Goal: Information Seeking & Learning: Learn about a topic

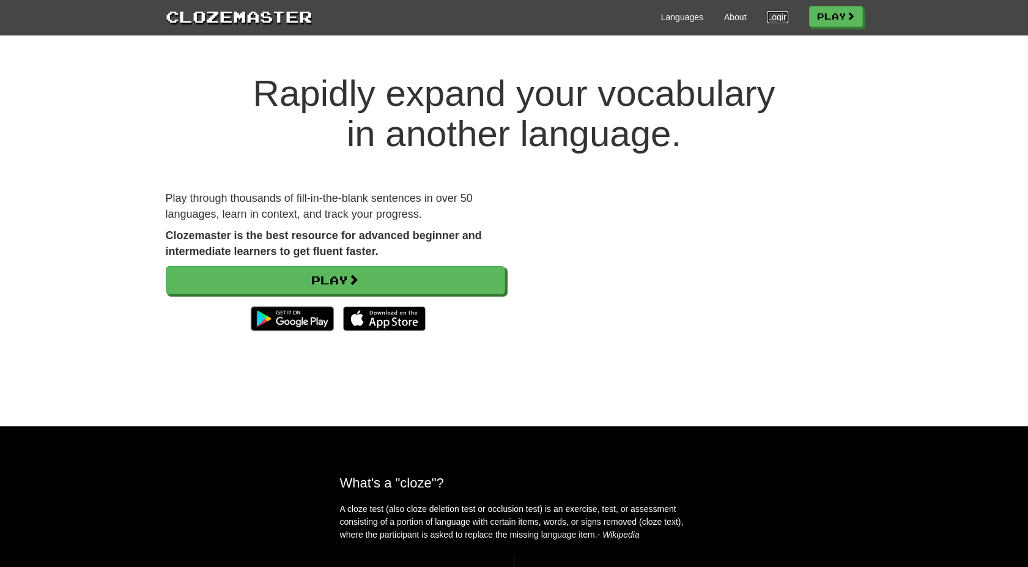
click at [770, 17] on link "Login" at bounding box center [777, 17] width 21 height 12
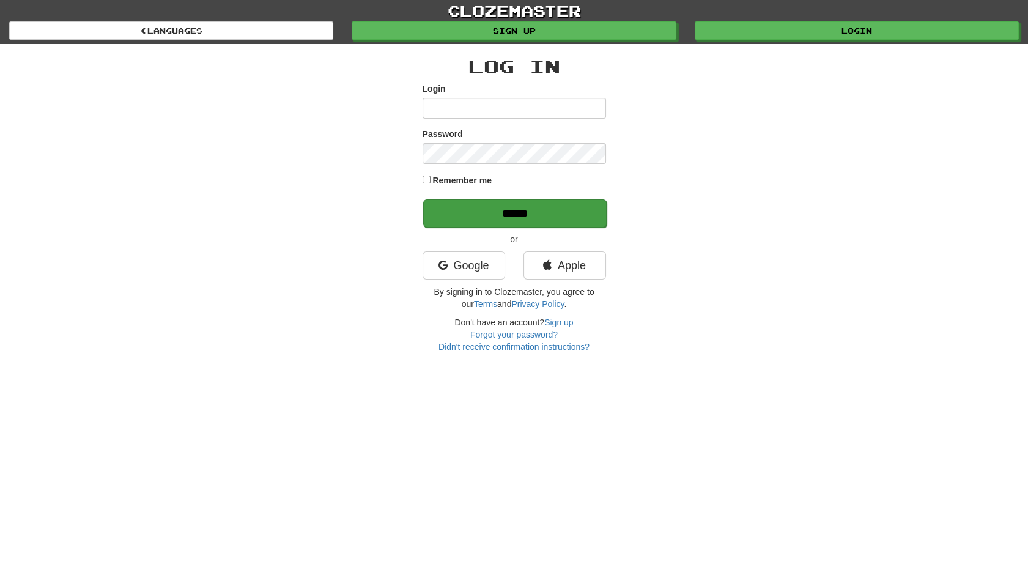
type input "**********"
click at [516, 210] on input "******" at bounding box center [514, 213] width 183 height 28
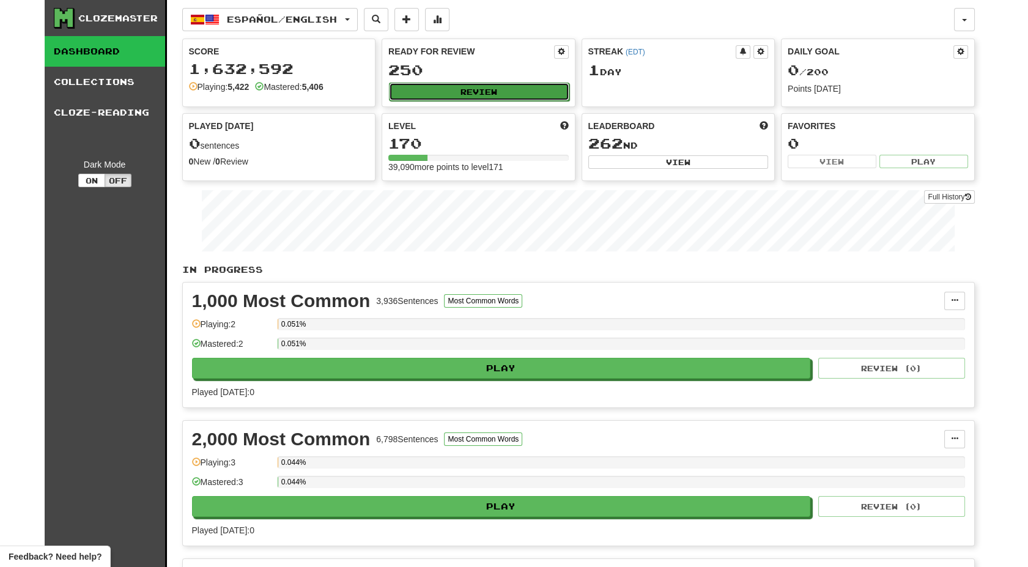
click at [470, 91] on button "Review" at bounding box center [479, 92] width 180 height 18
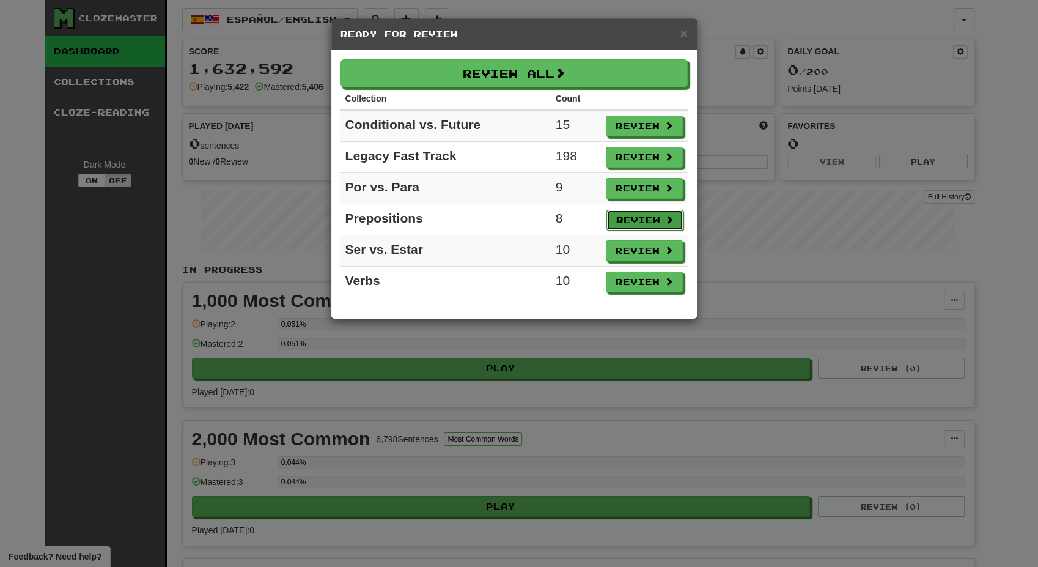
click at [646, 215] on button "Review" at bounding box center [645, 220] width 77 height 21
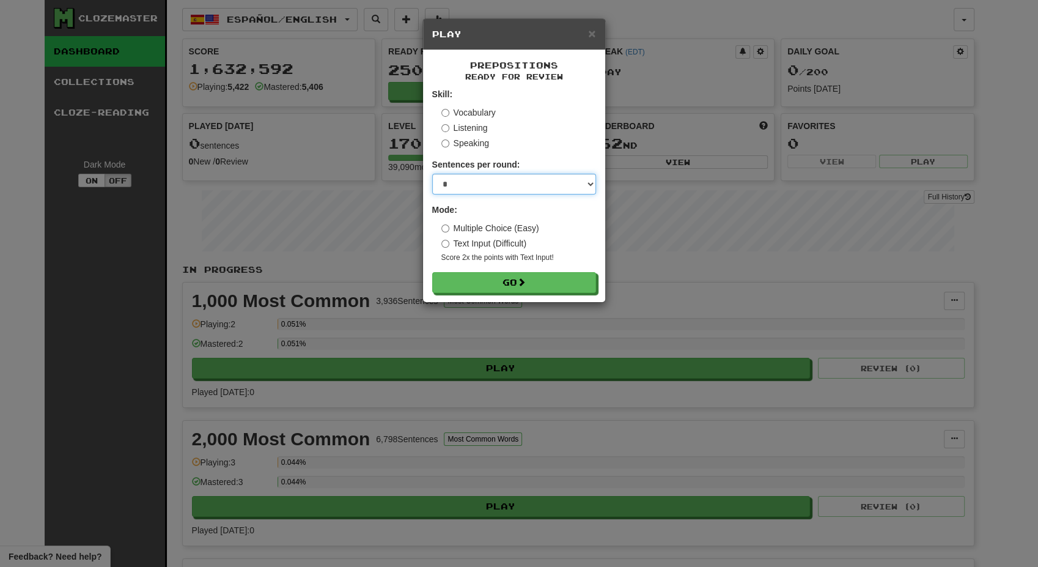
click at [588, 183] on select "* ** ** ** ** ** *** ********" at bounding box center [514, 184] width 164 height 21
select select "**"
click at [432, 174] on select "* ** ** ** ** ** *** ********" at bounding box center [514, 184] width 164 height 21
click at [520, 279] on span at bounding box center [522, 282] width 9 height 9
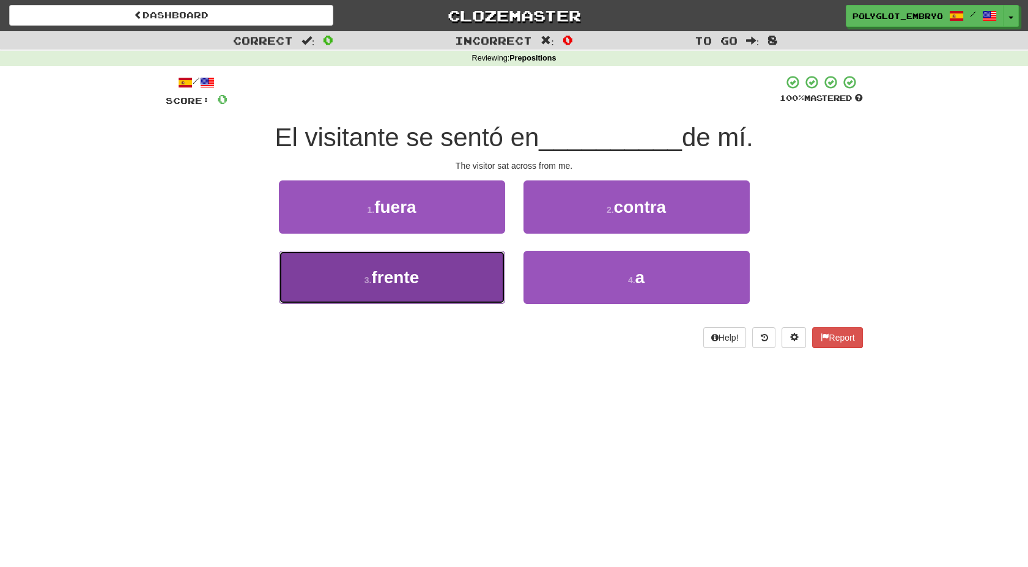
click at [405, 287] on button "3 . frente" at bounding box center [392, 277] width 226 height 53
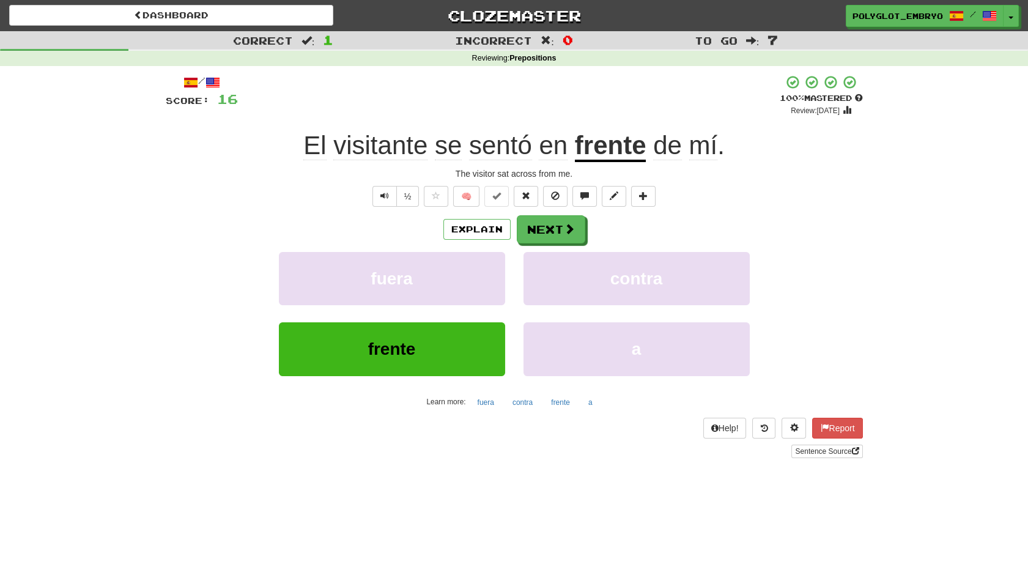
click at [379, 183] on div "/ Score: 16 + 16 100 % Mastered Review: 2026-04-12 El visitante se sentó en fre…" at bounding box center [514, 266] width 697 height 383
click at [380, 189] on button "Text-to-speech controls" at bounding box center [384, 196] width 24 height 21
click at [533, 224] on button "Next" at bounding box center [551, 230] width 68 height 28
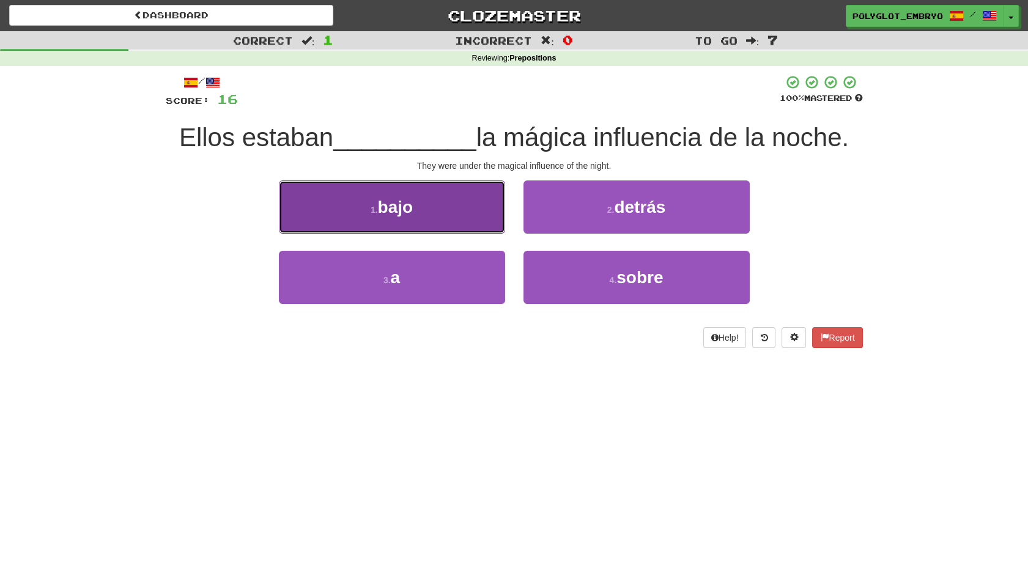
click at [349, 208] on button "1 . bajo" at bounding box center [392, 206] width 226 height 53
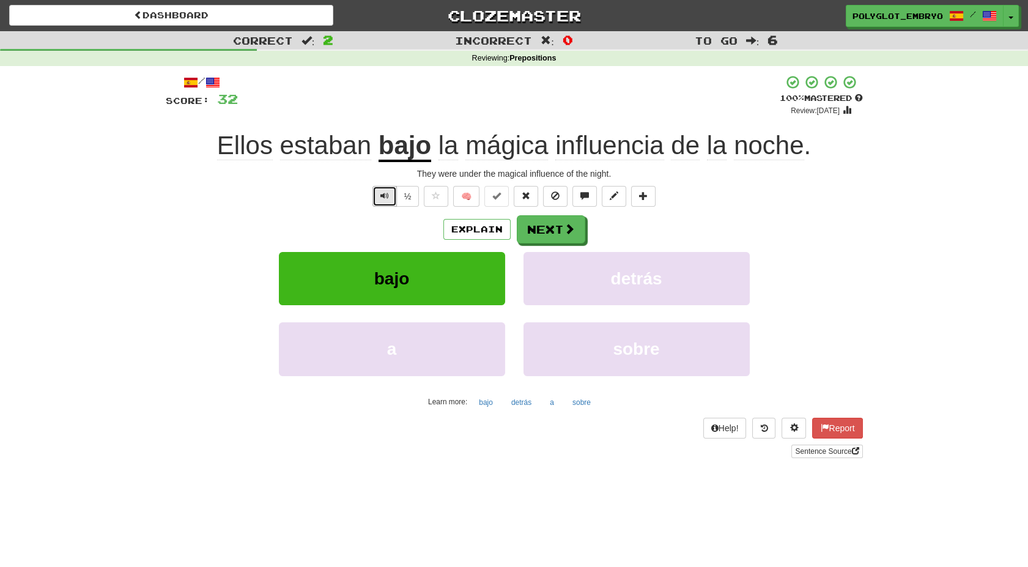
click at [382, 195] on span "Text-to-speech controls" at bounding box center [384, 195] width 9 height 9
click at [534, 227] on button "Next" at bounding box center [551, 230] width 68 height 28
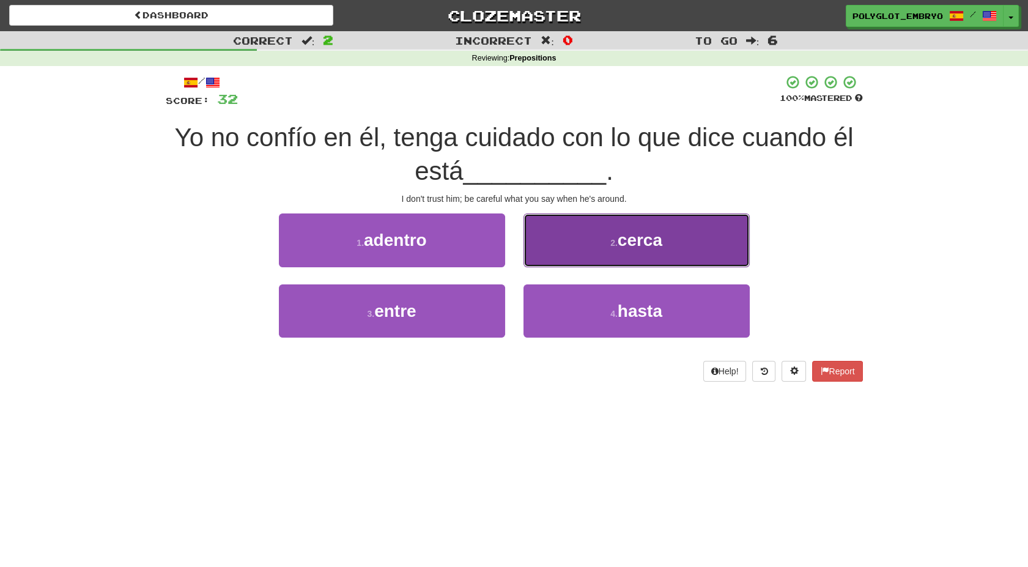
click at [568, 220] on button "2 . cerca" at bounding box center [636, 239] width 226 height 53
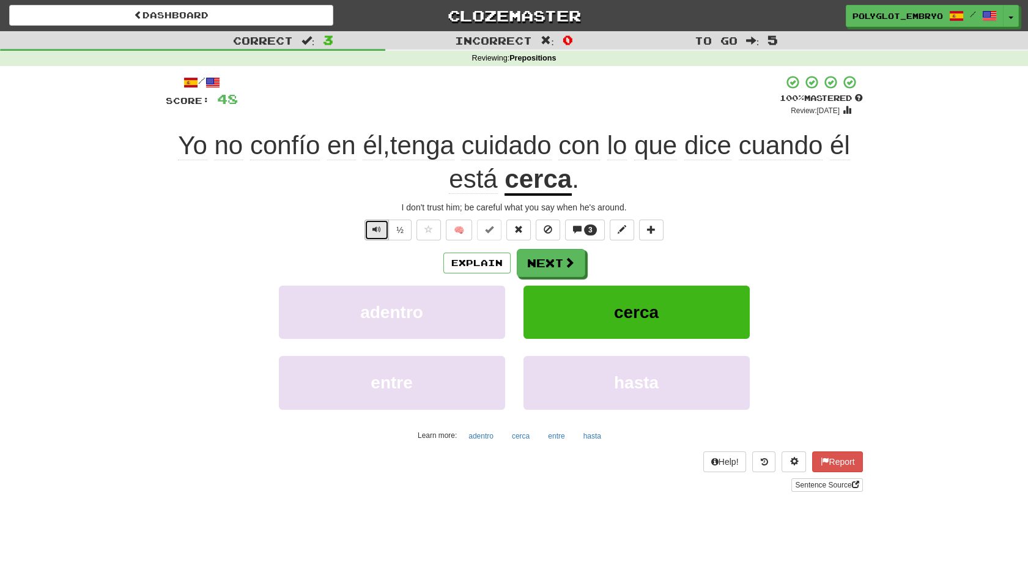
click at [380, 231] on span "Text-to-speech controls" at bounding box center [376, 229] width 9 height 9
click at [558, 256] on button "Next" at bounding box center [551, 263] width 68 height 28
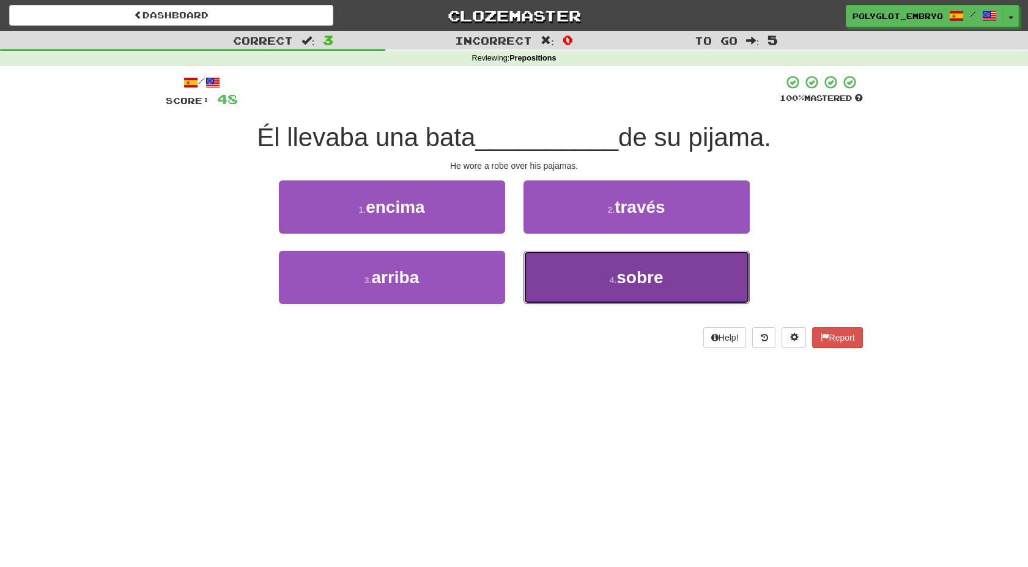
click at [563, 271] on button "4 . sobre" at bounding box center [636, 277] width 226 height 53
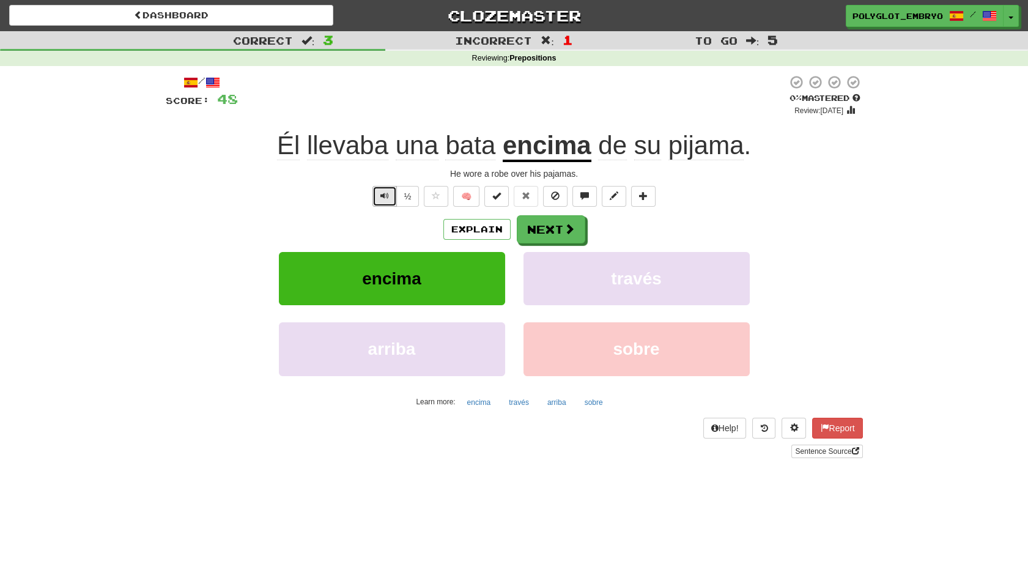
click at [388, 195] on button "Text-to-speech controls" at bounding box center [384, 196] width 24 height 21
click at [378, 199] on button "Text-to-speech controls" at bounding box center [384, 196] width 24 height 21
click at [379, 197] on button "Text-to-speech controls" at bounding box center [384, 196] width 24 height 21
click at [539, 221] on button "Next" at bounding box center [551, 230] width 68 height 28
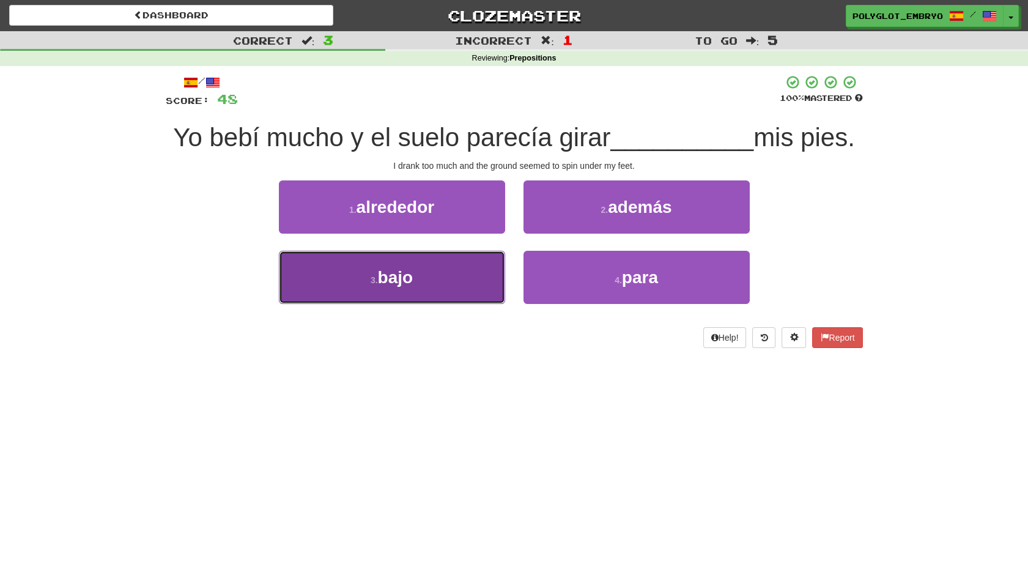
click at [400, 296] on button "3 . bajo" at bounding box center [392, 277] width 226 height 53
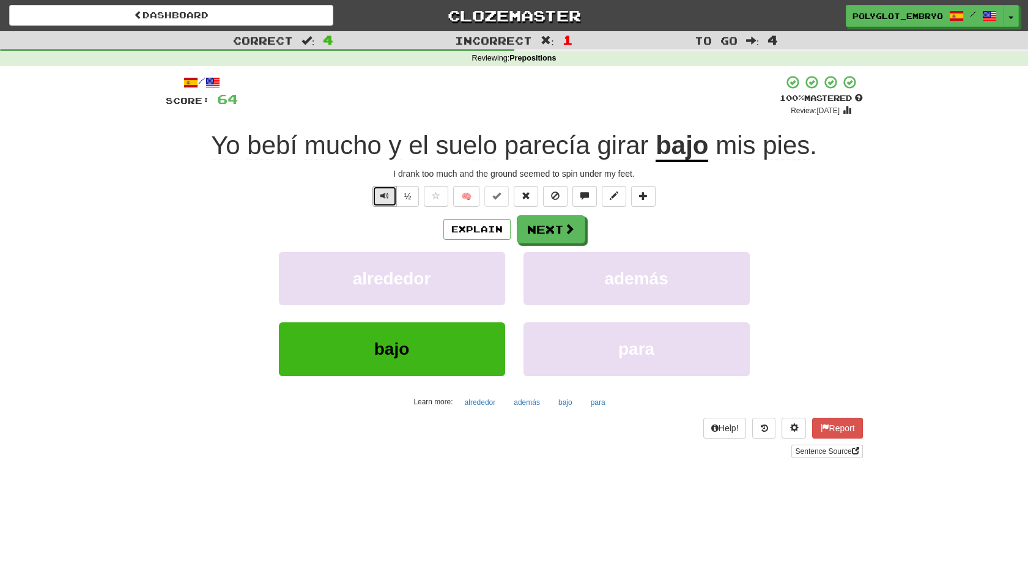
click at [382, 198] on span "Text-to-speech controls" at bounding box center [384, 195] width 9 height 9
click at [551, 235] on button "Next" at bounding box center [551, 230] width 68 height 28
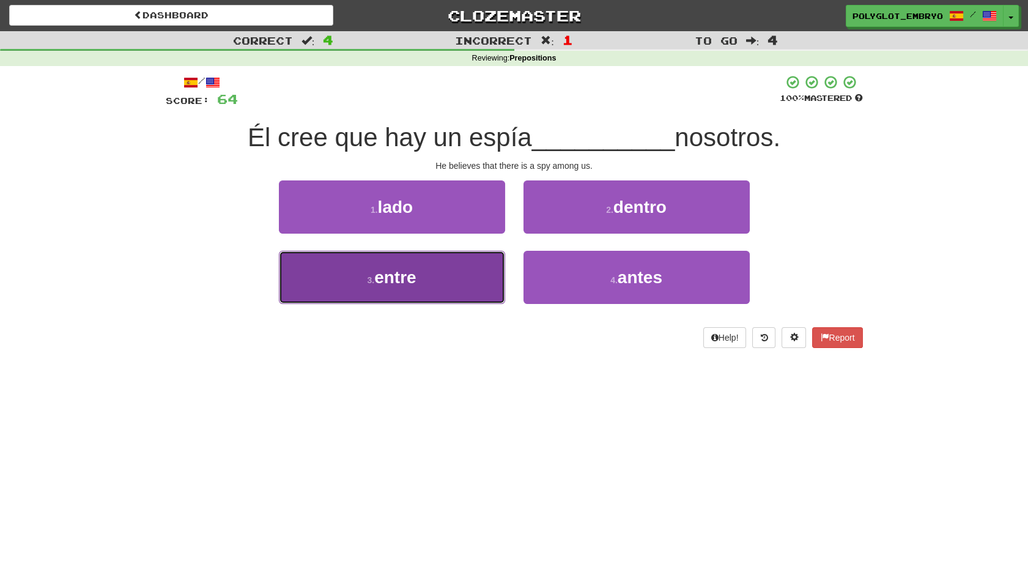
click at [405, 290] on button "3 . entre" at bounding box center [392, 277] width 226 height 53
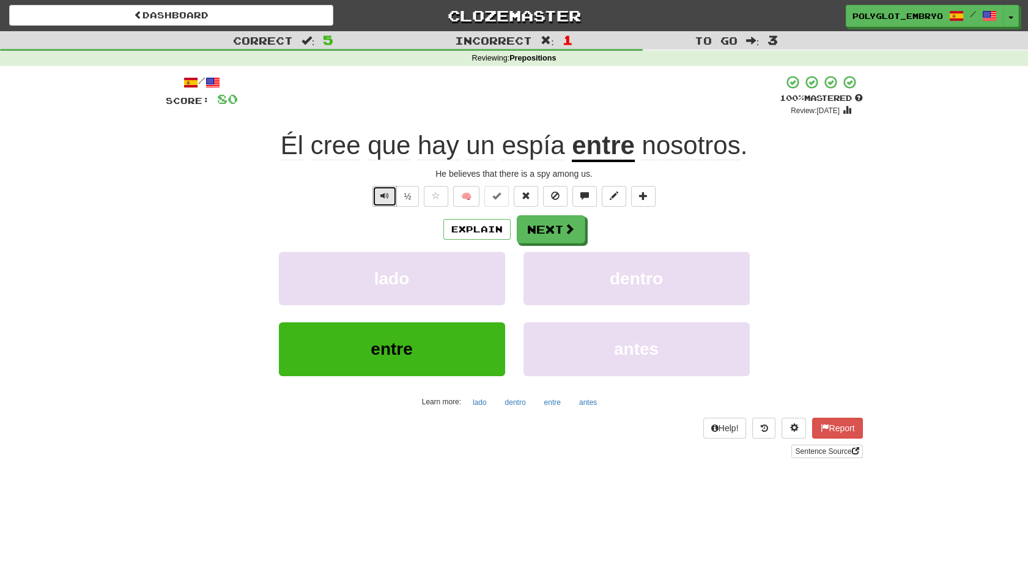
click at [380, 197] on span "Text-to-speech controls" at bounding box center [384, 195] width 9 height 9
click at [529, 231] on button "Next" at bounding box center [551, 230] width 68 height 28
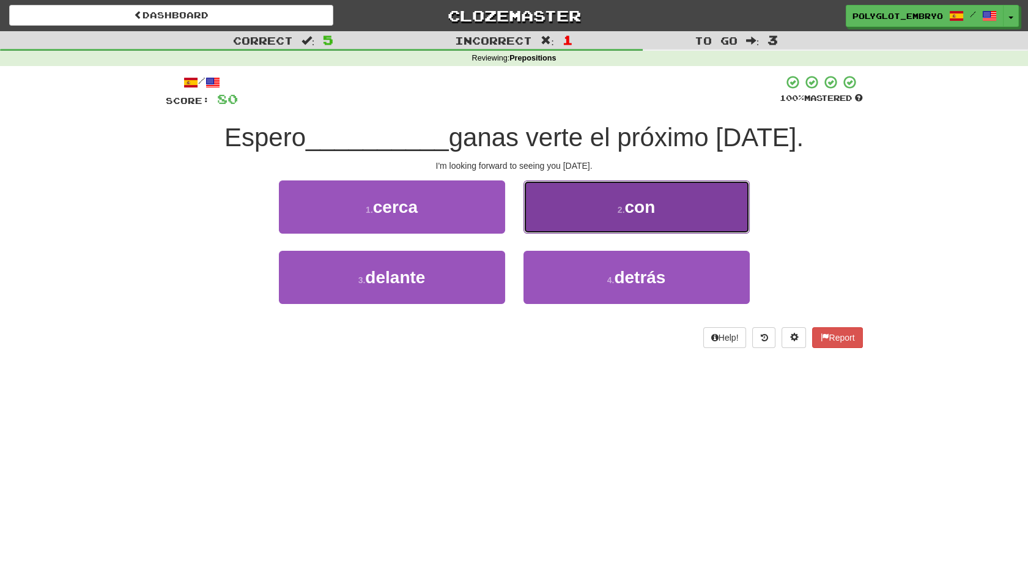
click at [543, 216] on button "2 . con" at bounding box center [636, 206] width 226 height 53
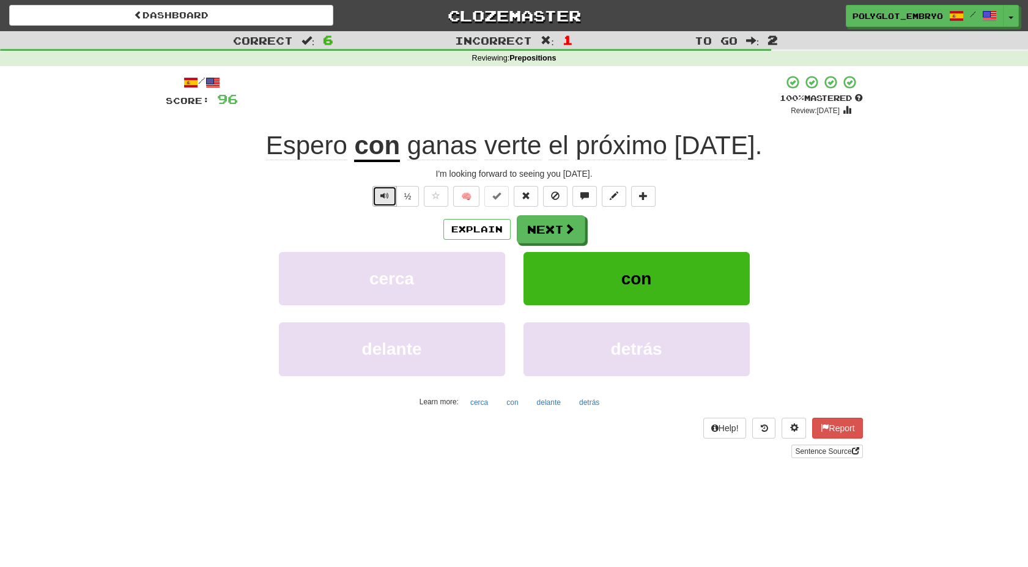
click at [385, 193] on span "Text-to-speech controls" at bounding box center [384, 195] width 9 height 9
click at [407, 193] on button "½" at bounding box center [407, 196] width 23 height 21
click at [352, 193] on div "½ 🧠" at bounding box center [514, 196] width 697 height 21
click at [380, 196] on span "Text-to-speech controls" at bounding box center [384, 195] width 9 height 9
click at [409, 212] on div "/ Score: 96 + 16 100 % Mastered Review: 2026-04-12 Espero con ganas verte el pr…" at bounding box center [514, 266] width 697 height 383
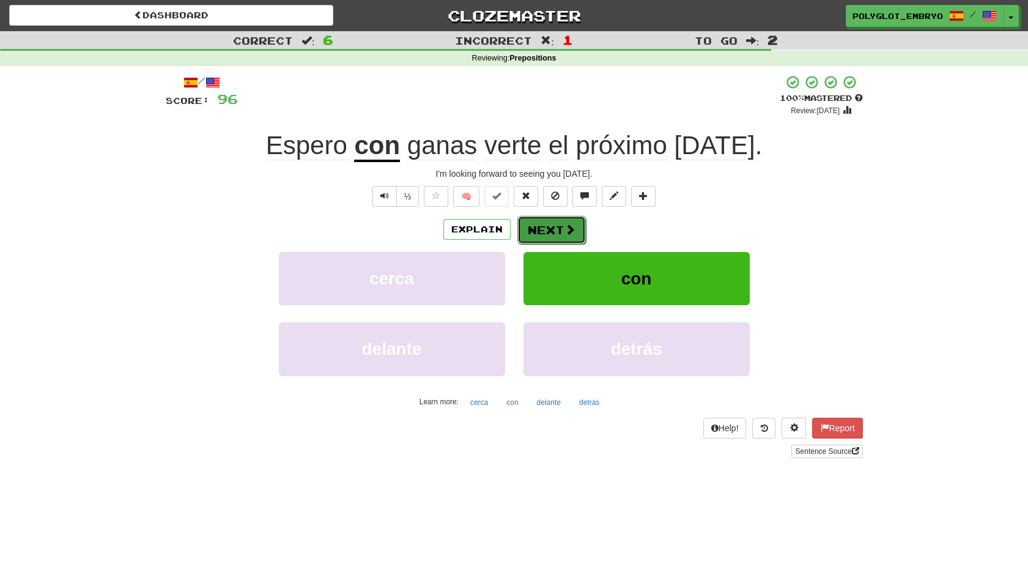
click at [536, 231] on button "Next" at bounding box center [551, 230] width 68 height 28
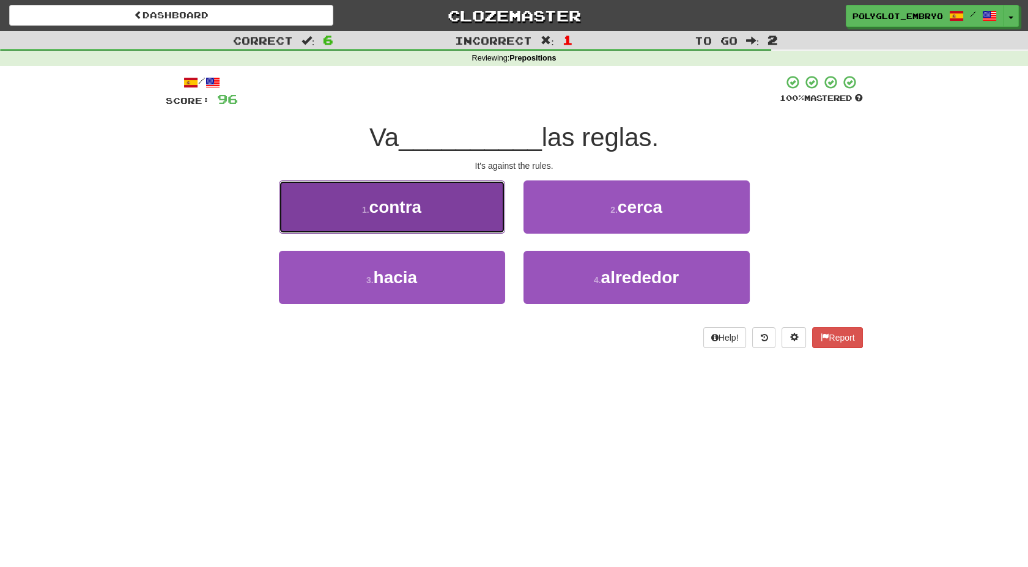
click at [451, 190] on button "1 . contra" at bounding box center [392, 206] width 226 height 53
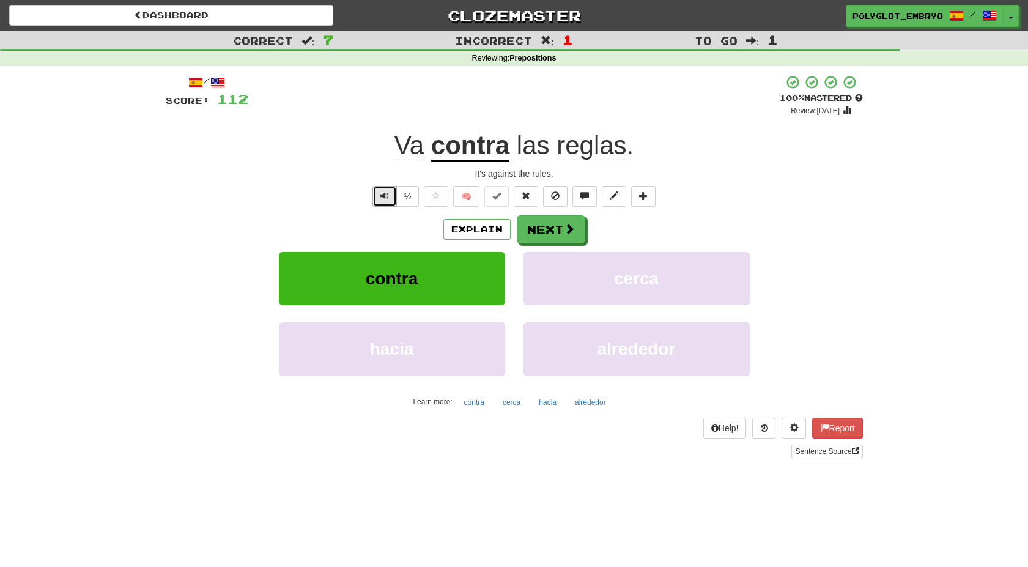
click at [383, 196] on span "Text-to-speech controls" at bounding box center [384, 195] width 9 height 9
click at [527, 228] on button "Next" at bounding box center [551, 230] width 68 height 28
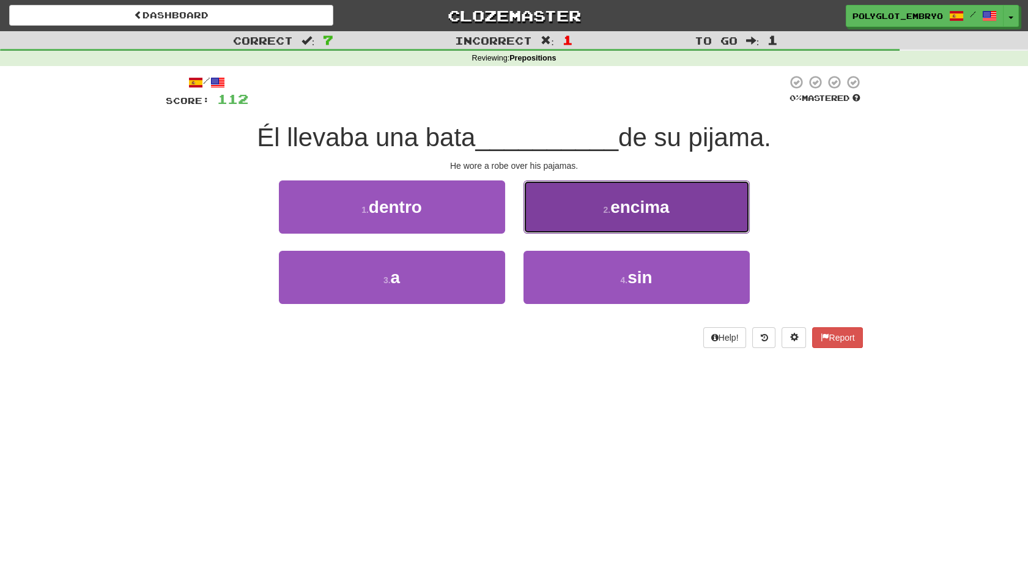
click at [530, 218] on button "2 . encima" at bounding box center [636, 206] width 226 height 53
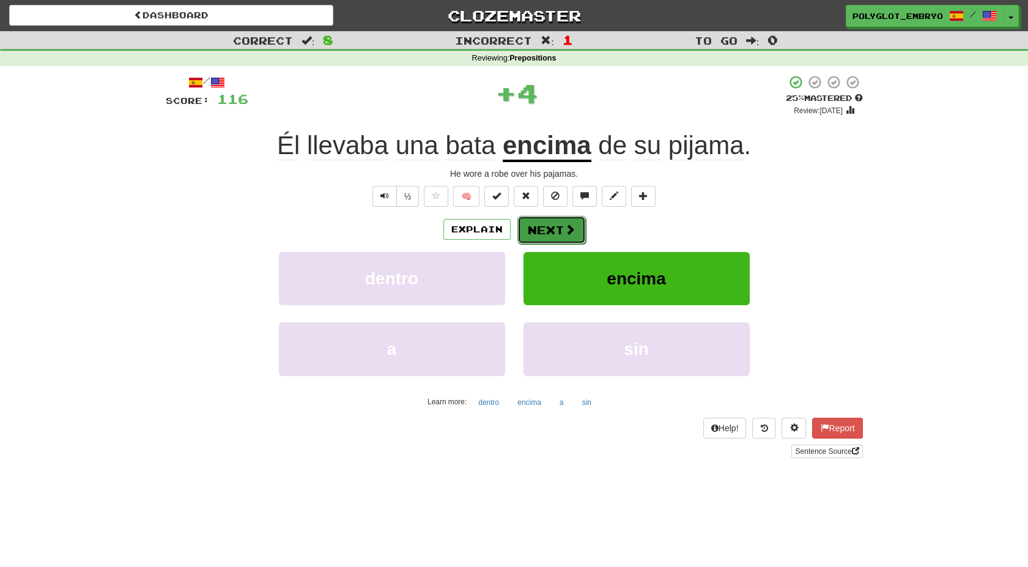
click at [564, 221] on button "Next" at bounding box center [551, 230] width 68 height 28
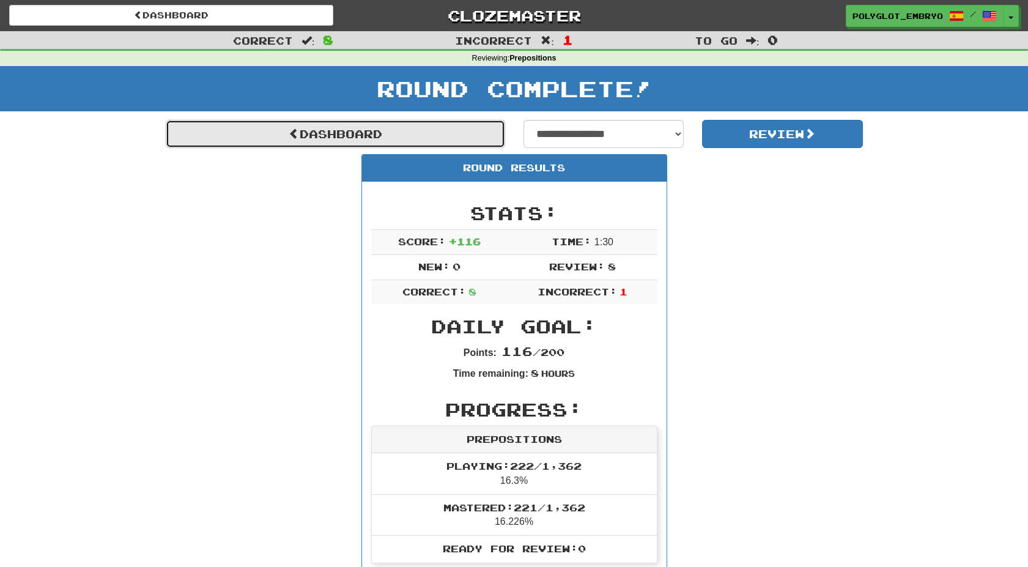
click at [313, 132] on link "Dashboard" at bounding box center [335, 134] width 339 height 28
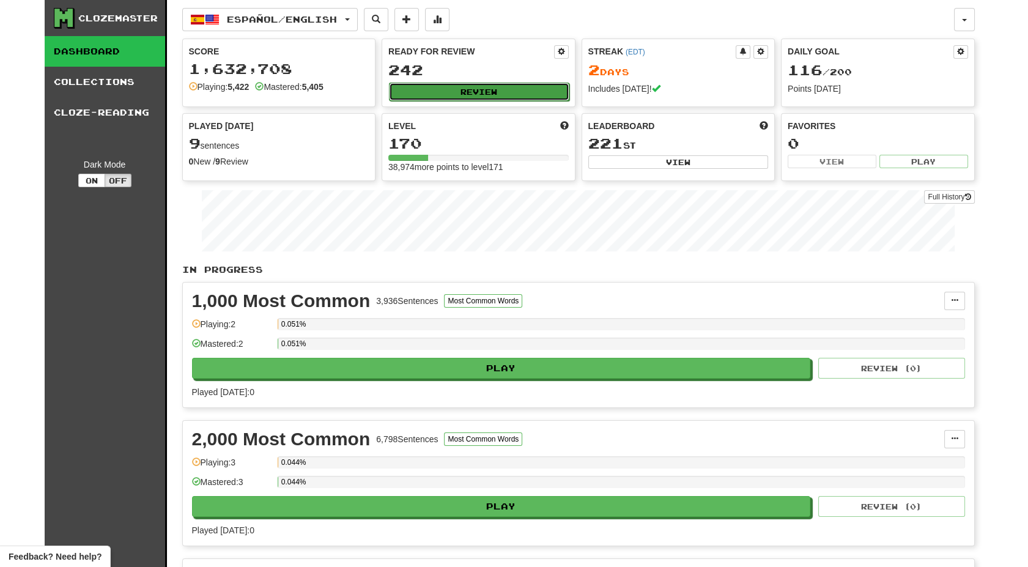
click at [495, 90] on button "Review" at bounding box center [479, 92] width 180 height 18
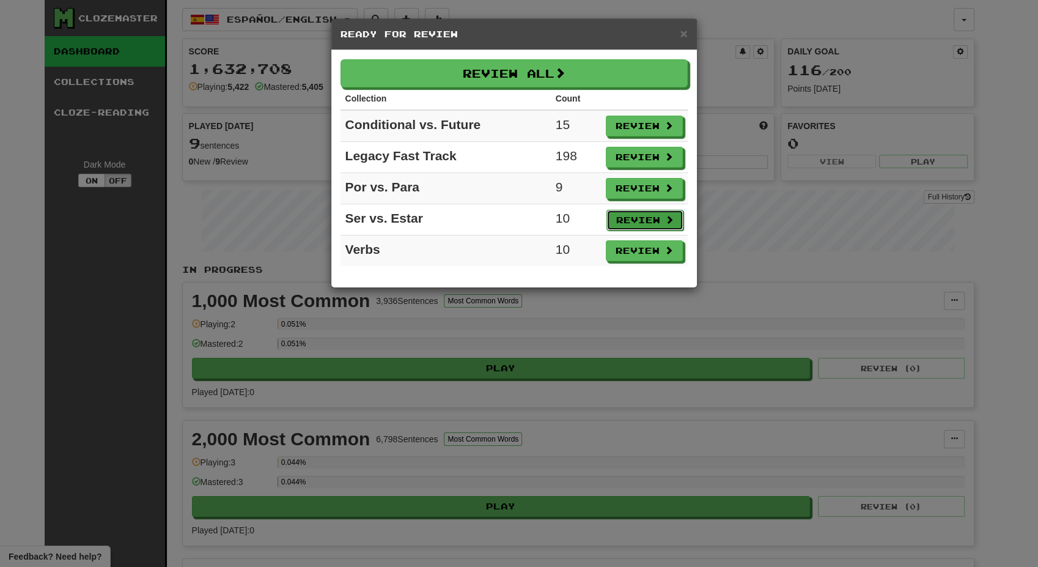
click at [643, 215] on button "Review" at bounding box center [645, 220] width 77 height 21
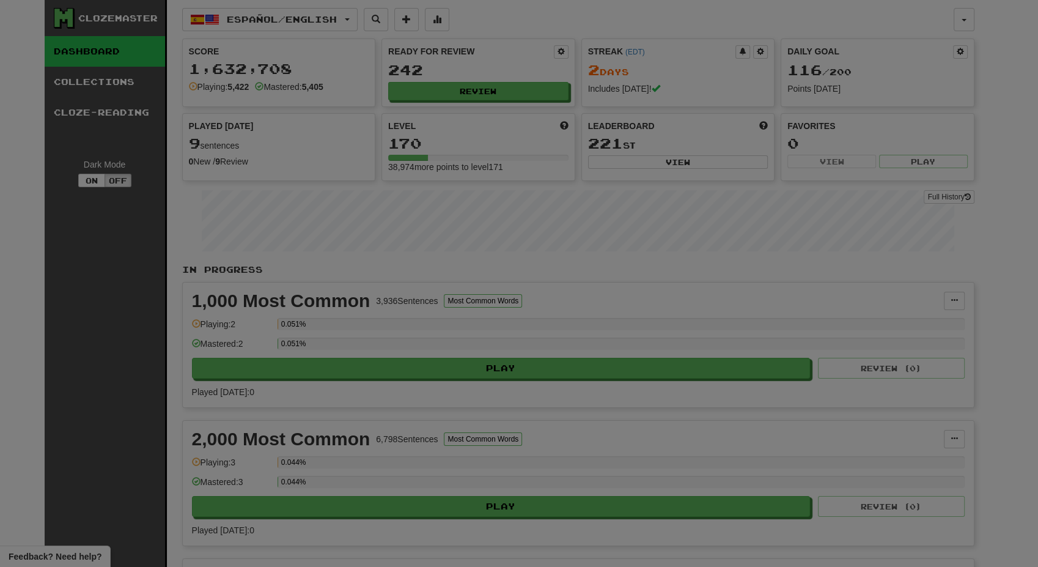
select select "**"
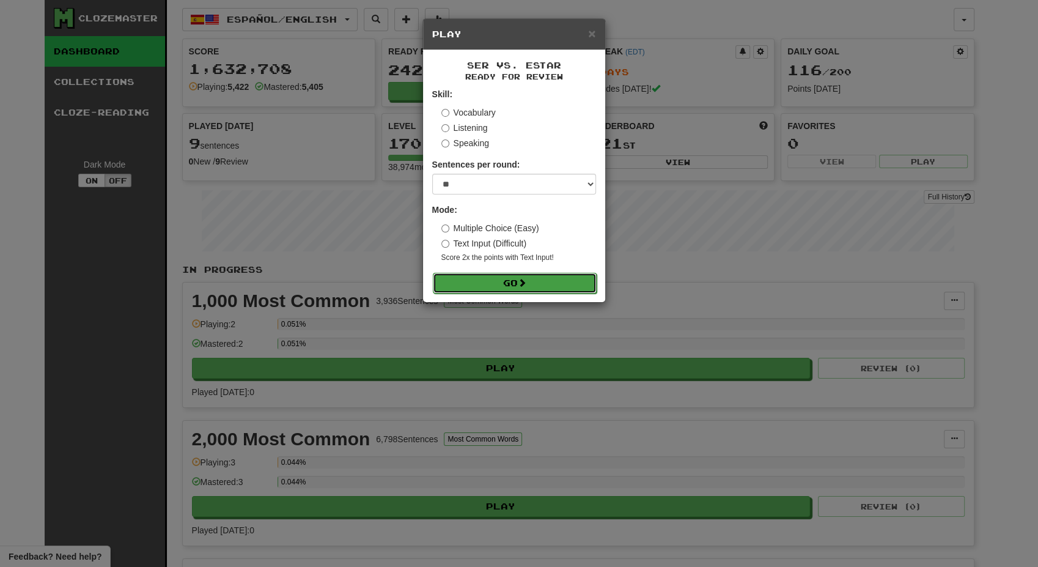
click at [518, 287] on button "Go" at bounding box center [515, 283] width 164 height 21
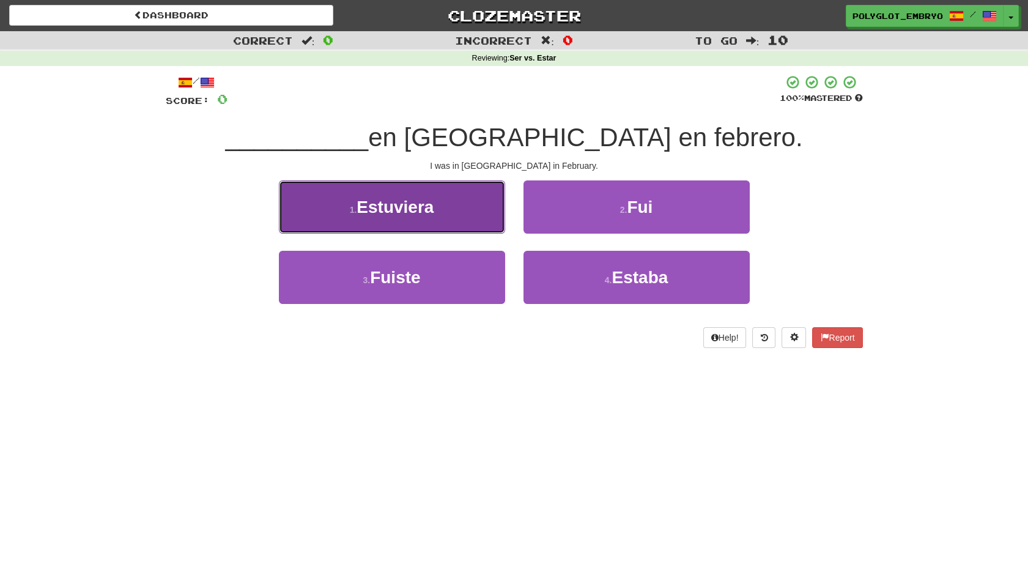
click at [365, 227] on button "1 . Estuviera" at bounding box center [392, 206] width 226 height 53
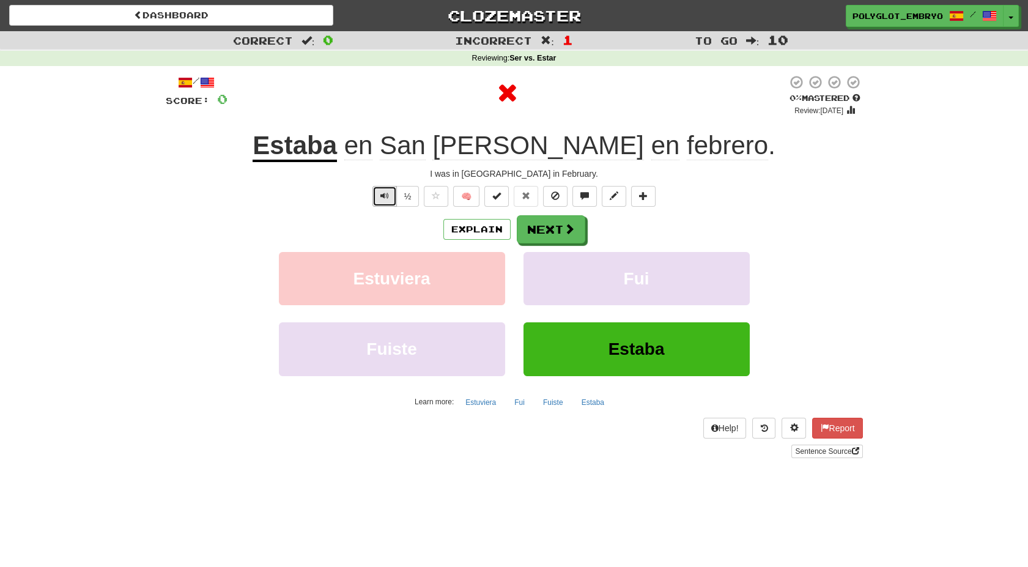
click at [375, 199] on button "Text-to-speech controls" at bounding box center [384, 196] width 24 height 21
click at [542, 228] on button "Next" at bounding box center [551, 230] width 68 height 28
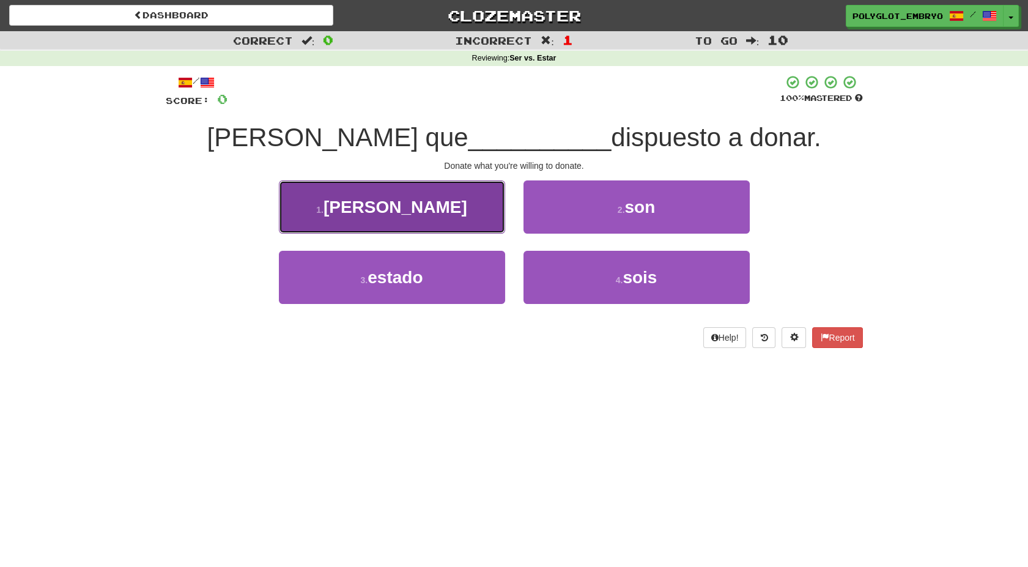
click at [391, 221] on button "1 . [PERSON_NAME]" at bounding box center [392, 206] width 226 height 53
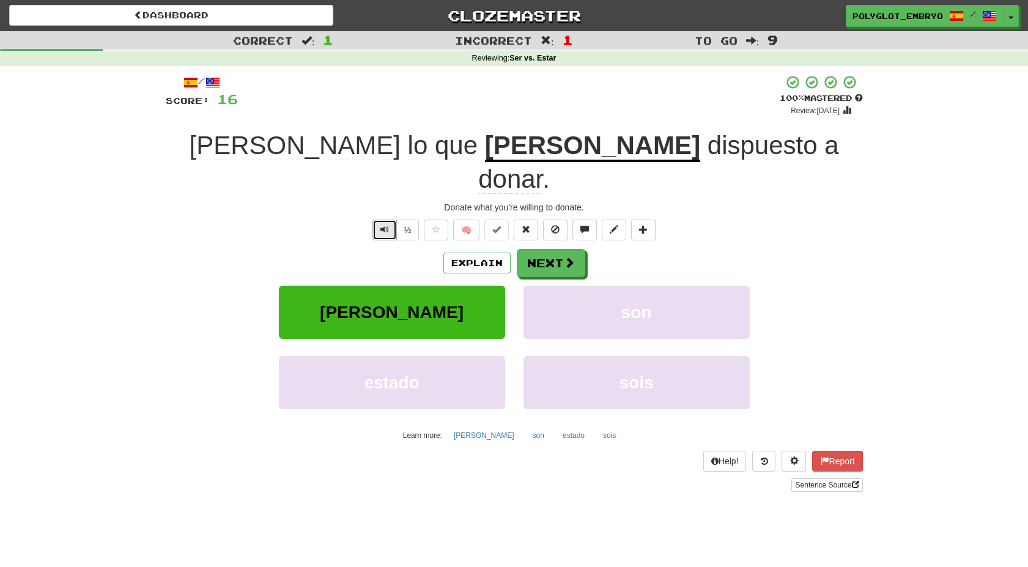
click at [383, 225] on span "Text-to-speech controls" at bounding box center [384, 229] width 9 height 9
click at [378, 219] on button "Text-to-speech controls" at bounding box center [384, 229] width 24 height 21
click at [541, 249] on button "Next" at bounding box center [551, 263] width 68 height 28
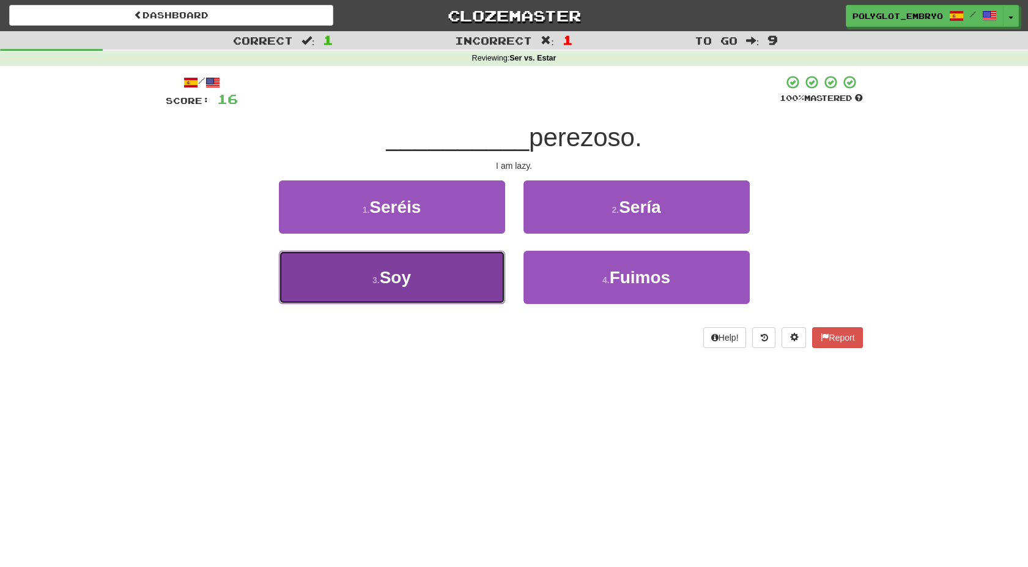
click at [422, 287] on button "3 . Soy" at bounding box center [392, 277] width 226 height 53
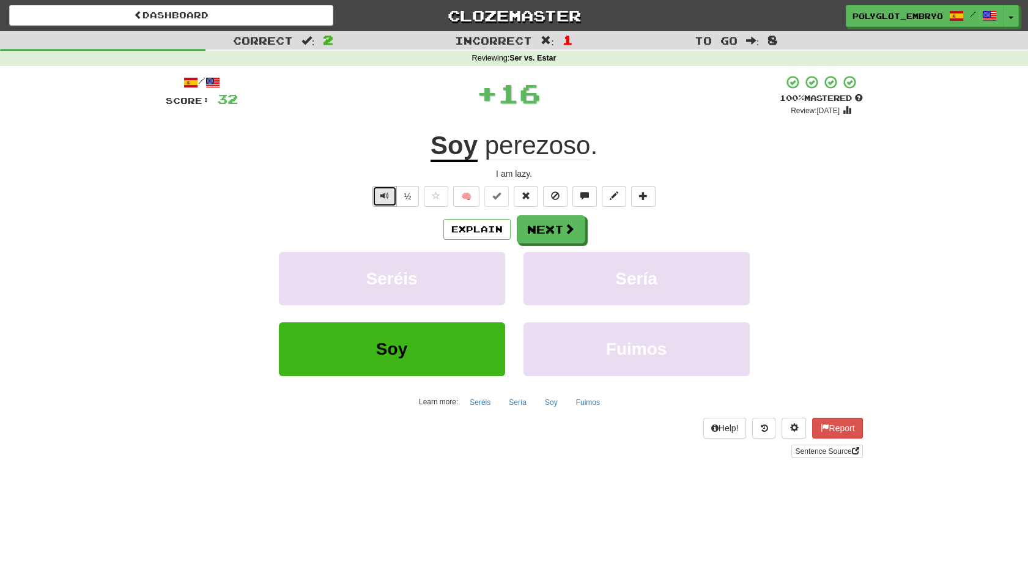
click at [382, 192] on span "Text-to-speech controls" at bounding box center [384, 195] width 9 height 9
click at [557, 239] on button "Next" at bounding box center [551, 230] width 68 height 28
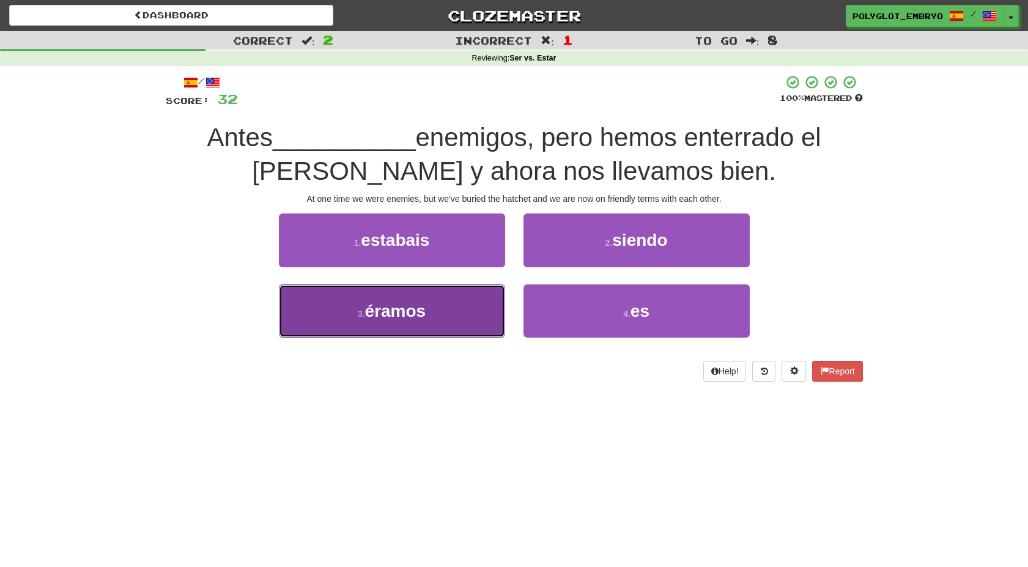
click at [447, 302] on button "3 . éramos" at bounding box center [392, 310] width 226 height 53
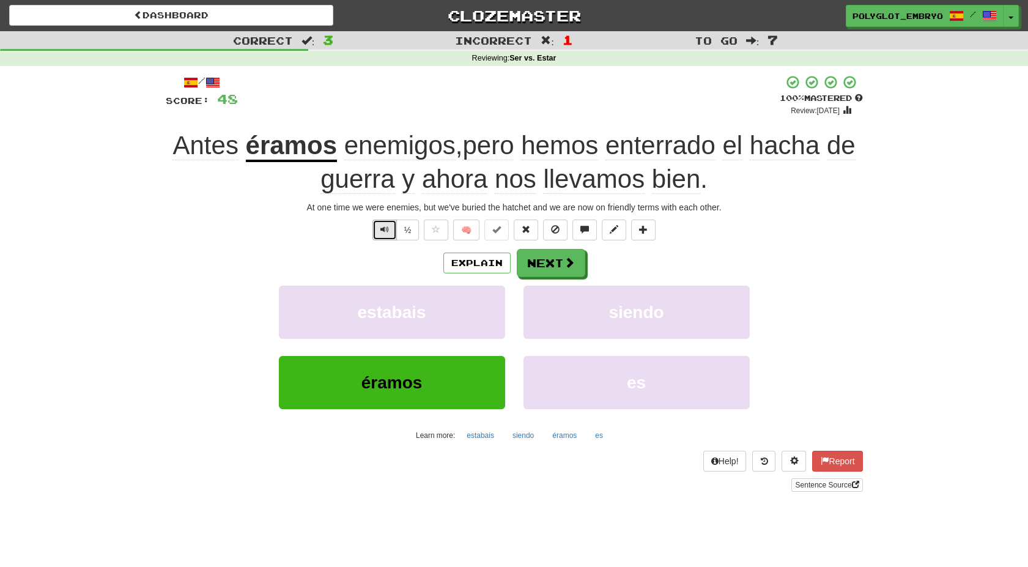
click at [378, 221] on button "Text-to-speech controls" at bounding box center [384, 229] width 24 height 21
click at [532, 259] on button "Next" at bounding box center [551, 263] width 68 height 28
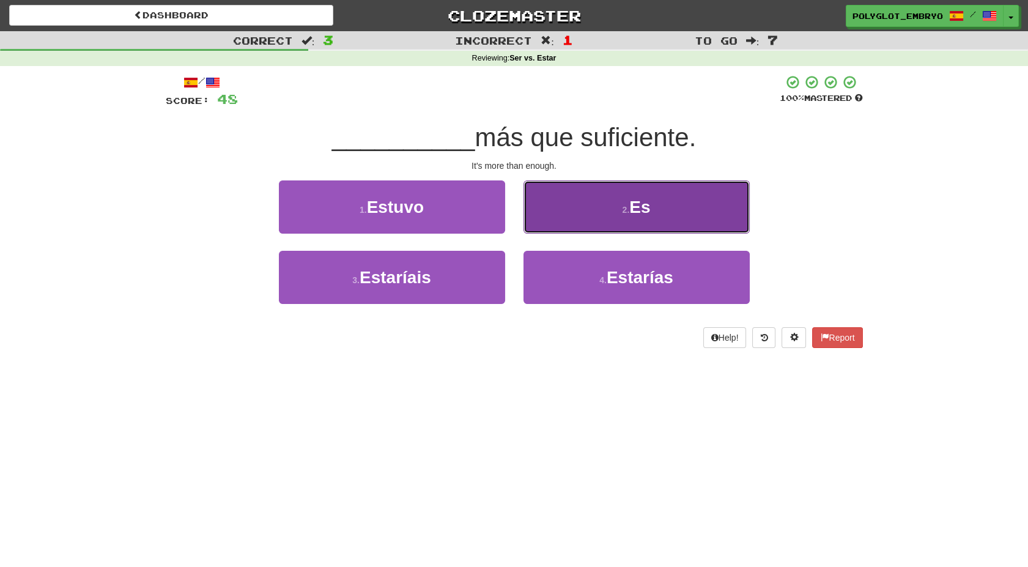
click at [609, 216] on button "2 . Es" at bounding box center [636, 206] width 226 height 53
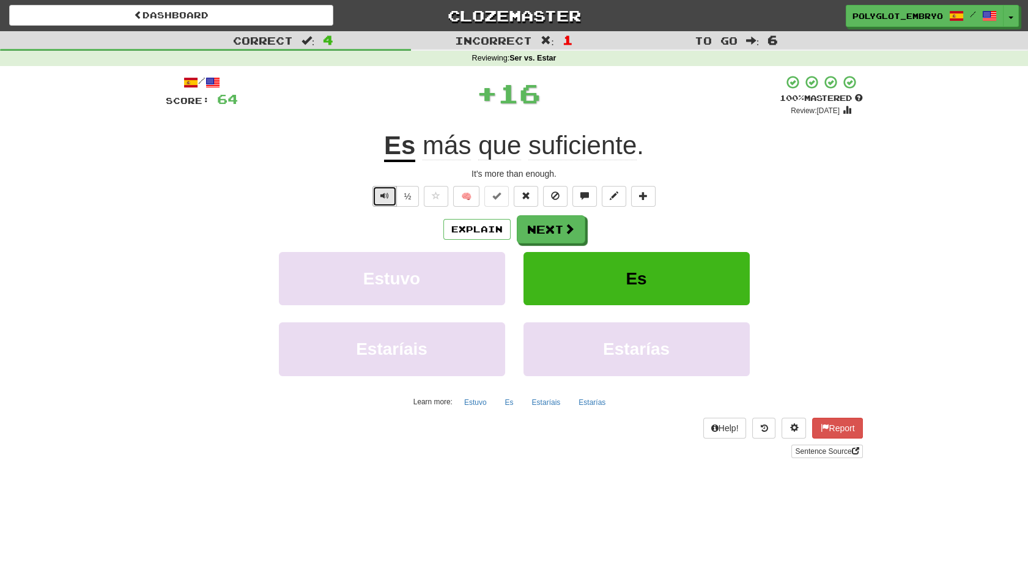
click at [376, 194] on button "Text-to-speech controls" at bounding box center [384, 196] width 24 height 21
click at [384, 193] on span "Text-to-speech controls" at bounding box center [384, 195] width 9 height 9
click at [550, 223] on button "Next" at bounding box center [551, 230] width 68 height 28
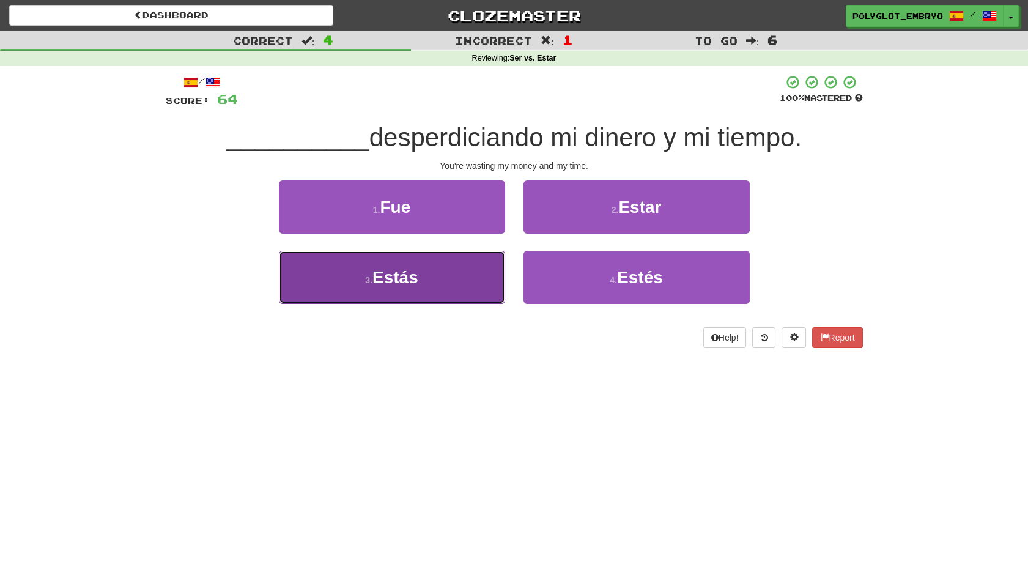
click at [424, 288] on button "3 . Estás" at bounding box center [392, 277] width 226 height 53
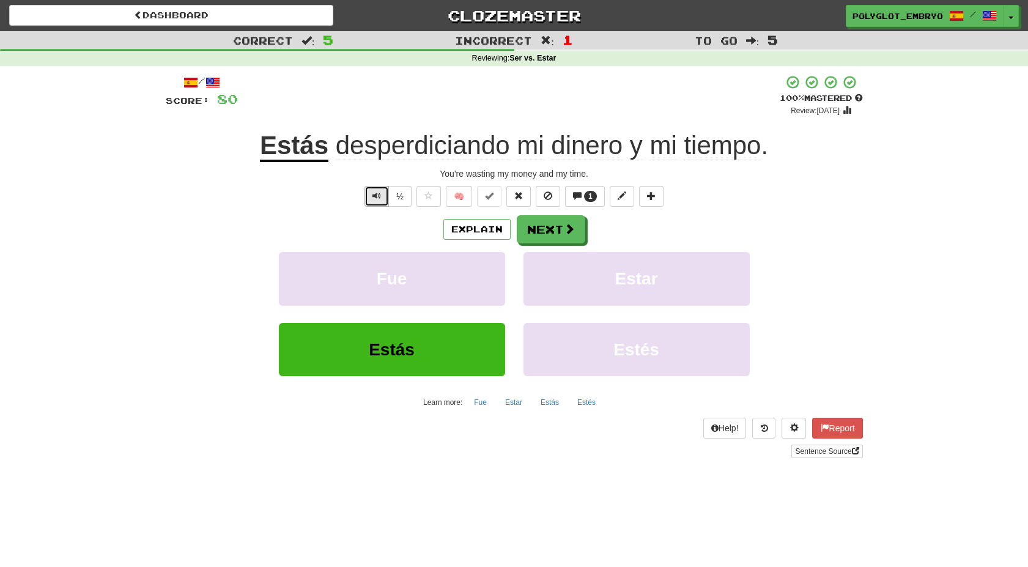
click at [374, 194] on span "Text-to-speech controls" at bounding box center [376, 195] width 9 height 9
click at [551, 227] on button "Next" at bounding box center [551, 230] width 68 height 28
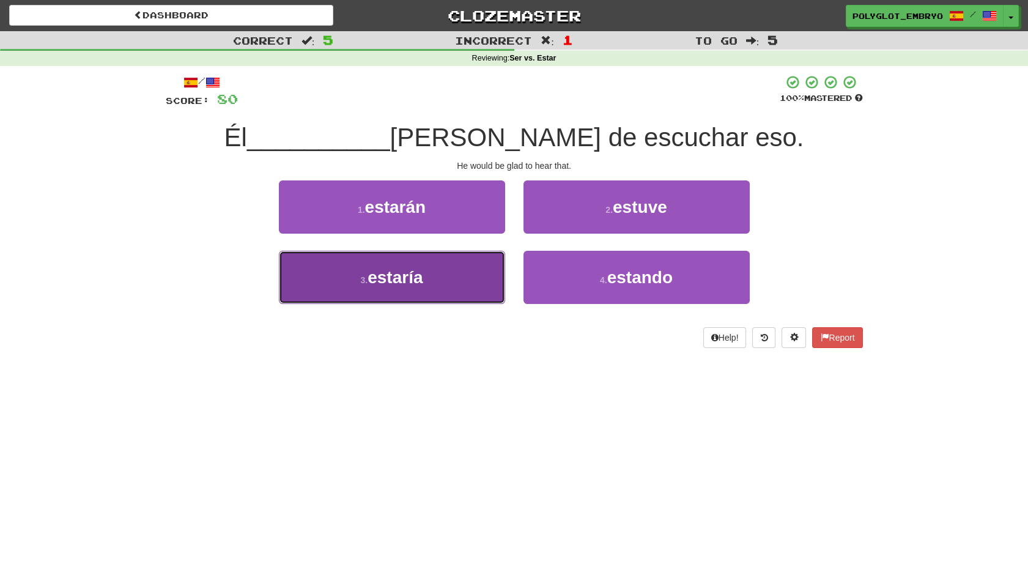
click at [416, 289] on button "3 . estaría" at bounding box center [392, 277] width 226 height 53
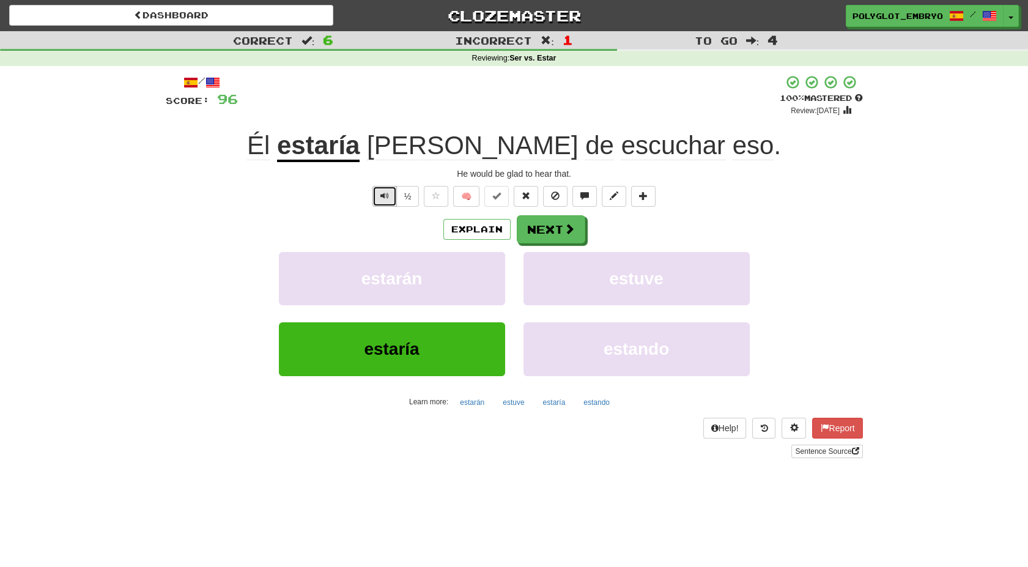
click at [377, 197] on button "Text-to-speech controls" at bounding box center [384, 196] width 24 height 21
click at [560, 218] on button "Next" at bounding box center [551, 230] width 68 height 28
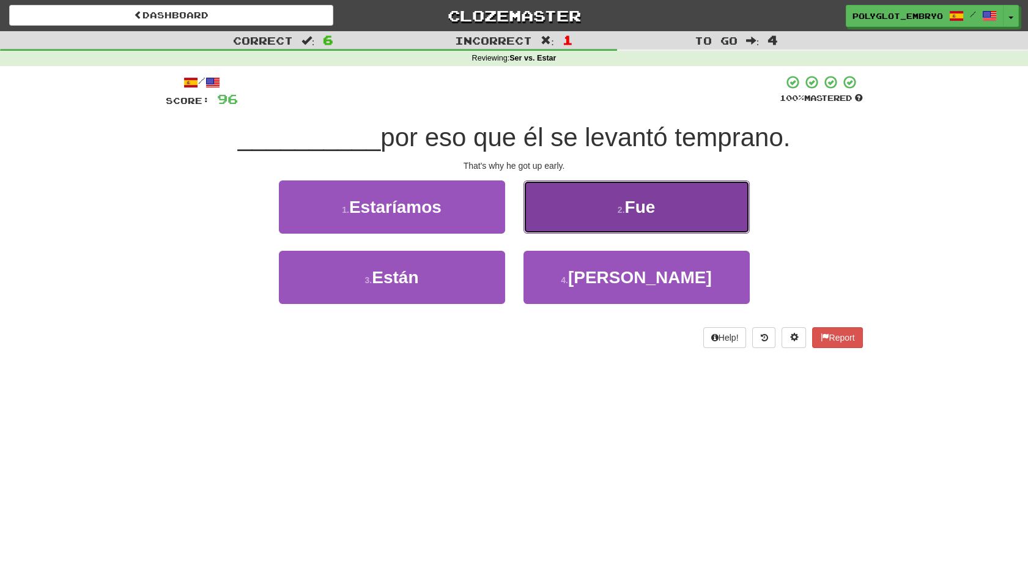
click at [593, 225] on button "2 . Fue" at bounding box center [636, 206] width 226 height 53
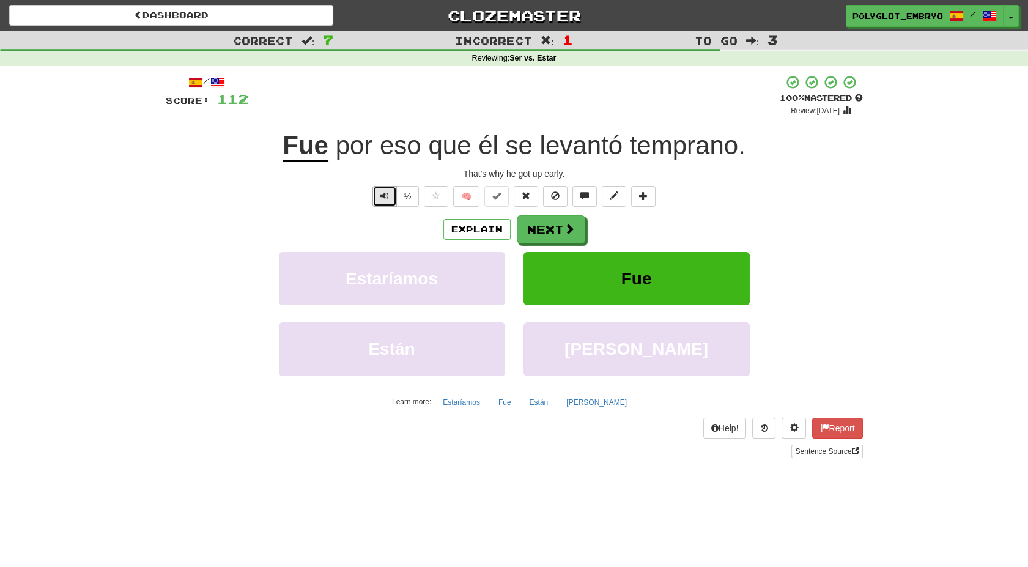
click at [387, 198] on span "Text-to-speech controls" at bounding box center [384, 195] width 9 height 9
click at [539, 222] on button "Next" at bounding box center [551, 230] width 68 height 28
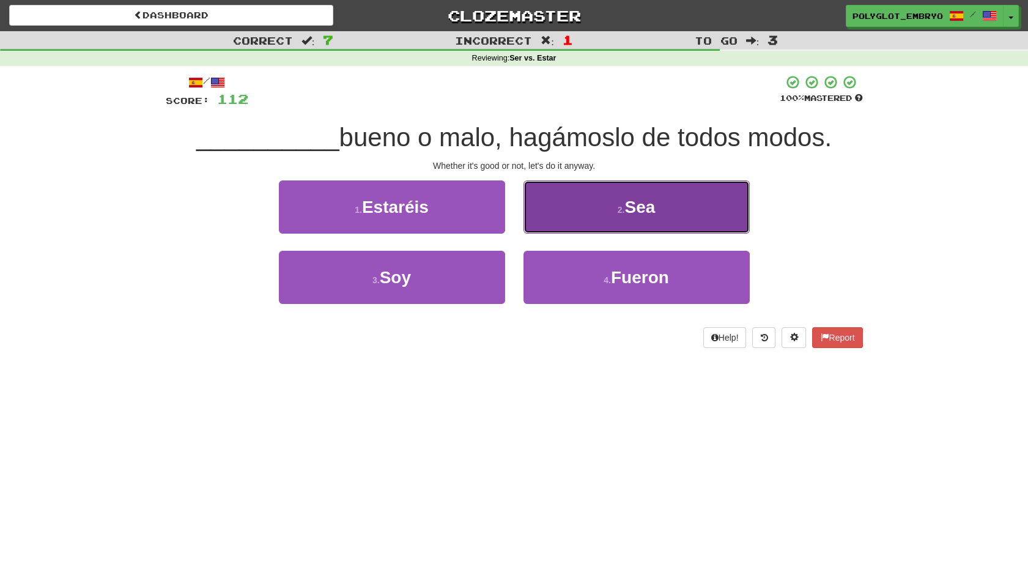
click at [593, 221] on button "2 . Sea" at bounding box center [636, 206] width 226 height 53
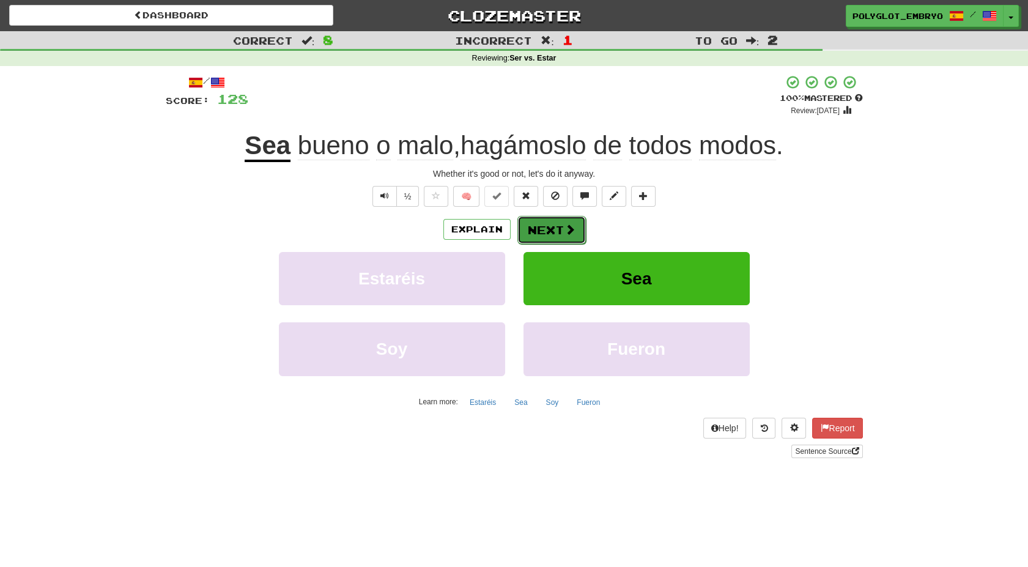
click at [545, 225] on button "Next" at bounding box center [551, 230] width 68 height 28
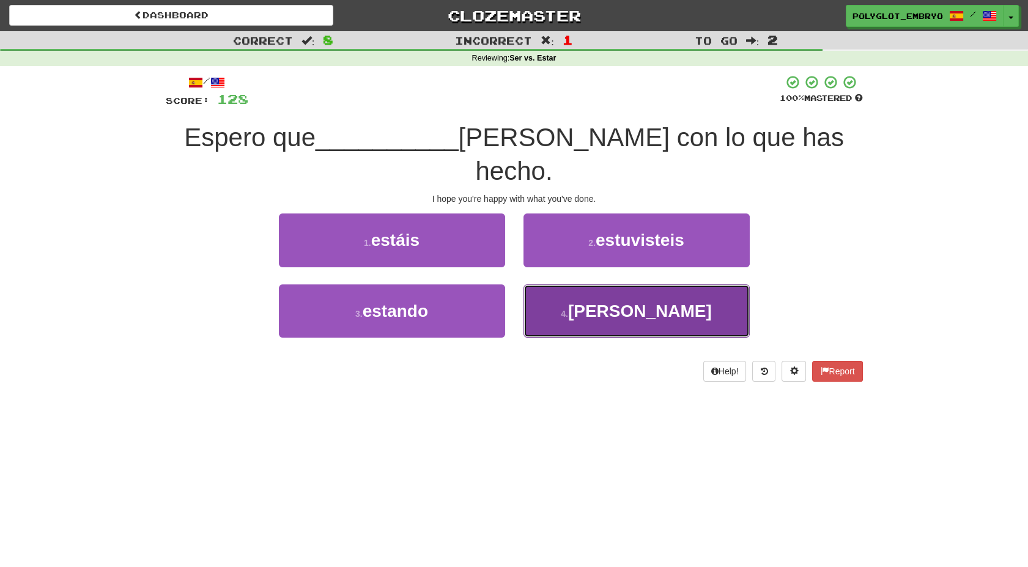
click at [583, 293] on button "4 . estés" at bounding box center [636, 310] width 226 height 53
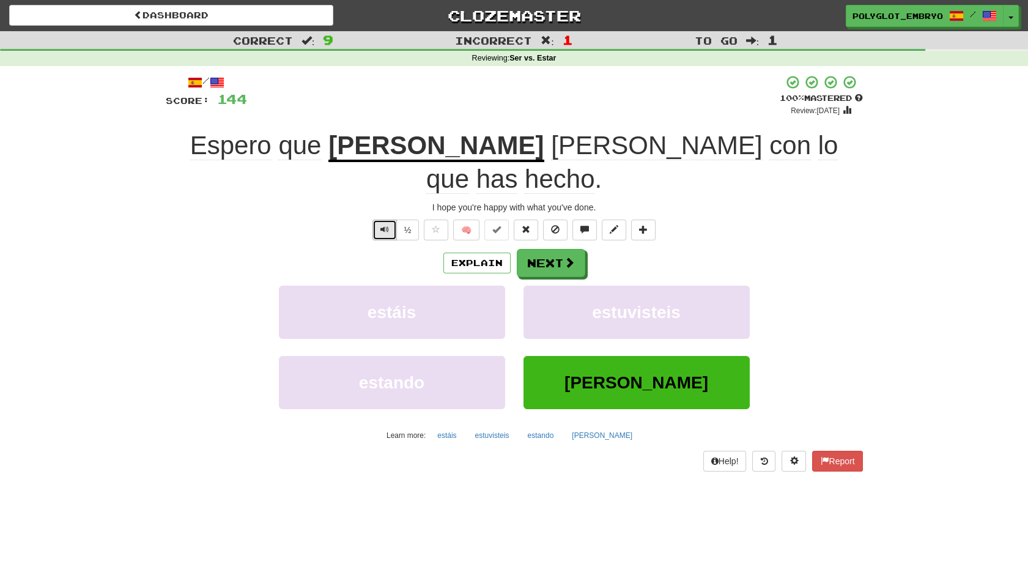
click at [379, 219] on button "Text-to-speech controls" at bounding box center [384, 229] width 24 height 21
click at [548, 249] on button "Next" at bounding box center [551, 263] width 68 height 28
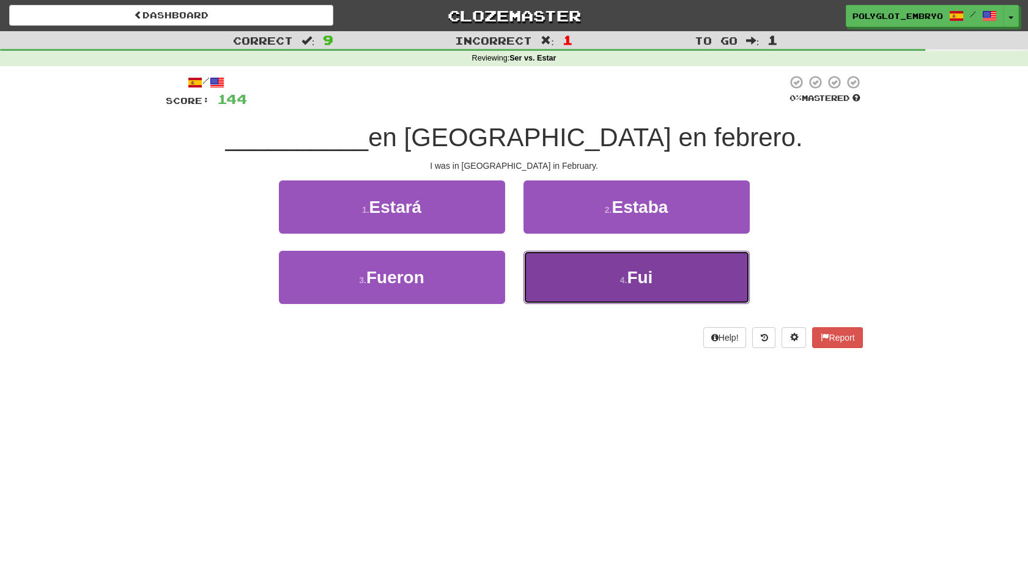
click at [562, 286] on button "4 . Fui" at bounding box center [636, 277] width 226 height 53
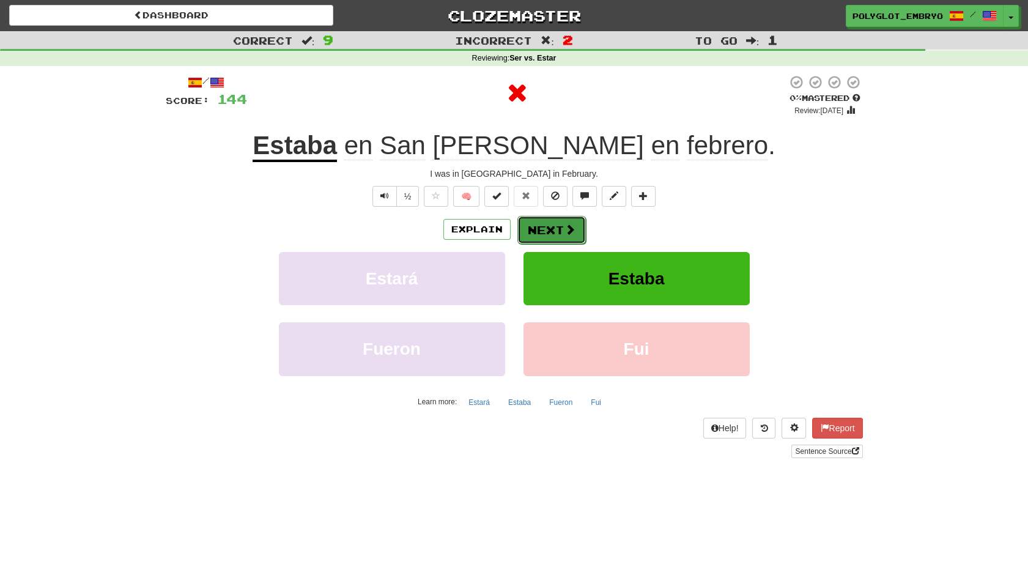
click at [522, 224] on button "Next" at bounding box center [551, 230] width 68 height 28
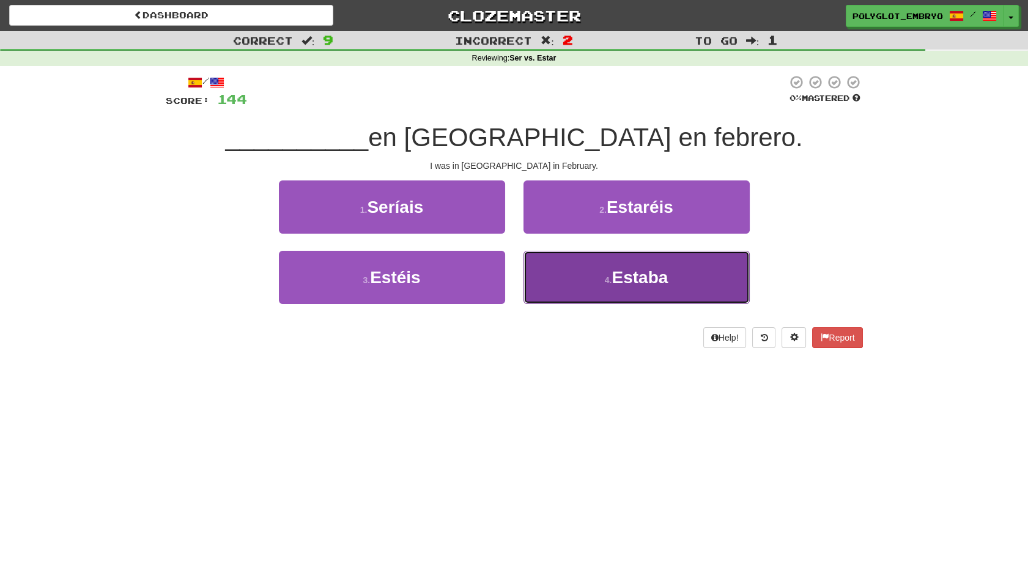
click at [545, 262] on button "4 . Estaba" at bounding box center [636, 277] width 226 height 53
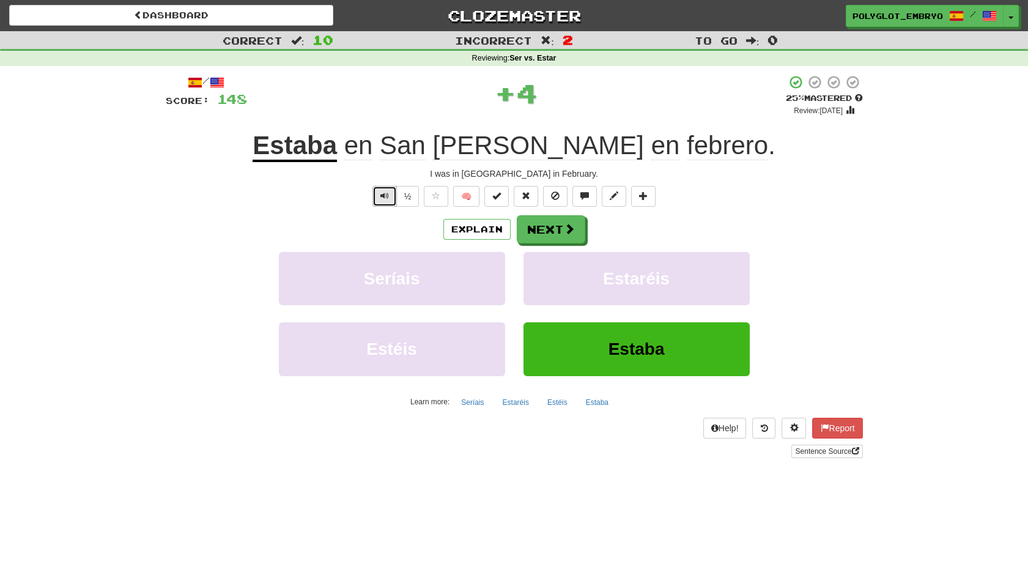
click at [382, 197] on span "Text-to-speech controls" at bounding box center [384, 195] width 9 height 9
click at [533, 218] on button "Next" at bounding box center [551, 230] width 68 height 28
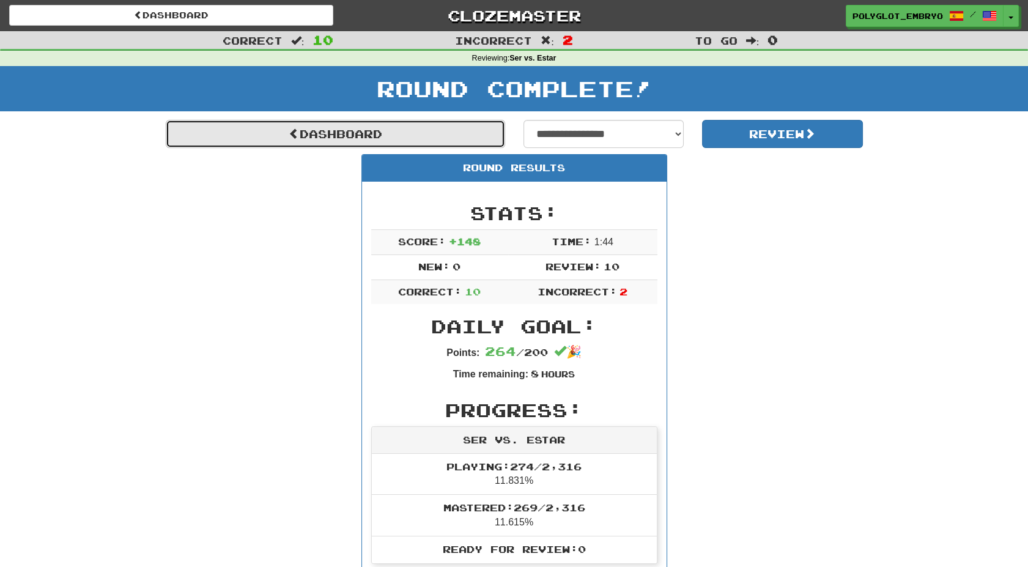
click at [328, 138] on link "Dashboard" at bounding box center [335, 134] width 339 height 28
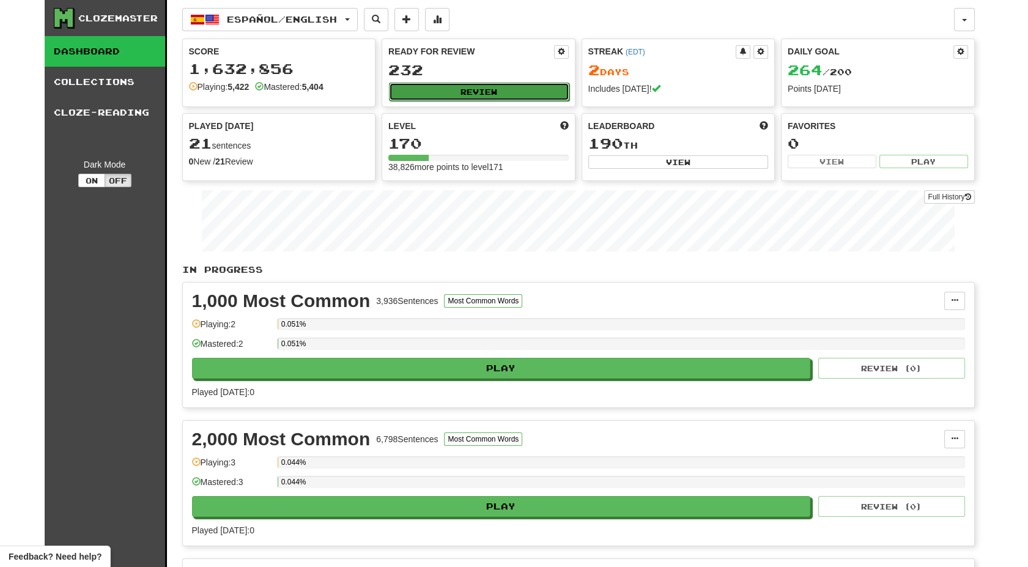
click at [449, 95] on button "Review" at bounding box center [479, 92] width 180 height 18
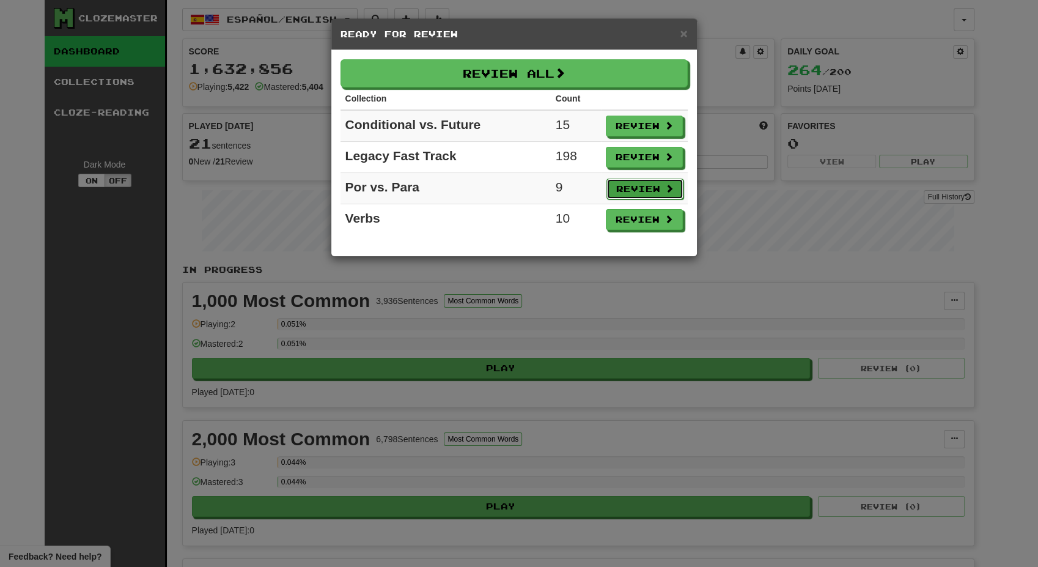
click at [639, 190] on button "Review" at bounding box center [645, 189] width 77 height 21
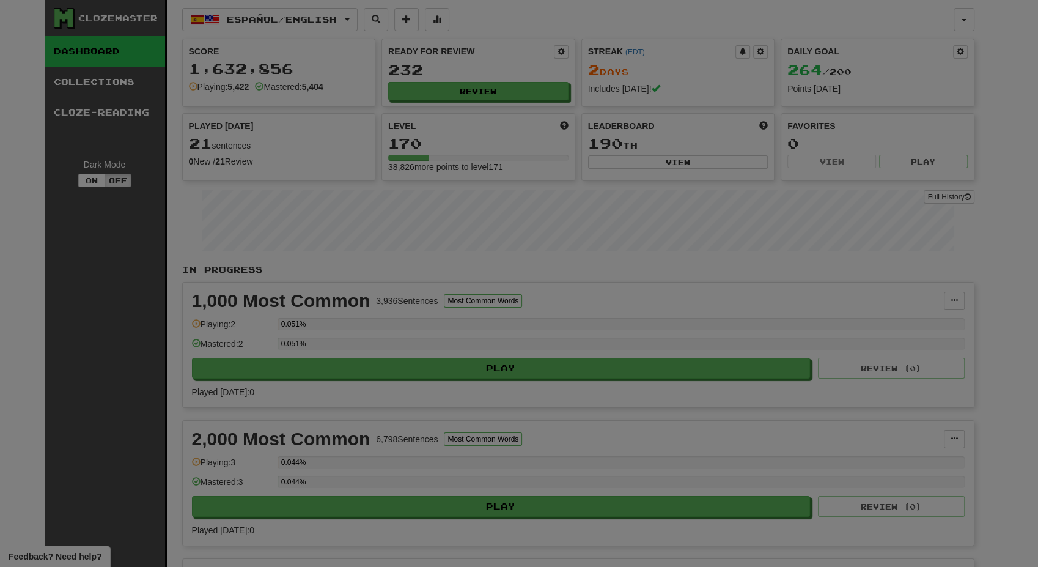
select select "**"
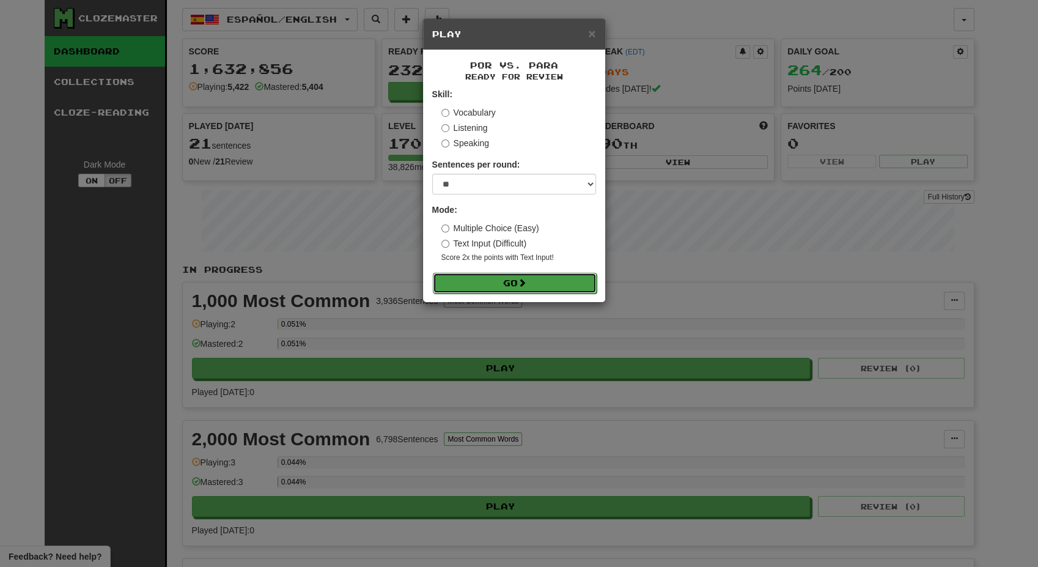
click at [519, 286] on button "Go" at bounding box center [515, 283] width 164 height 21
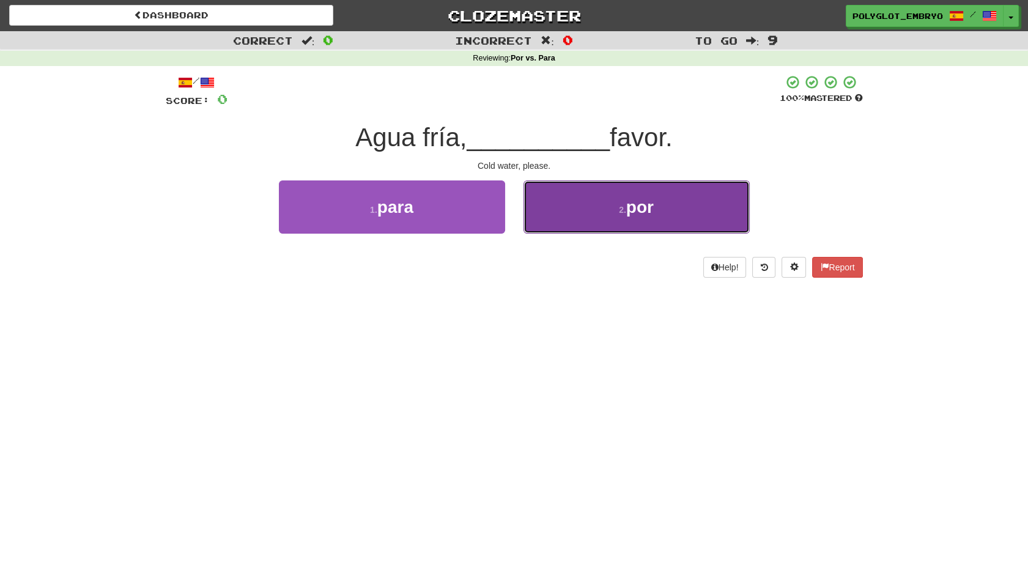
click at [578, 218] on button "2 . por" at bounding box center [636, 206] width 226 height 53
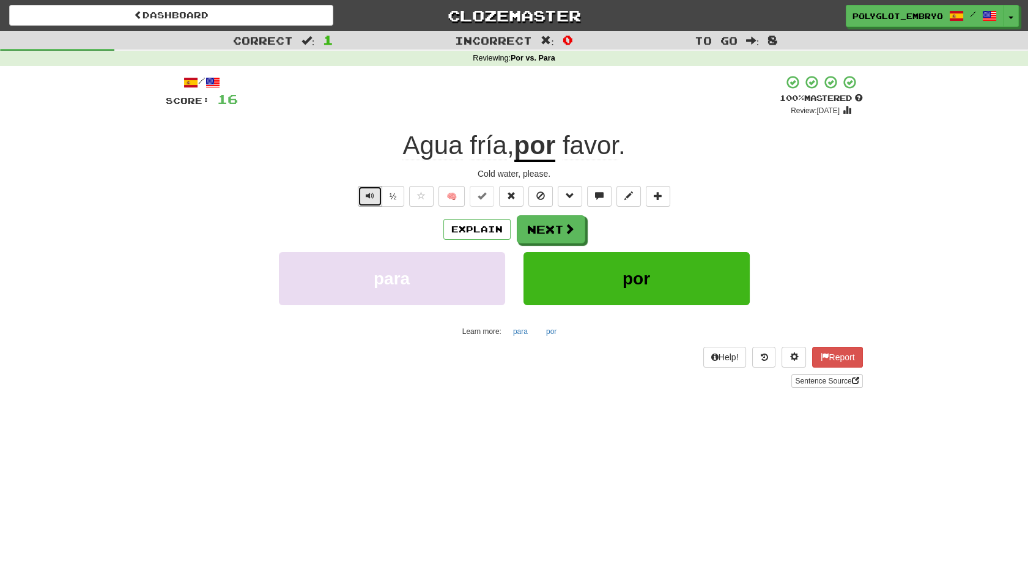
click at [374, 197] on button "Text-to-speech controls" at bounding box center [370, 196] width 24 height 21
click at [558, 230] on button "Next" at bounding box center [551, 230] width 68 height 28
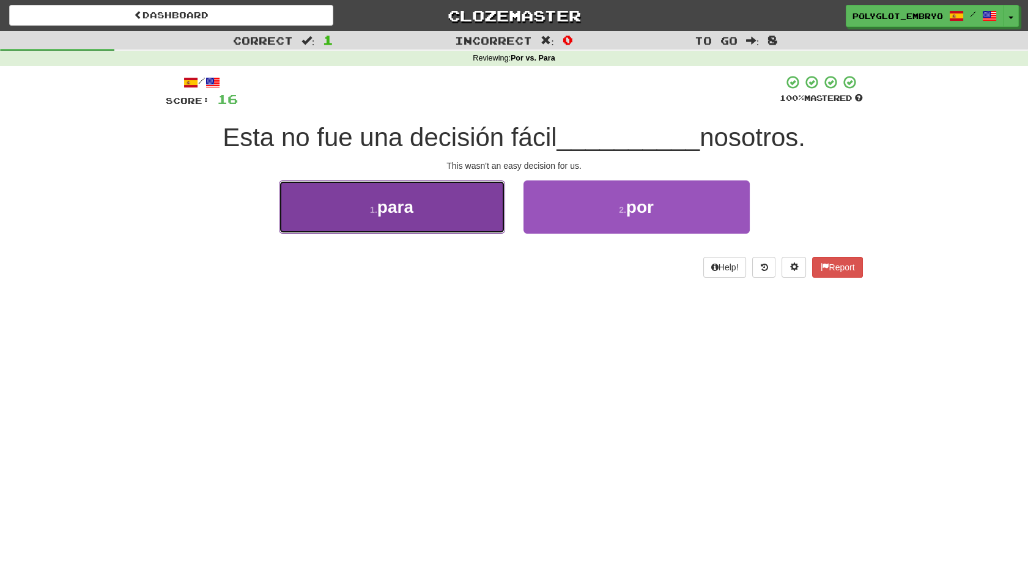
click at [435, 214] on button "1 . para" at bounding box center [392, 206] width 226 height 53
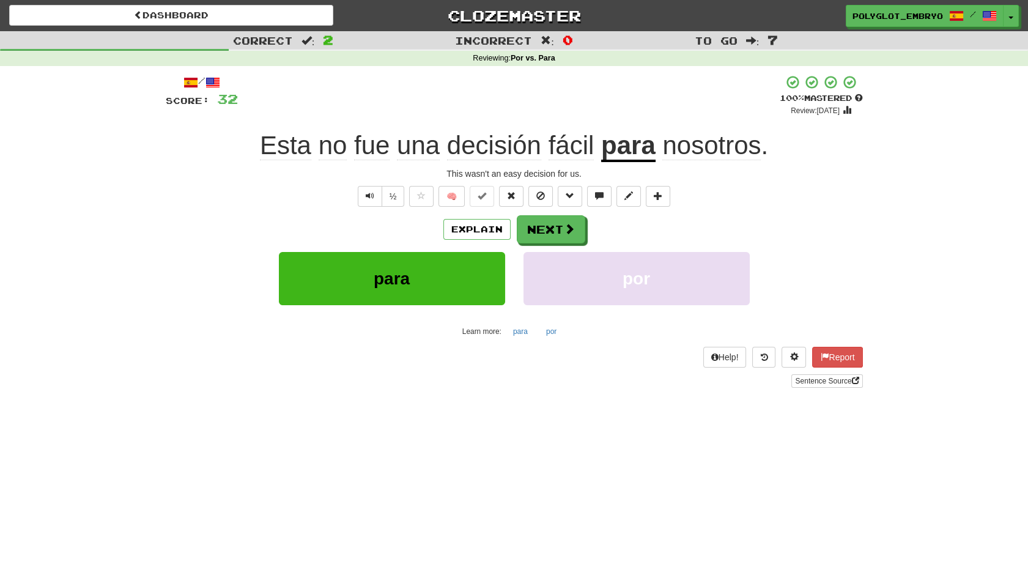
click at [375, 207] on div "/ Score: 32 + 16 100 % Mastered Review: [DATE] Esta no fue una decisión fácil p…" at bounding box center [514, 231] width 697 height 312
click at [372, 202] on button "Text-to-speech controls" at bounding box center [370, 196] width 24 height 21
click at [533, 230] on button "Next" at bounding box center [551, 230] width 68 height 28
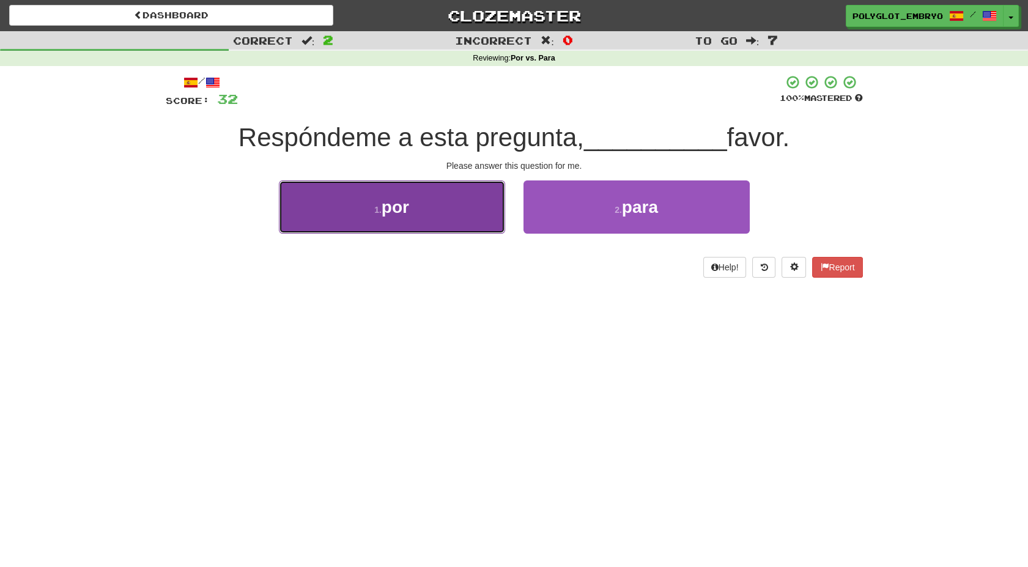
click at [475, 208] on button "1 . por" at bounding box center [392, 206] width 226 height 53
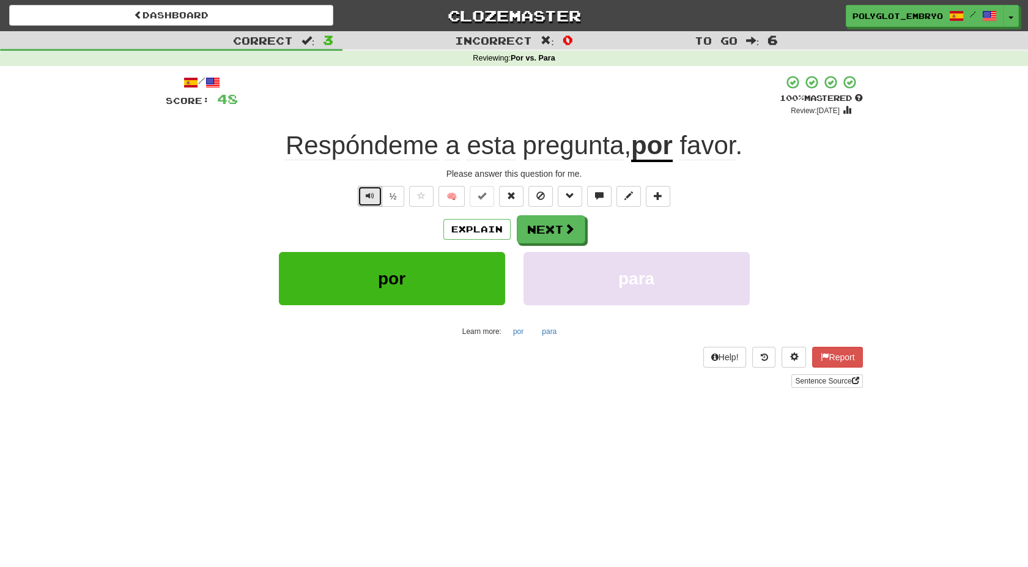
click at [363, 192] on button "Text-to-speech controls" at bounding box center [370, 196] width 24 height 21
click at [546, 236] on button "Next" at bounding box center [551, 230] width 68 height 28
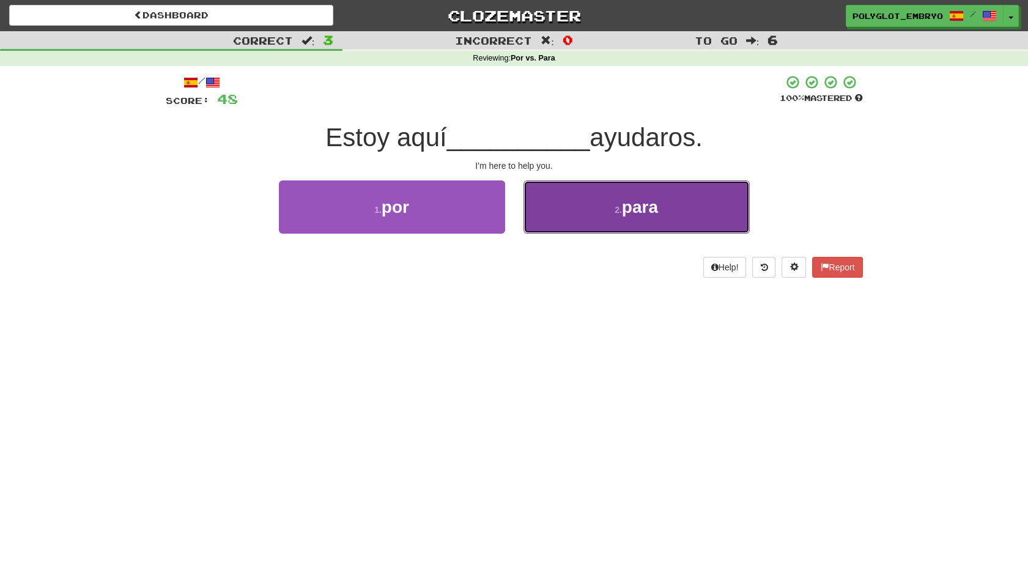
click at [572, 188] on button "2 . para" at bounding box center [636, 206] width 226 height 53
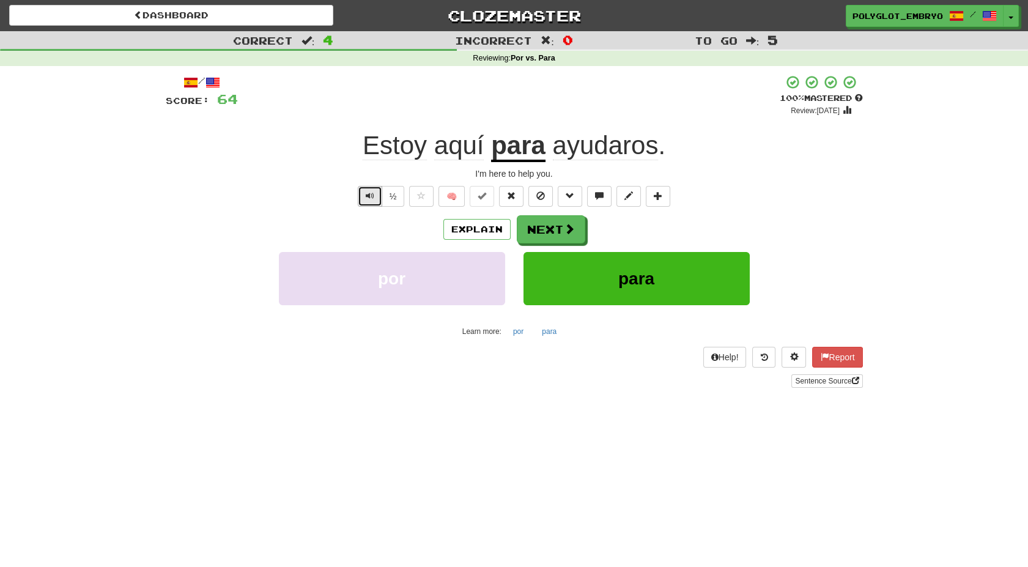
click at [372, 200] on span "Text-to-speech controls" at bounding box center [370, 195] width 9 height 9
click at [536, 234] on button "Next" at bounding box center [551, 230] width 68 height 28
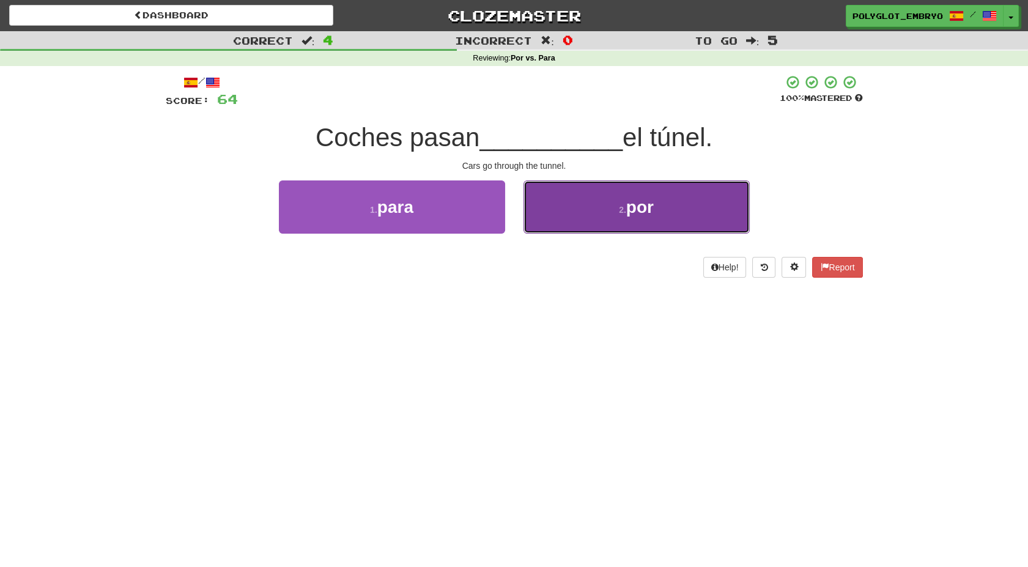
click at [570, 209] on button "2 . por" at bounding box center [636, 206] width 226 height 53
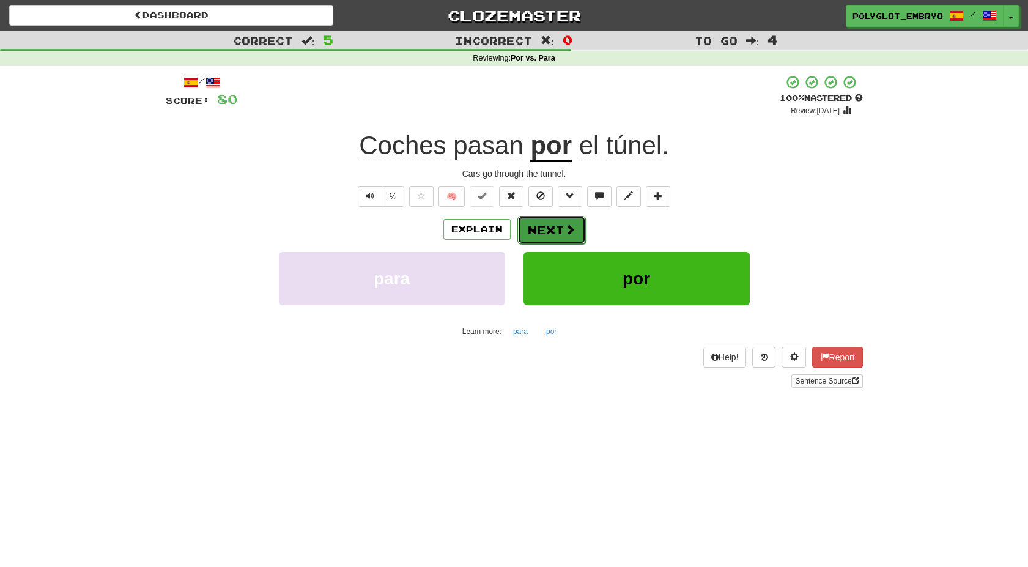
click at [562, 226] on button "Next" at bounding box center [551, 230] width 68 height 28
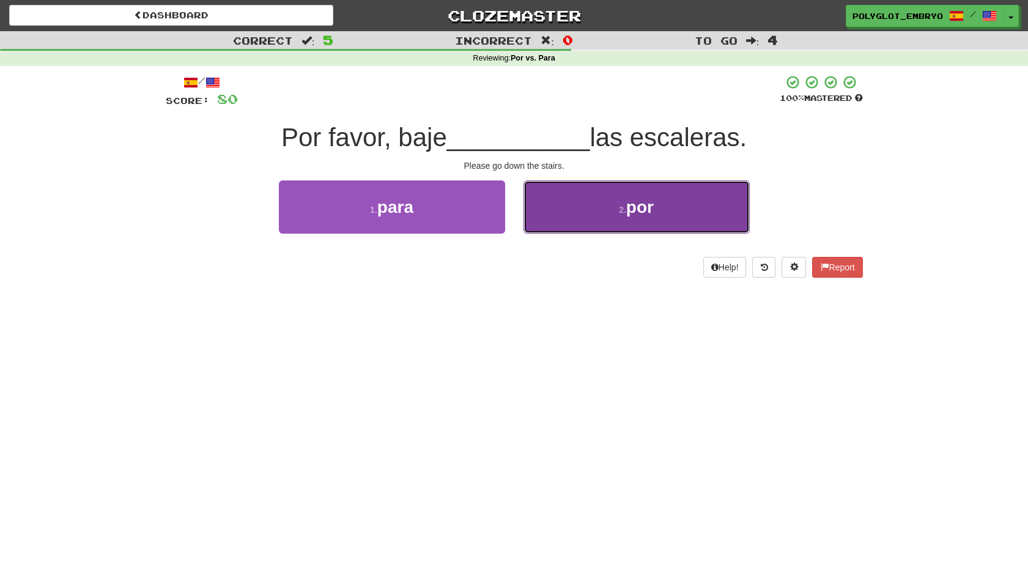
click at [562, 208] on button "2 . por" at bounding box center [636, 206] width 226 height 53
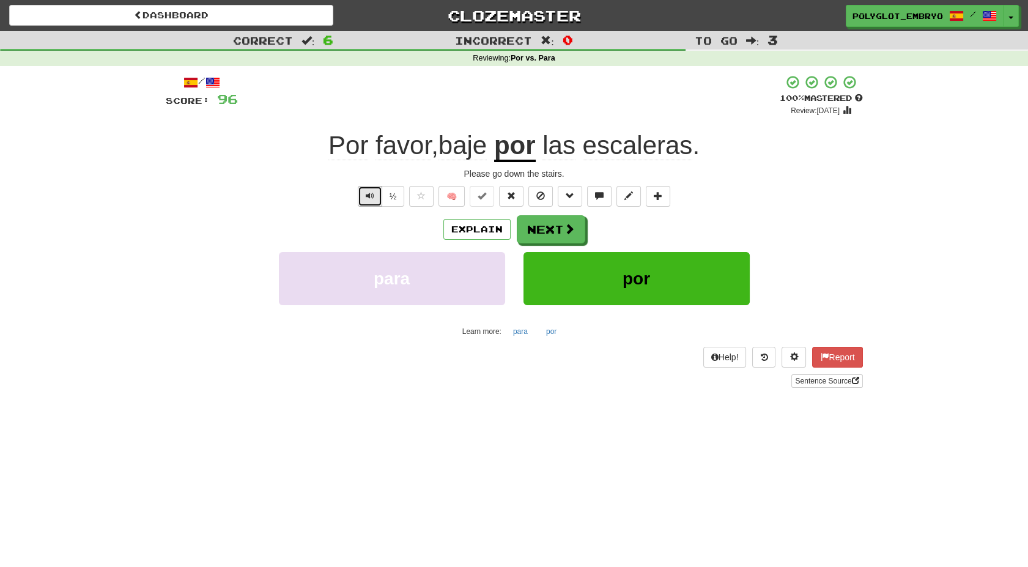
click at [366, 194] on span "Text-to-speech controls" at bounding box center [370, 195] width 9 height 9
click at [540, 225] on button "Next" at bounding box center [551, 230] width 68 height 28
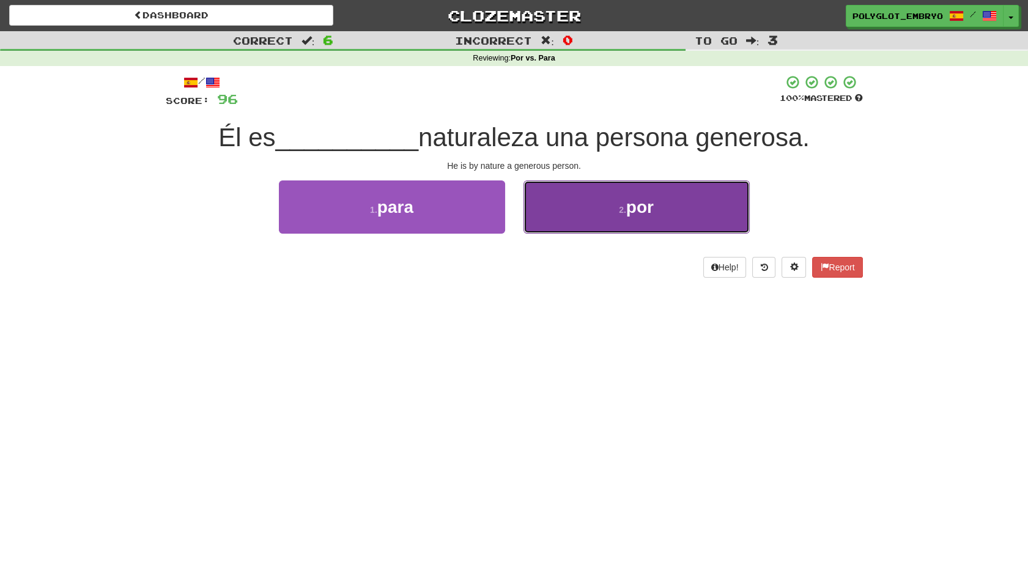
click at [592, 210] on button "2 . por" at bounding box center [636, 206] width 226 height 53
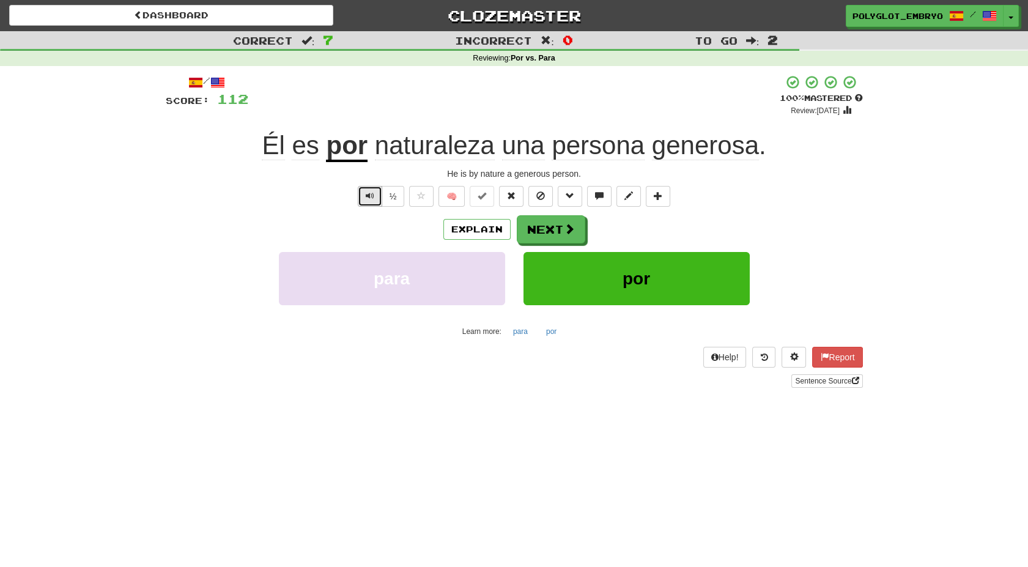
click at [368, 193] on span "Text-to-speech controls" at bounding box center [370, 195] width 9 height 9
click at [537, 229] on button "Next" at bounding box center [551, 230] width 68 height 28
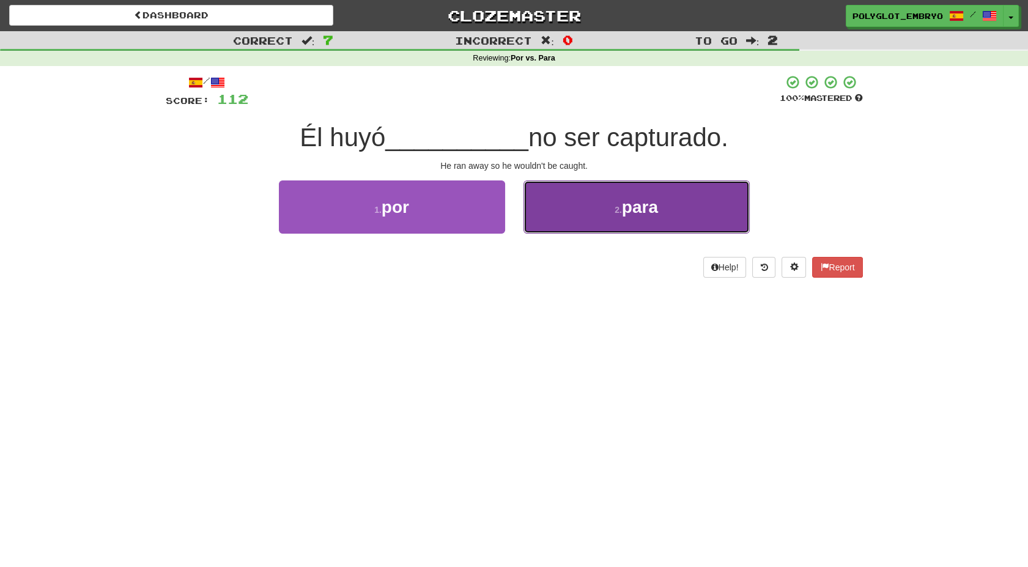
click at [589, 223] on button "2 . para" at bounding box center [636, 206] width 226 height 53
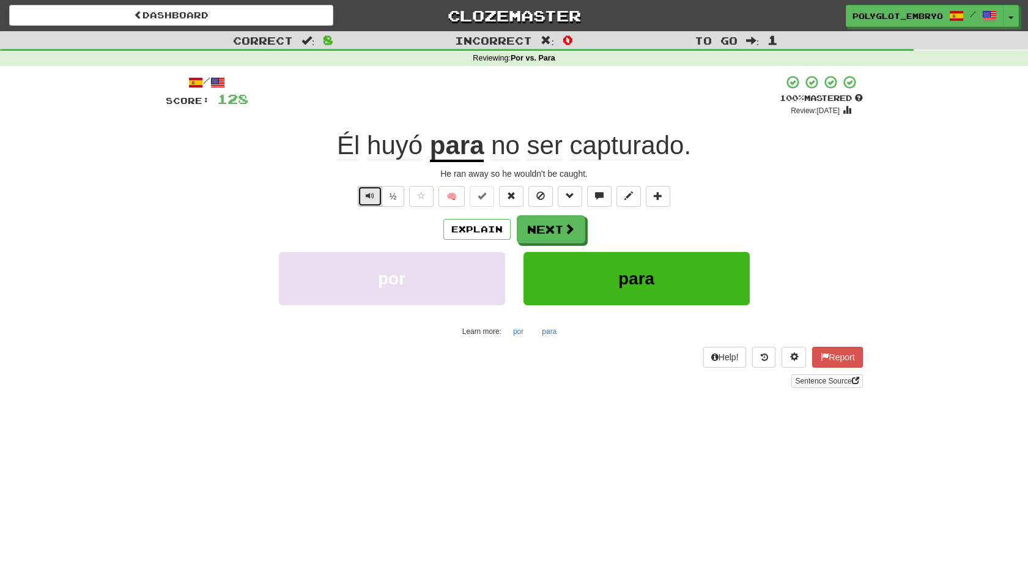
click at [362, 193] on button "Text-to-speech controls" at bounding box center [370, 196] width 24 height 21
click at [398, 198] on button "½" at bounding box center [393, 196] width 23 height 21
click at [540, 227] on button "Next" at bounding box center [551, 230] width 68 height 28
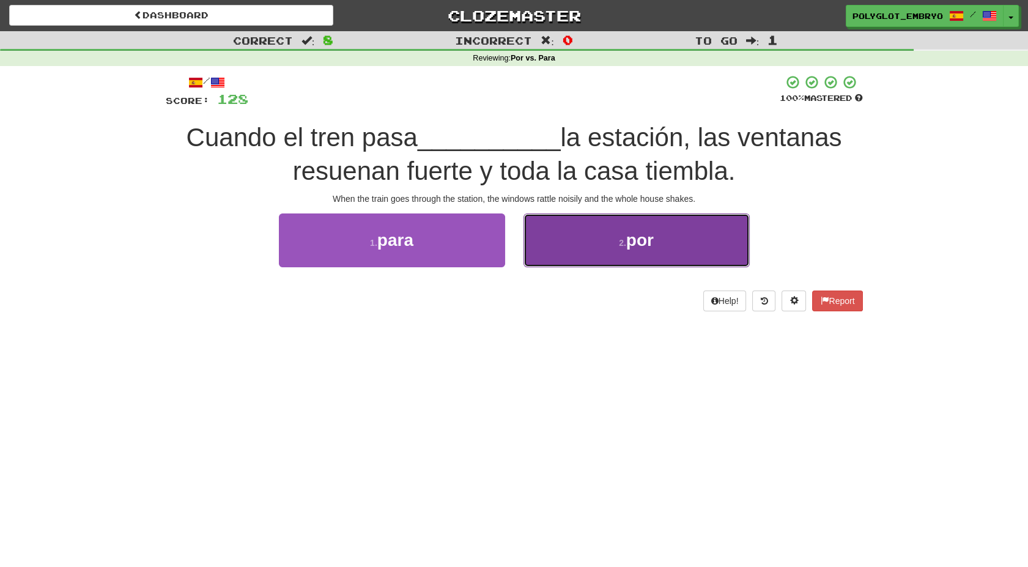
click at [556, 234] on button "2 . por" at bounding box center [636, 239] width 226 height 53
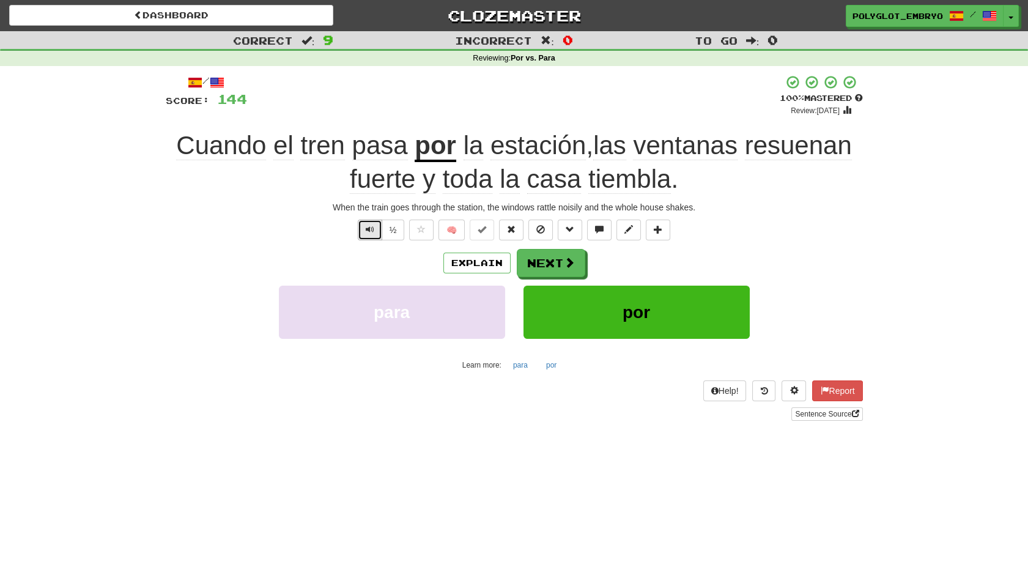
click at [369, 225] on span "Text-to-speech controls" at bounding box center [370, 229] width 9 height 9
click at [552, 262] on button "Next" at bounding box center [551, 263] width 68 height 28
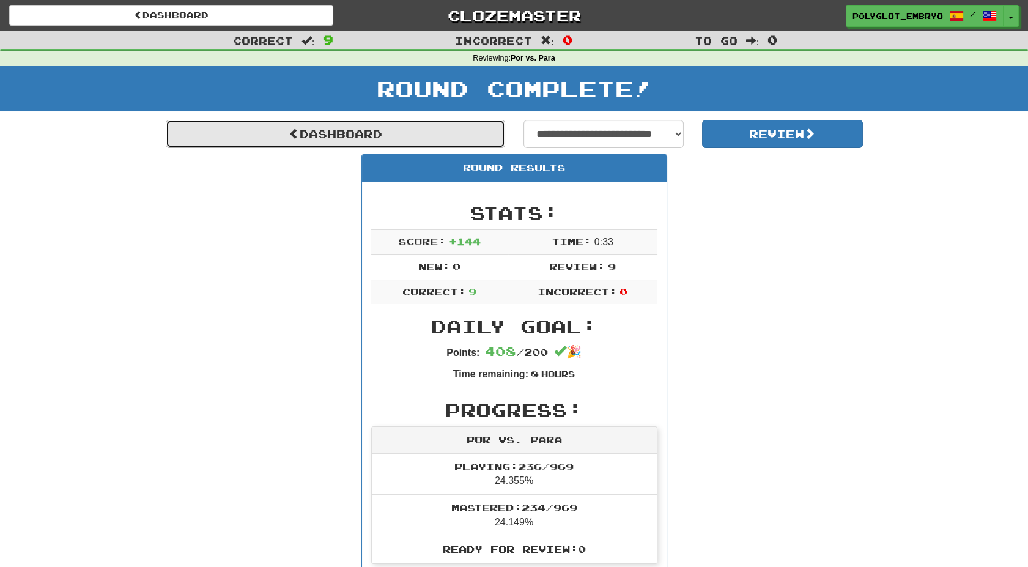
click at [289, 133] on span at bounding box center [294, 133] width 11 height 11
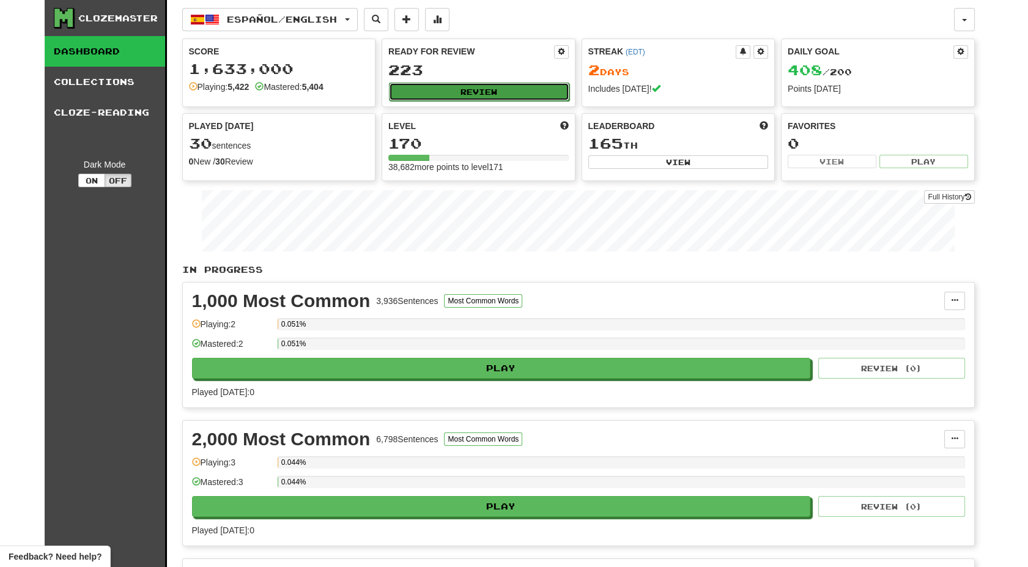
click at [474, 95] on button "Review" at bounding box center [479, 92] width 180 height 18
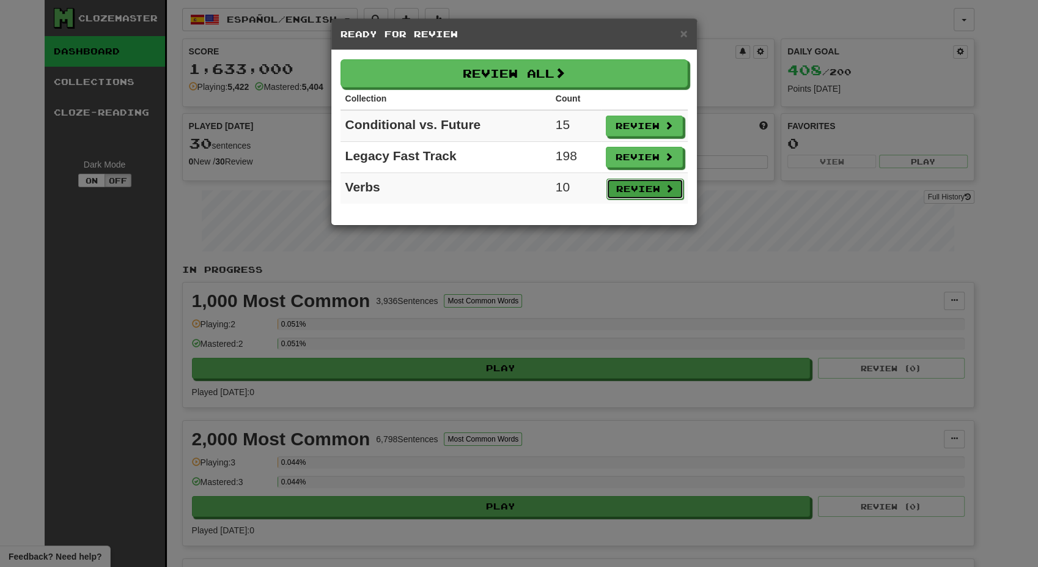
click at [636, 186] on button "Review" at bounding box center [645, 189] width 77 height 21
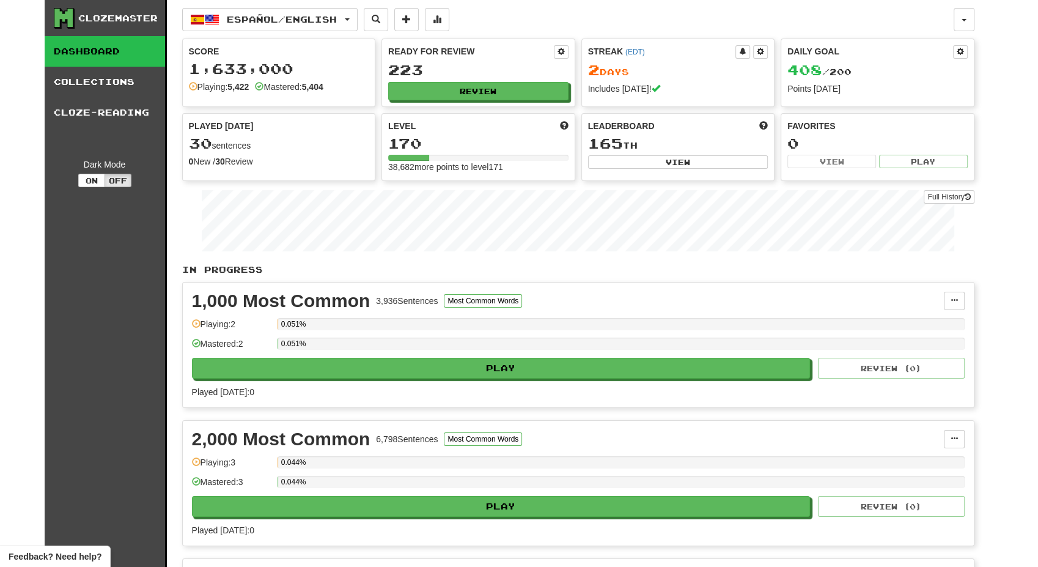
select select "**"
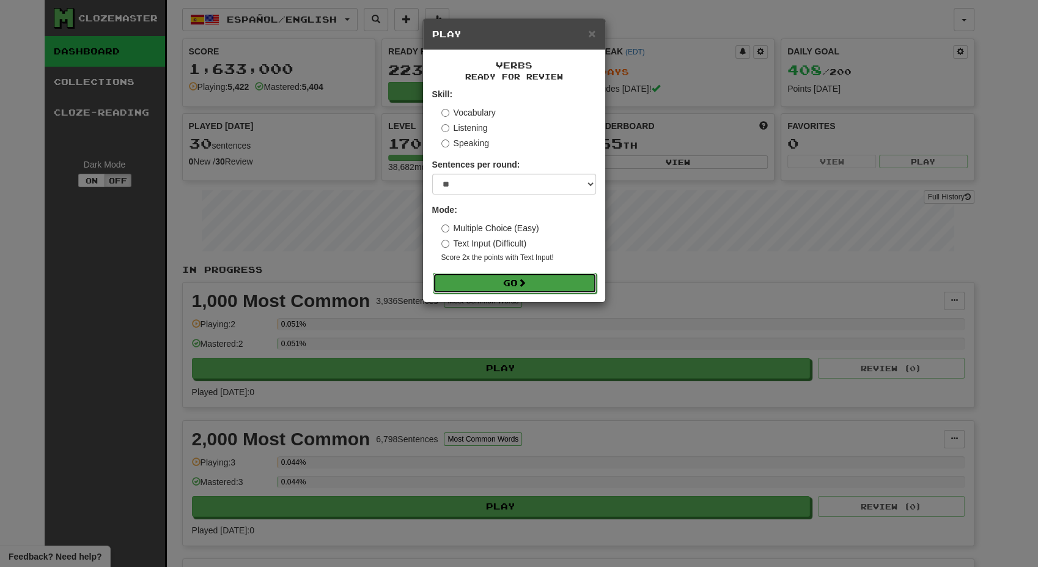
click at [523, 286] on span at bounding box center [522, 282] width 9 height 9
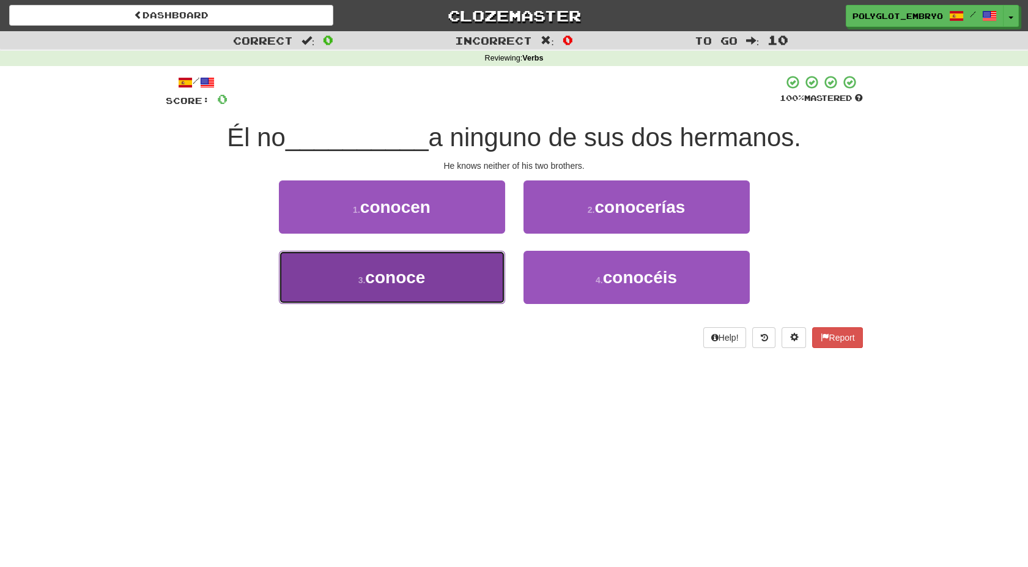
click at [397, 293] on button "3 . conoce" at bounding box center [392, 277] width 226 height 53
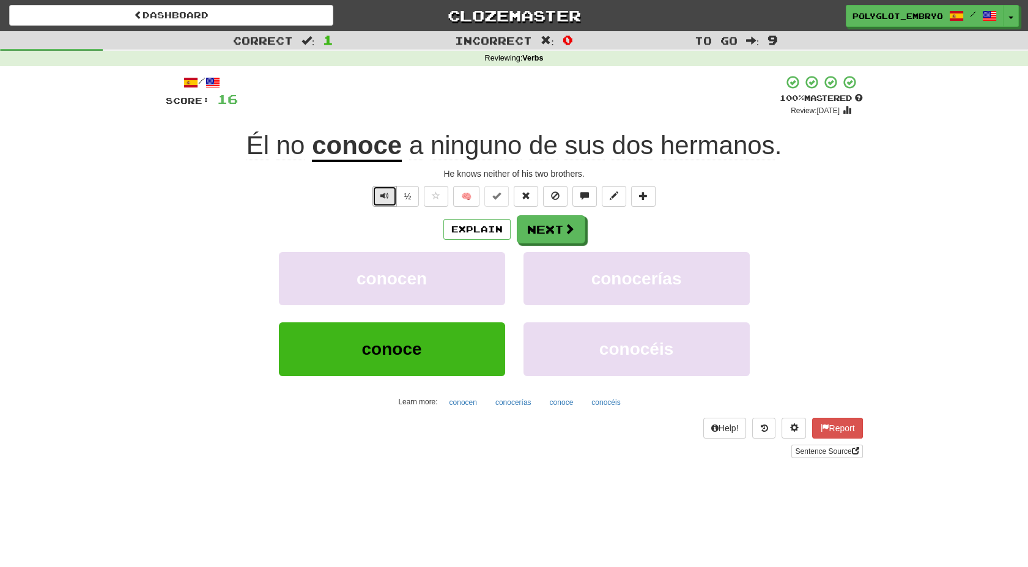
click at [382, 193] on span "Text-to-speech controls" at bounding box center [384, 195] width 9 height 9
click at [530, 224] on button "Next" at bounding box center [551, 230] width 68 height 28
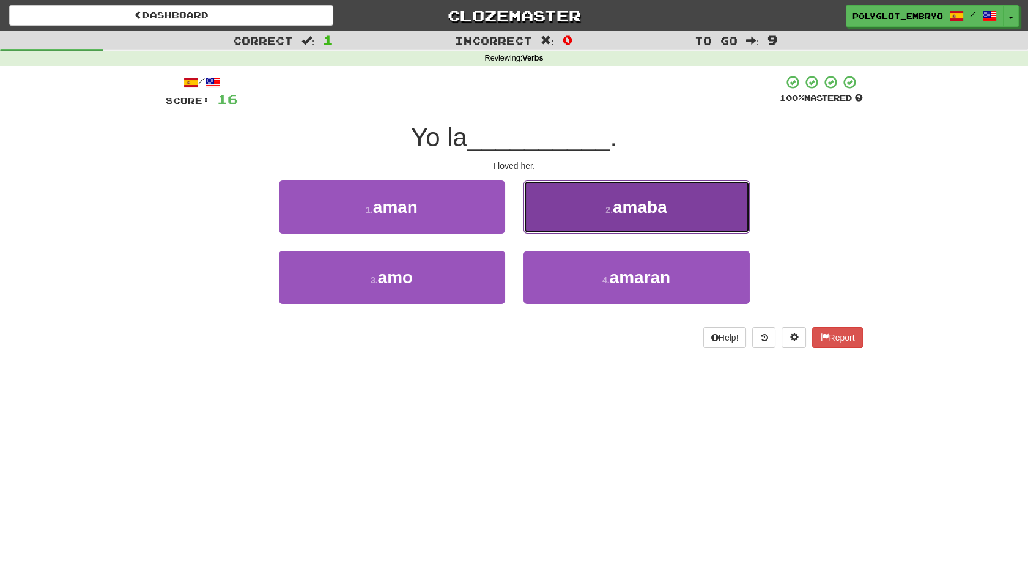
click at [570, 198] on button "2 . [GEOGRAPHIC_DATA]" at bounding box center [636, 206] width 226 height 53
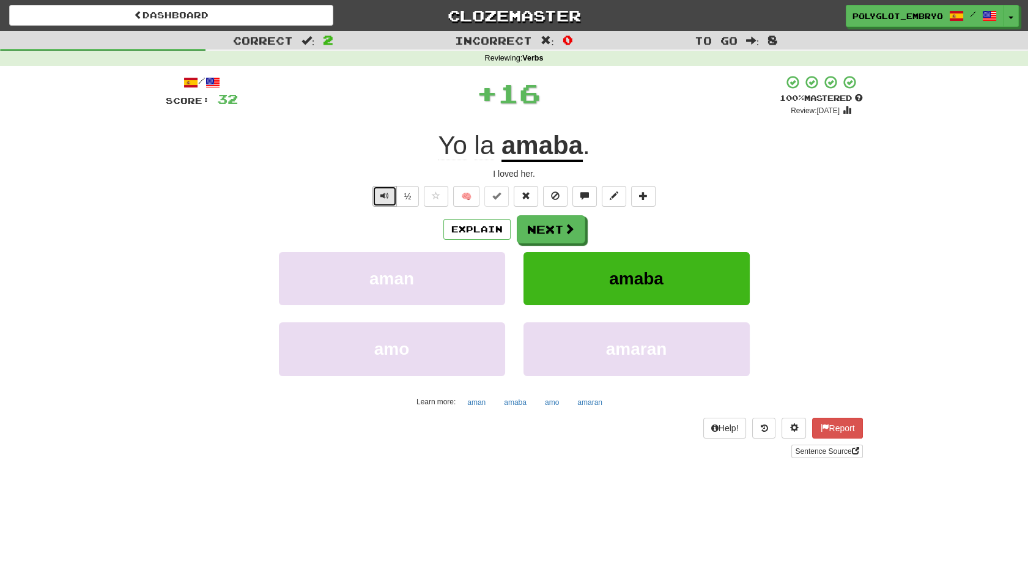
click at [382, 192] on span "Text-to-speech controls" at bounding box center [384, 195] width 9 height 9
click at [539, 226] on button "Next" at bounding box center [551, 230] width 68 height 28
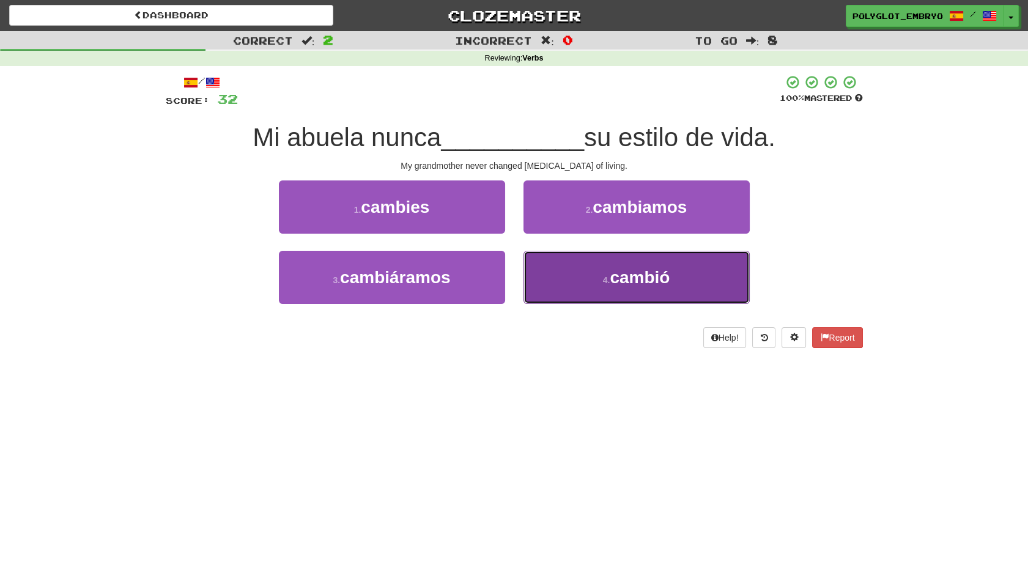
click at [556, 280] on button "4 . cambió" at bounding box center [636, 277] width 226 height 53
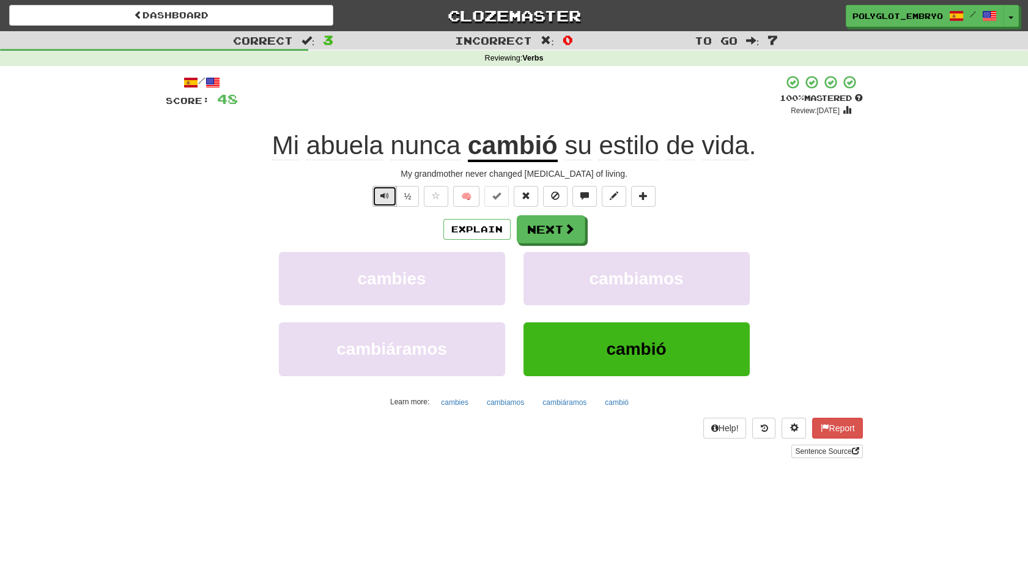
click at [380, 193] on span "Text-to-speech controls" at bounding box center [384, 195] width 9 height 9
click at [537, 229] on button "Next" at bounding box center [551, 230] width 68 height 28
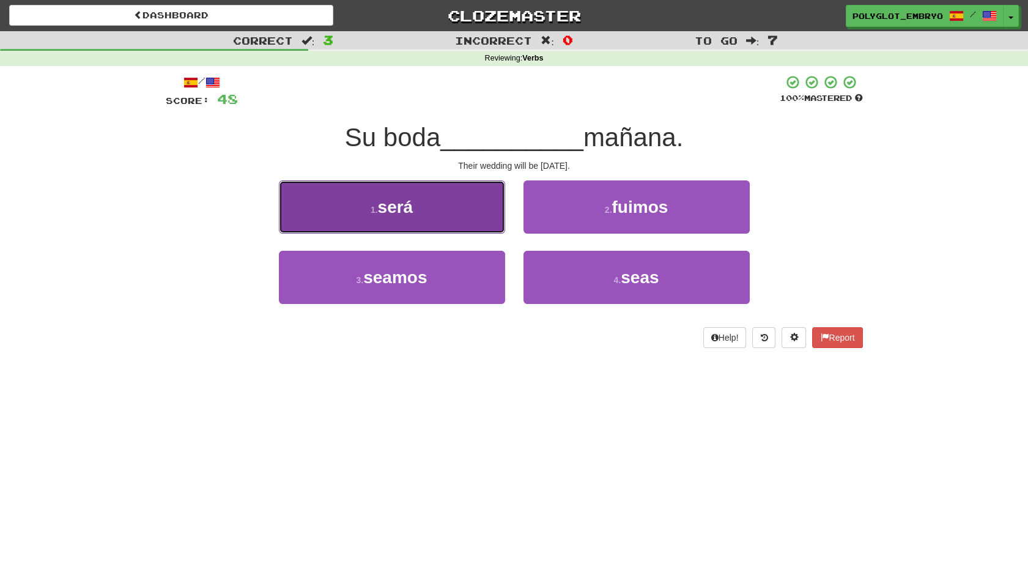
click at [452, 227] on button "1 . será" at bounding box center [392, 206] width 226 height 53
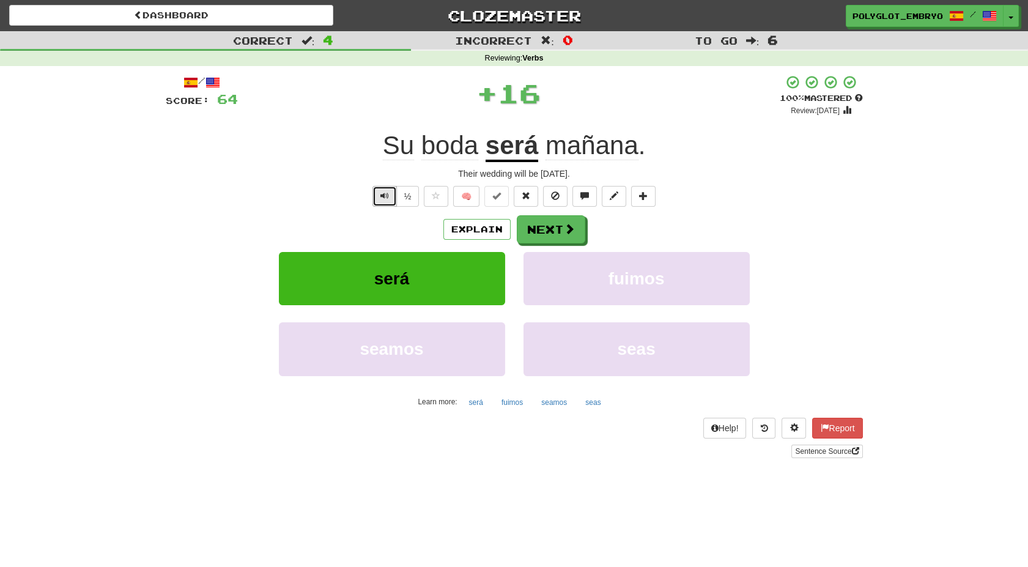
click at [381, 193] on span "Text-to-speech controls" at bounding box center [384, 195] width 9 height 9
click at [400, 191] on button "½" at bounding box center [407, 196] width 23 height 21
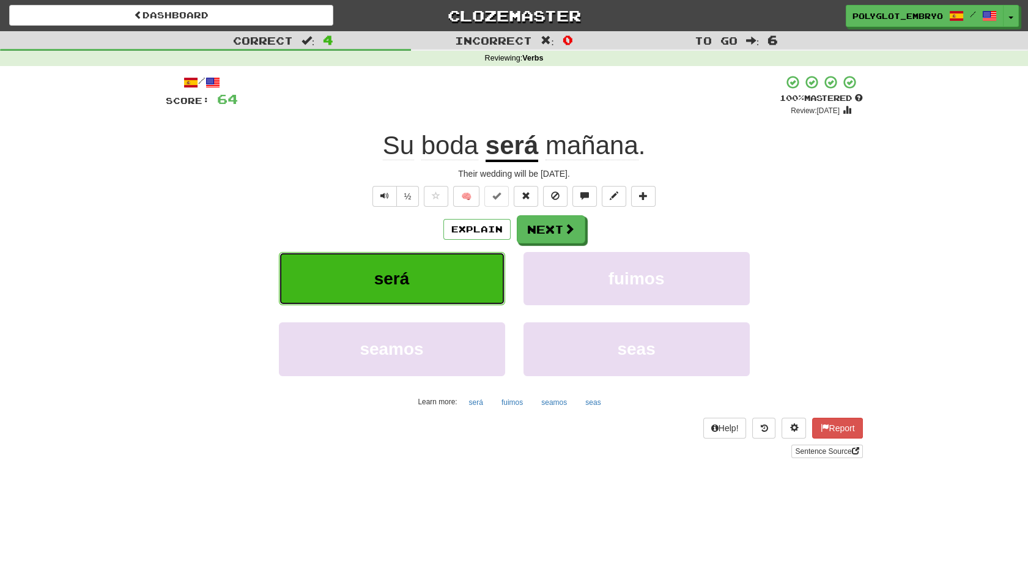
drag, startPoint x: 369, startPoint y: 252, endPoint x: 359, endPoint y: 238, distance: 16.6
click at [359, 238] on div "Explain Next será fuimos seamos seas Learn more: será fuimos seamos seas" at bounding box center [514, 313] width 697 height 196
click at [382, 195] on span "Text-to-speech controls" at bounding box center [384, 195] width 9 height 9
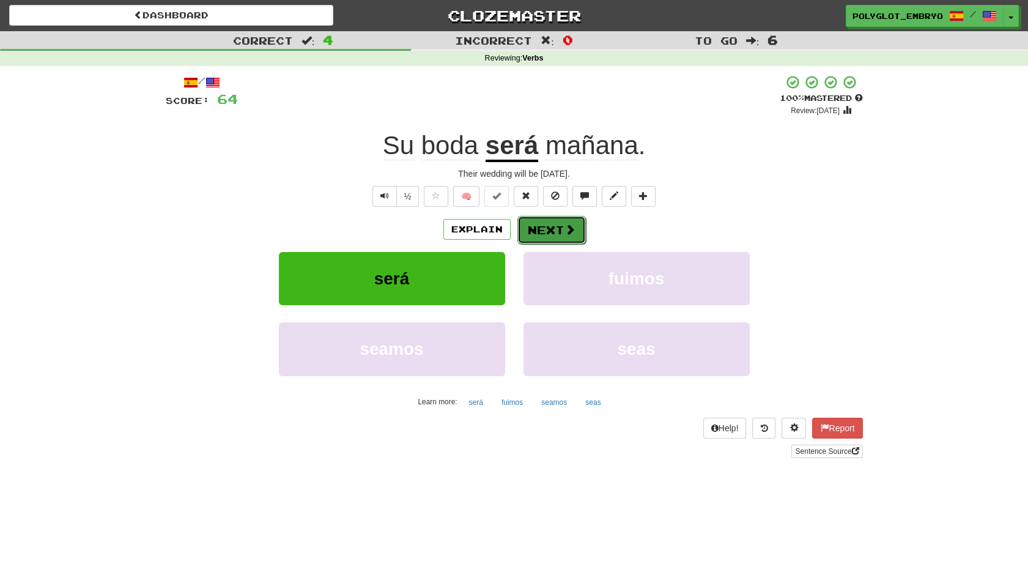
click at [532, 225] on button "Next" at bounding box center [551, 230] width 68 height 28
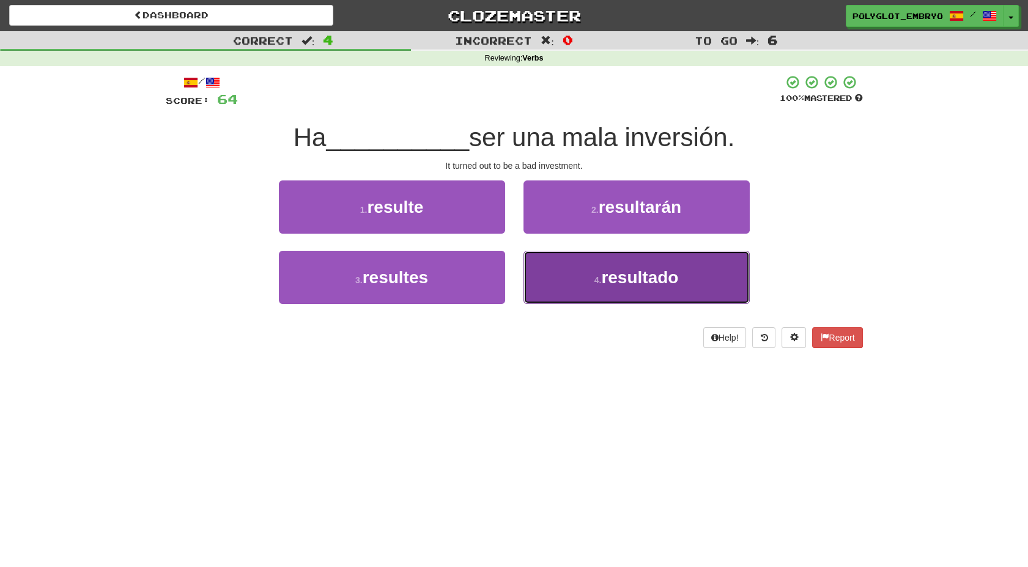
click at [550, 279] on button "4 . resultado" at bounding box center [636, 277] width 226 height 53
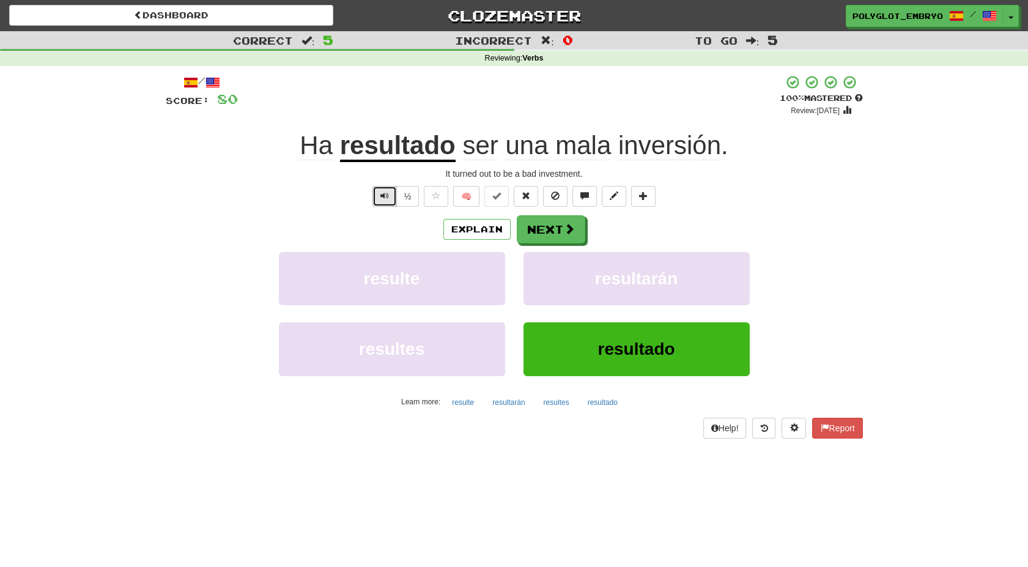
click at [380, 189] on button "Text-to-speech controls" at bounding box center [384, 196] width 24 height 21
click at [383, 195] on span "Text-to-speech controls" at bounding box center [384, 195] width 9 height 9
click at [410, 198] on button "½" at bounding box center [407, 196] width 23 height 21
click at [532, 226] on button "Next" at bounding box center [551, 230] width 68 height 28
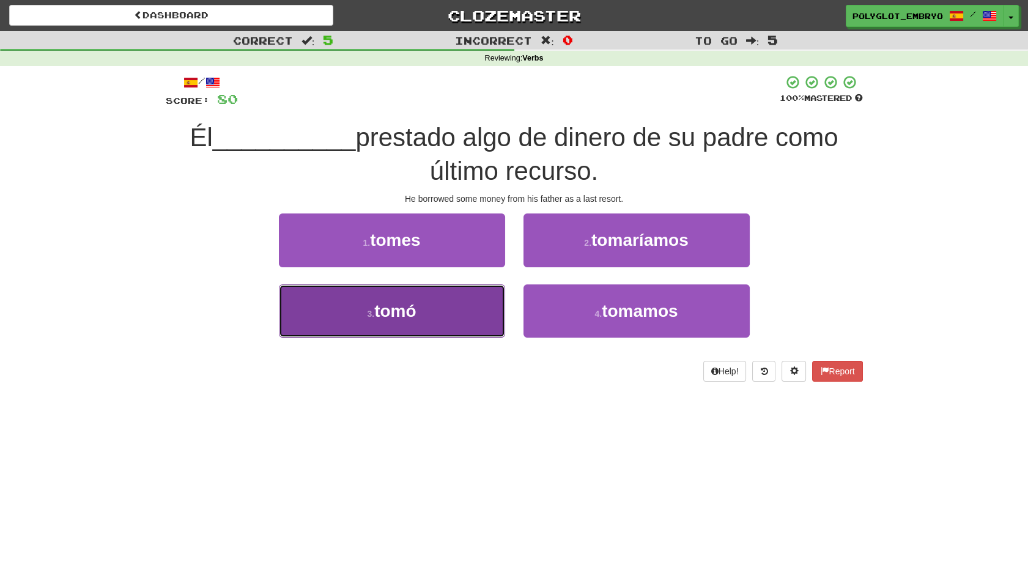
click at [437, 321] on button "3 . tomó" at bounding box center [392, 310] width 226 height 53
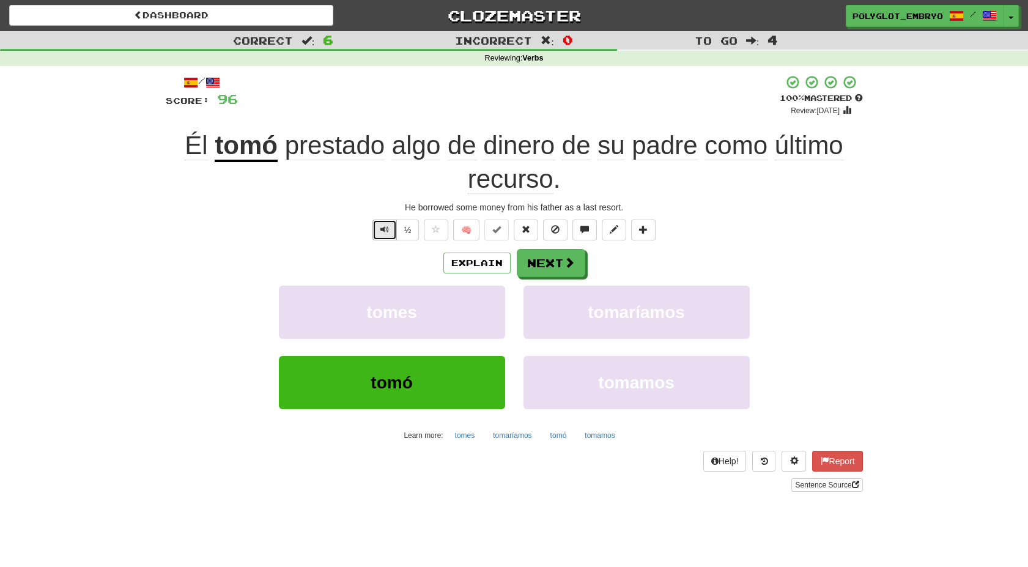
click at [385, 231] on span "Text-to-speech controls" at bounding box center [384, 229] width 9 height 9
click at [383, 226] on span "Text-to-speech controls" at bounding box center [384, 229] width 9 height 9
click at [404, 221] on button "½" at bounding box center [407, 229] width 23 height 21
click at [382, 226] on span "Text-to-speech controls" at bounding box center [384, 229] width 9 height 9
click at [543, 258] on button "Next" at bounding box center [551, 263] width 68 height 28
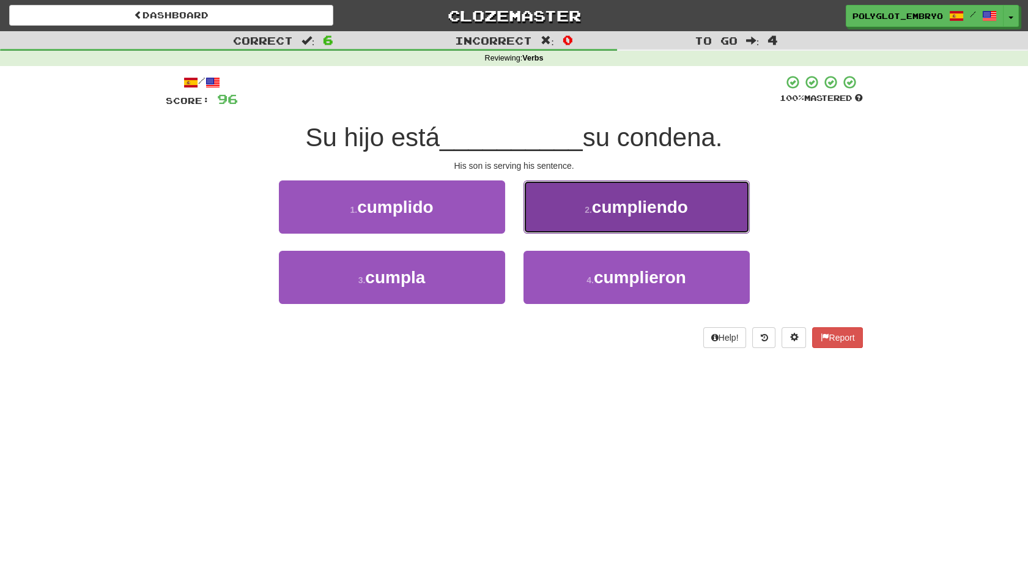
click at [581, 210] on button "2 . cumpliendo" at bounding box center [636, 206] width 226 height 53
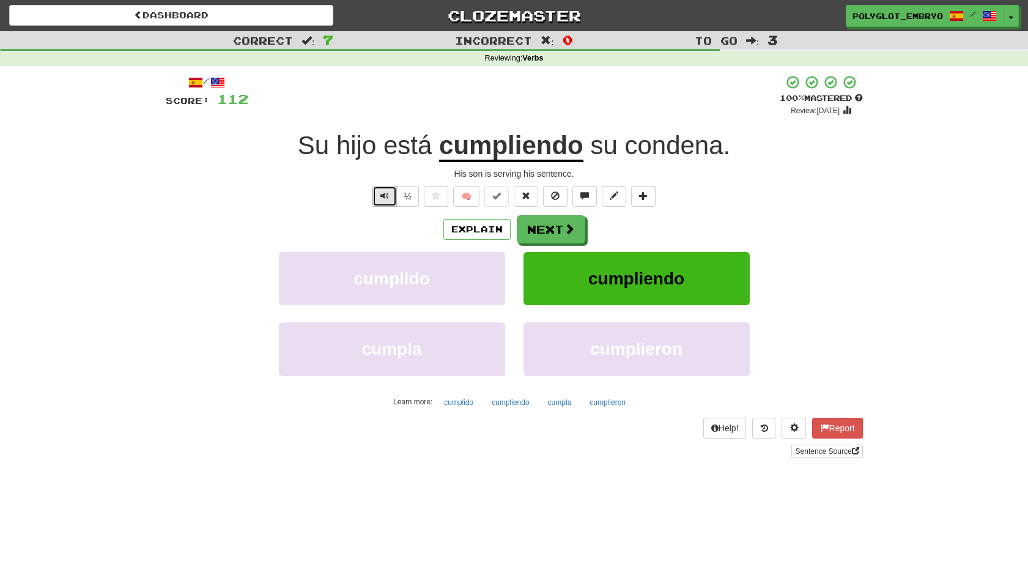
click at [383, 191] on span "Text-to-speech controls" at bounding box center [384, 195] width 9 height 9
click at [545, 219] on button "Next" at bounding box center [551, 230] width 68 height 28
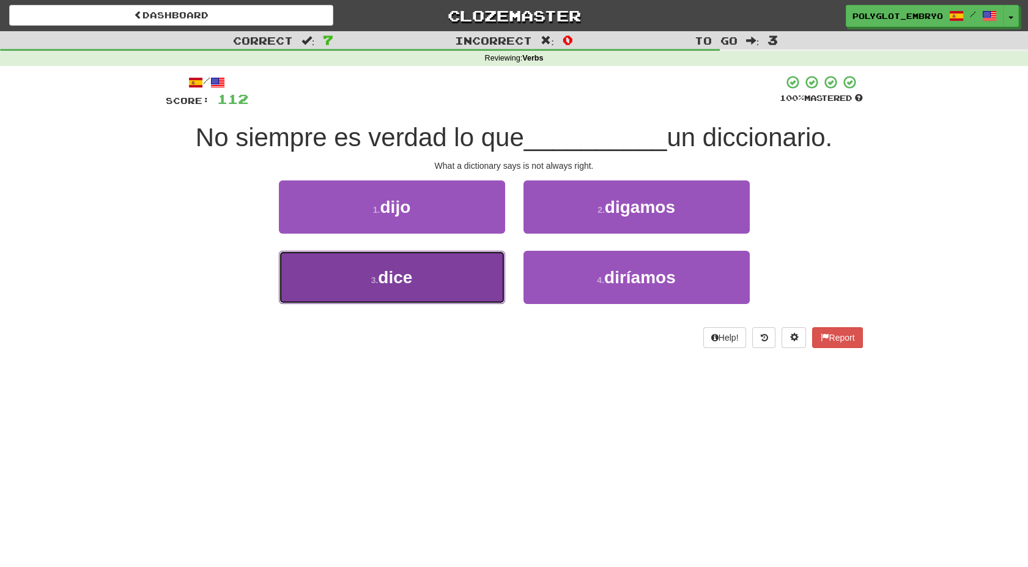
click at [451, 276] on button "3 . dice" at bounding box center [392, 277] width 226 height 53
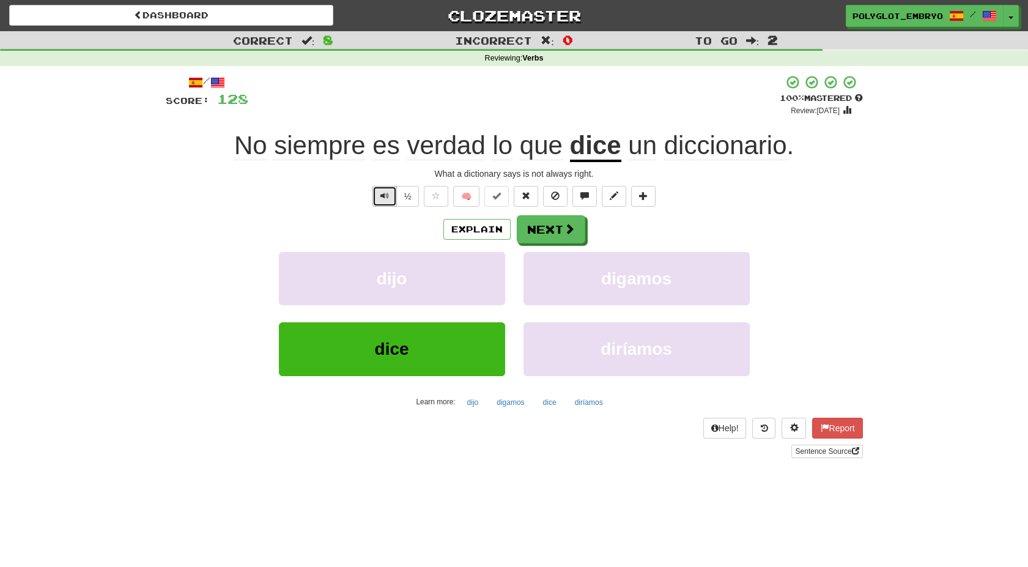
click at [381, 196] on span "Text-to-speech controls" at bounding box center [384, 195] width 9 height 9
click at [382, 201] on button "Text-to-speech controls" at bounding box center [384, 196] width 24 height 21
click at [542, 227] on button "Next" at bounding box center [551, 230] width 68 height 28
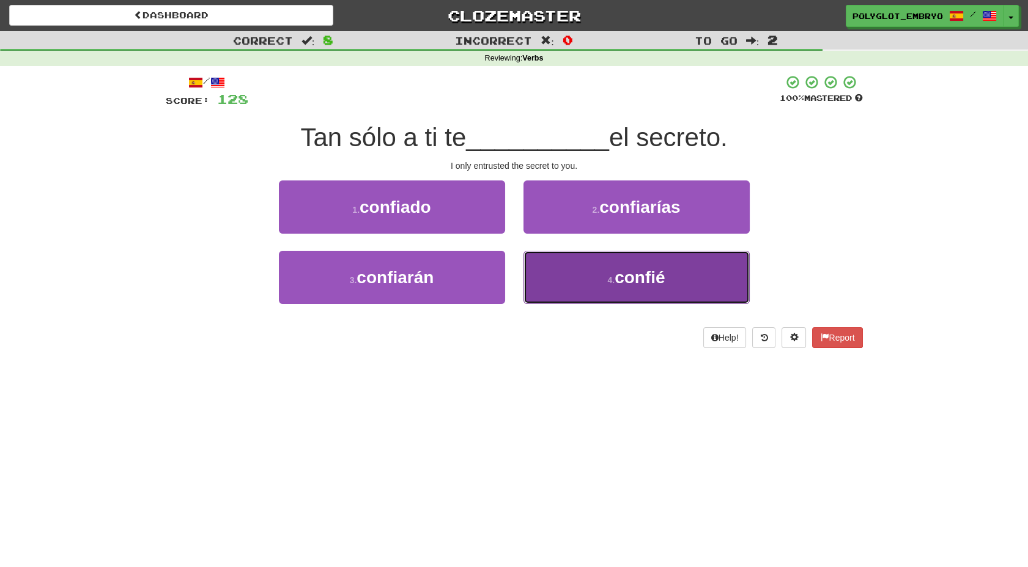
click at [570, 281] on button "4 . confié" at bounding box center [636, 277] width 226 height 53
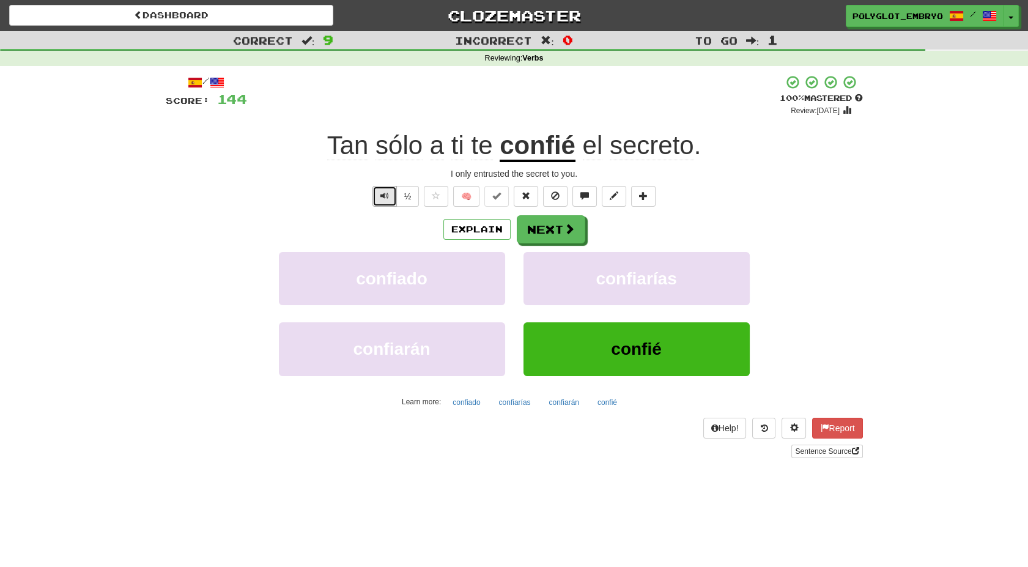
click at [377, 203] on button "Text-to-speech controls" at bounding box center [384, 196] width 24 height 21
click at [403, 202] on button "½" at bounding box center [407, 196] width 23 height 21
click at [540, 220] on button "Next" at bounding box center [551, 230] width 68 height 28
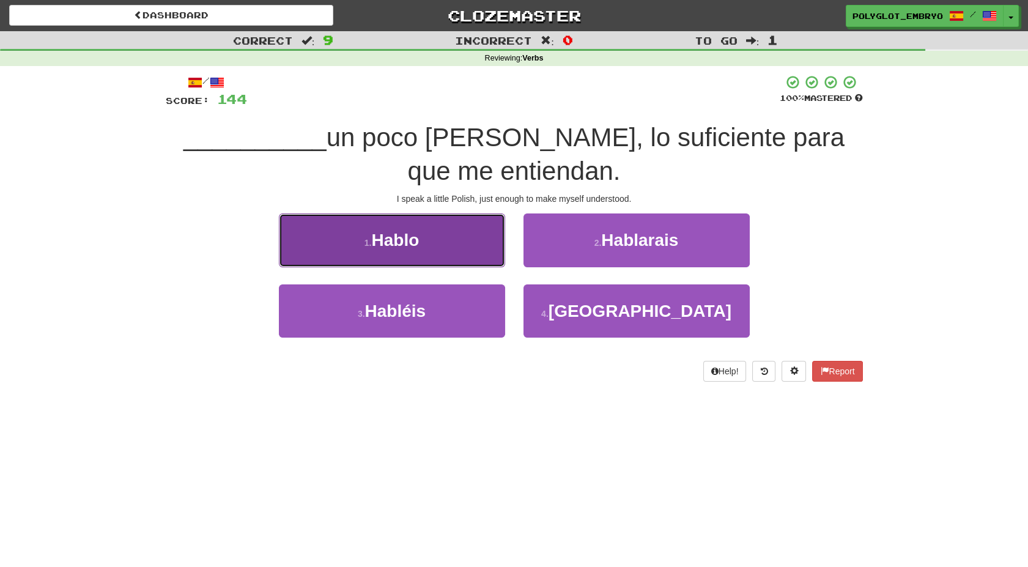
click at [428, 260] on button "1 . Hablo" at bounding box center [392, 239] width 226 height 53
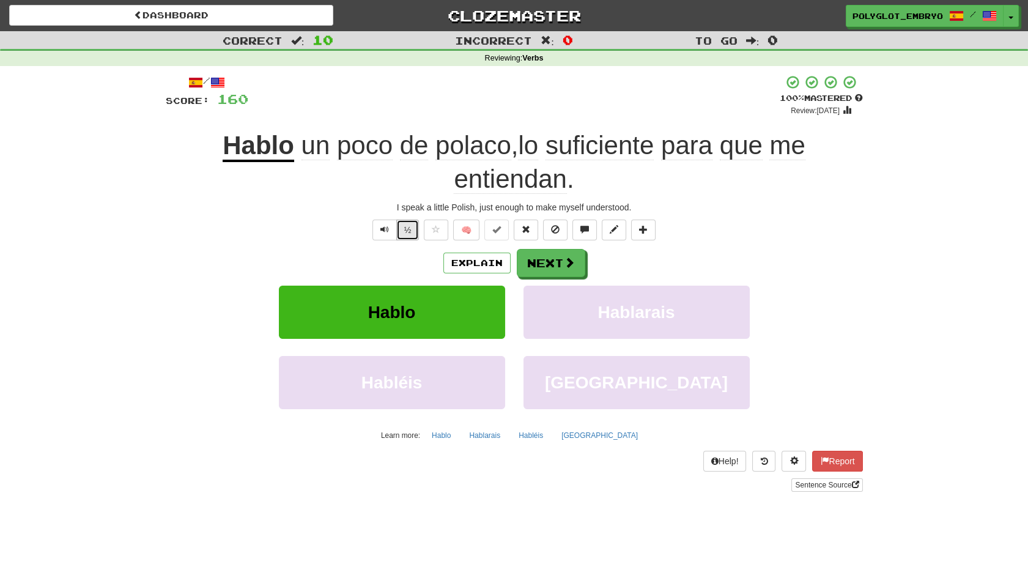
click at [405, 230] on button "½" at bounding box center [407, 229] width 23 height 21
click at [385, 228] on span "Text-to-speech controls" at bounding box center [384, 229] width 9 height 9
click at [529, 258] on button "Next" at bounding box center [551, 263] width 68 height 28
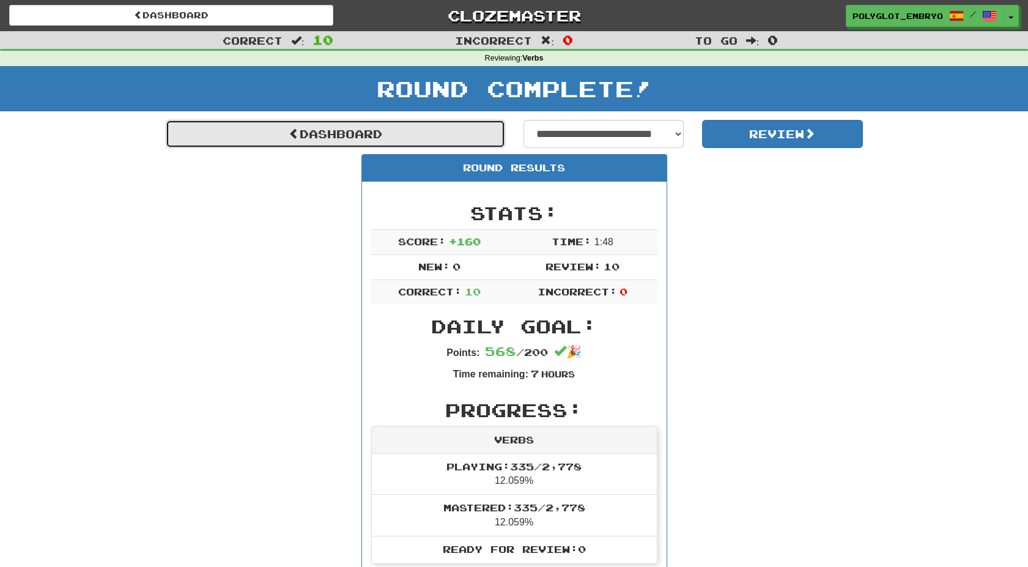
click at [356, 136] on link "Dashboard" at bounding box center [335, 134] width 339 height 28
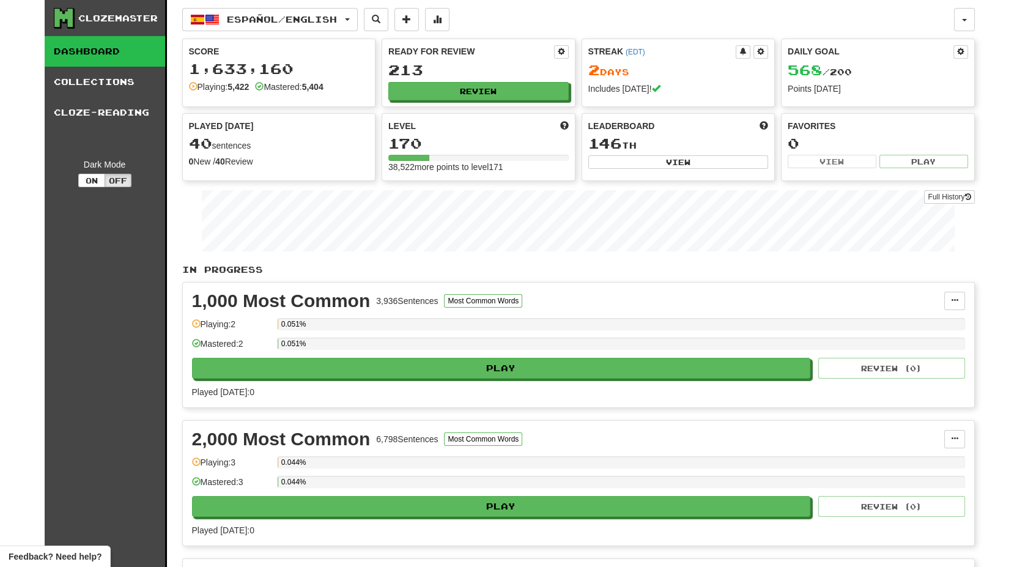
click at [485, 87] on button "Review" at bounding box center [479, 92] width 180 height 18
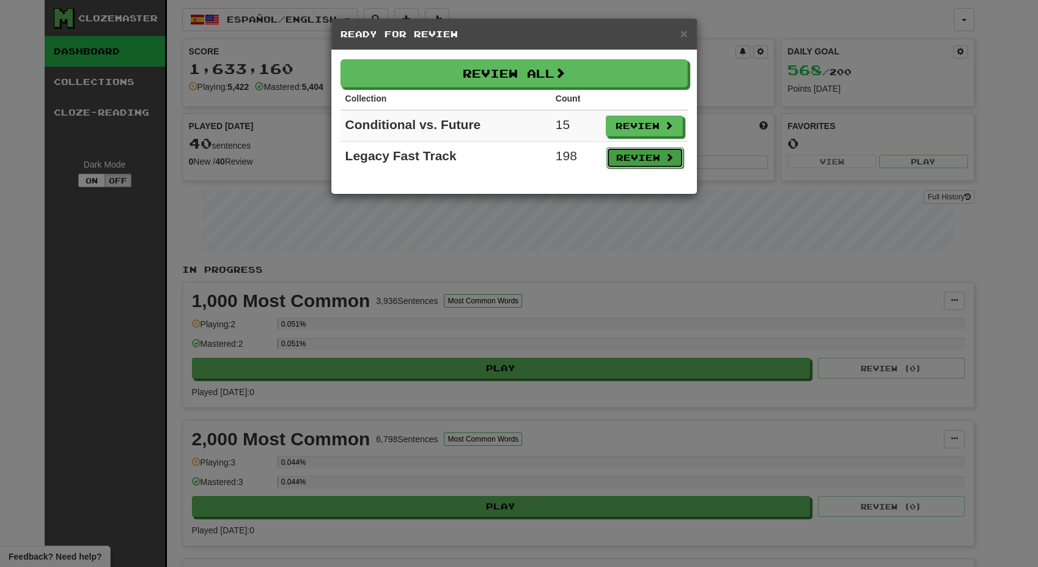
click at [645, 155] on button "Review" at bounding box center [645, 157] width 77 height 21
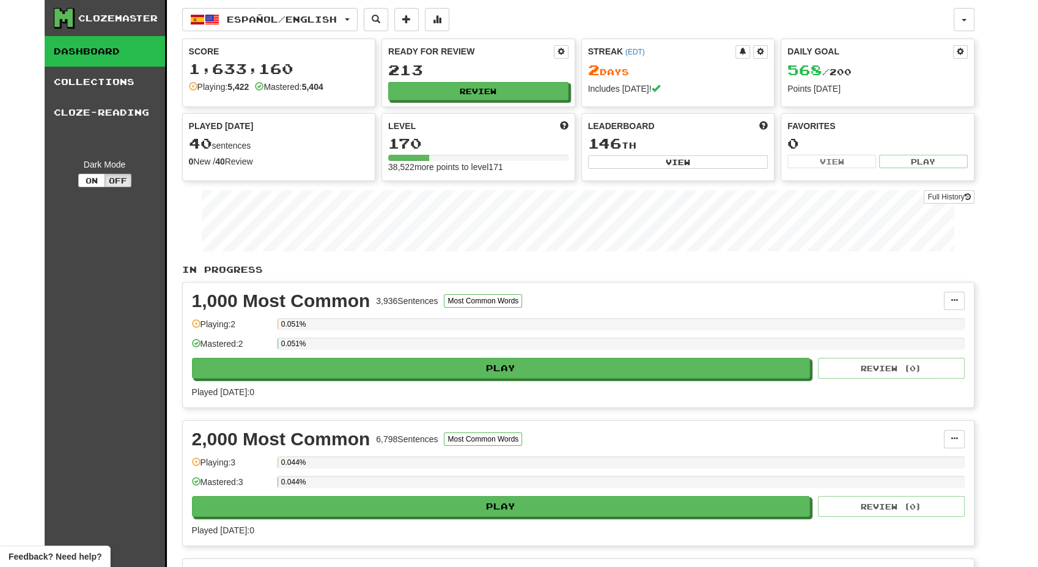
select select "**"
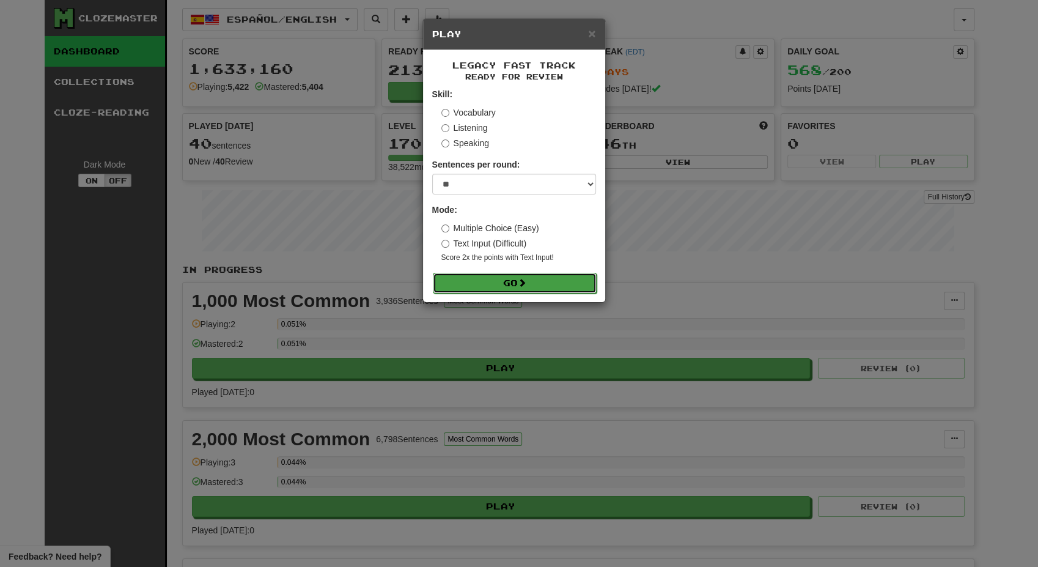
click at [490, 275] on button "Go" at bounding box center [515, 283] width 164 height 21
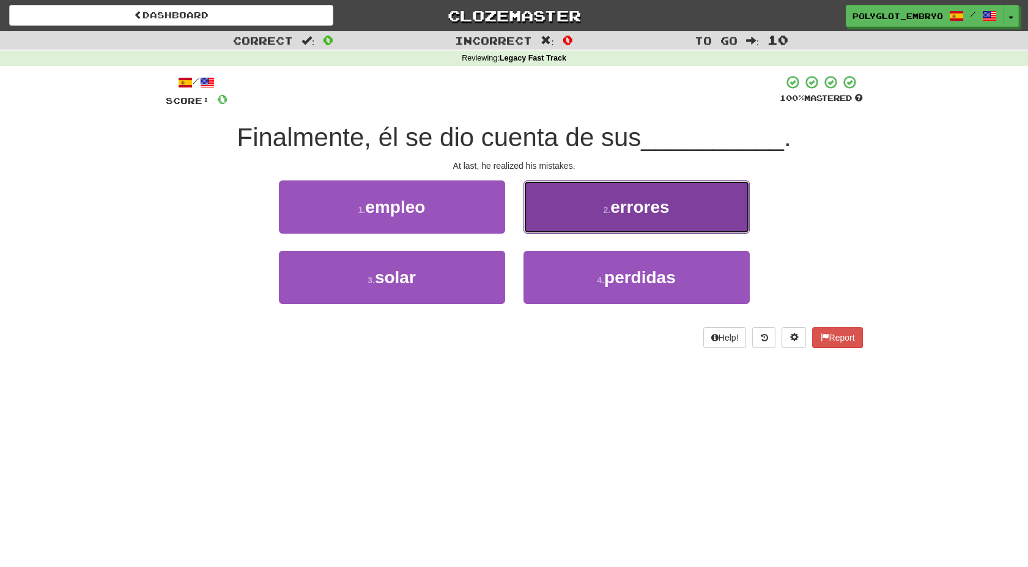
click at [617, 202] on span "errores" at bounding box center [639, 206] width 59 height 19
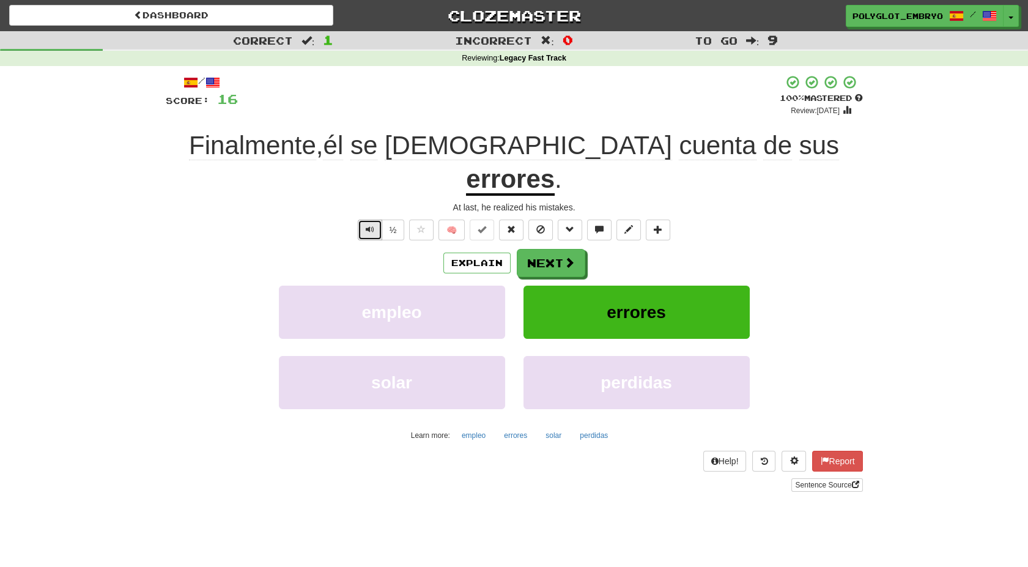
click at [367, 219] on button "Text-to-speech controls" at bounding box center [370, 229] width 24 height 21
click at [541, 249] on button "Next" at bounding box center [551, 263] width 68 height 28
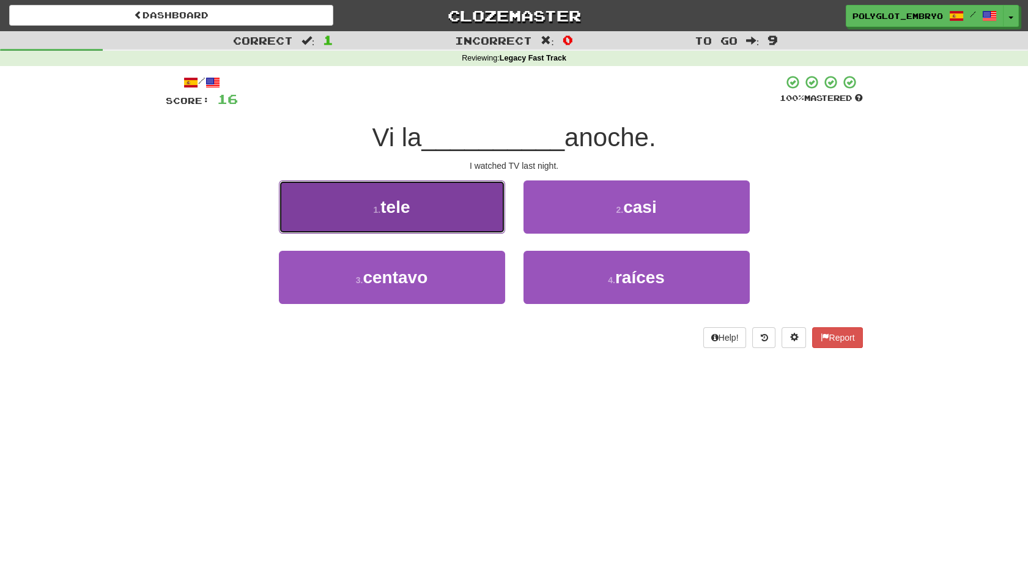
click at [459, 211] on button "1 . tele" at bounding box center [392, 206] width 226 height 53
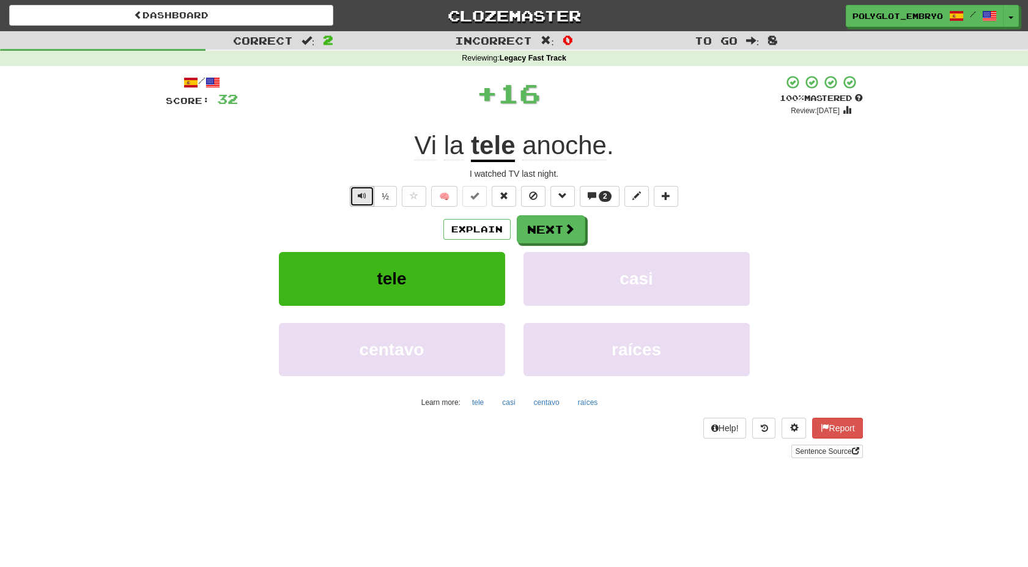
click at [356, 197] on button "Text-to-speech controls" at bounding box center [362, 196] width 24 height 21
click at [365, 202] on button "Text-to-speech controls" at bounding box center [362, 196] width 24 height 21
click at [554, 232] on button "Next" at bounding box center [551, 230] width 68 height 28
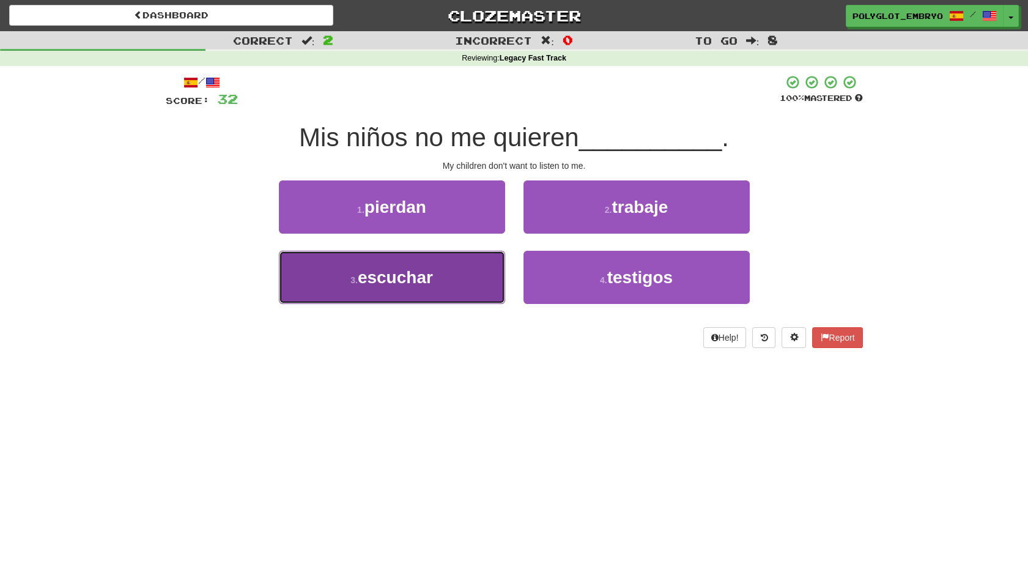
click at [445, 267] on button "3 . escuchar" at bounding box center [392, 277] width 226 height 53
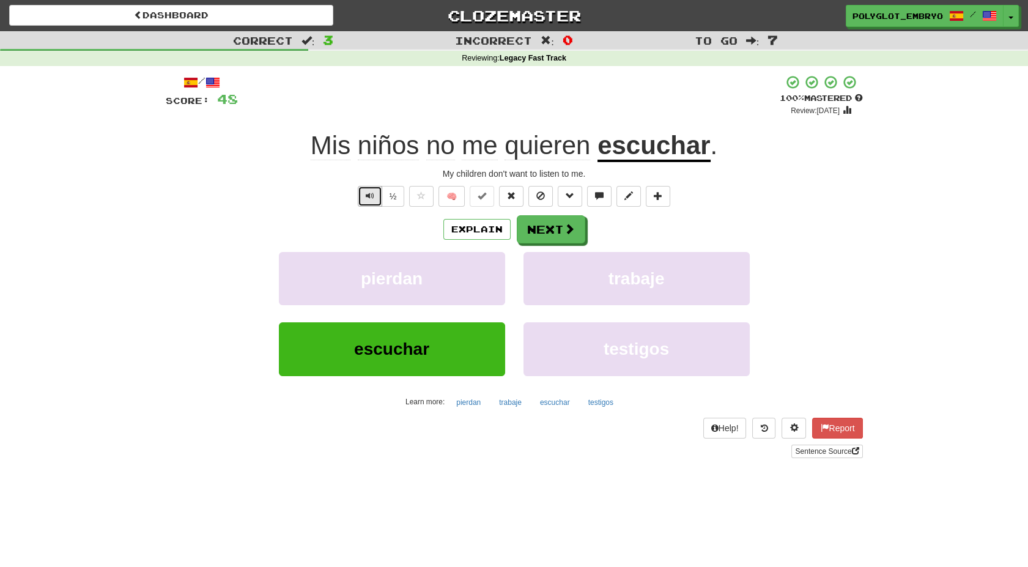
click at [367, 199] on span "Text-to-speech controls" at bounding box center [370, 195] width 9 height 9
click at [544, 226] on button "Next" at bounding box center [551, 230] width 68 height 28
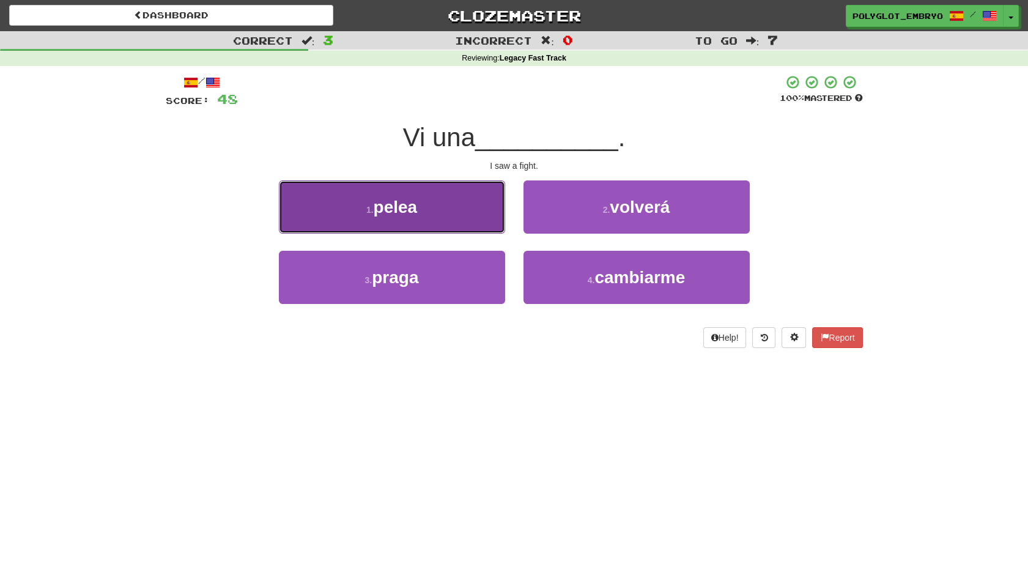
click at [421, 216] on button "1 . pelea" at bounding box center [392, 206] width 226 height 53
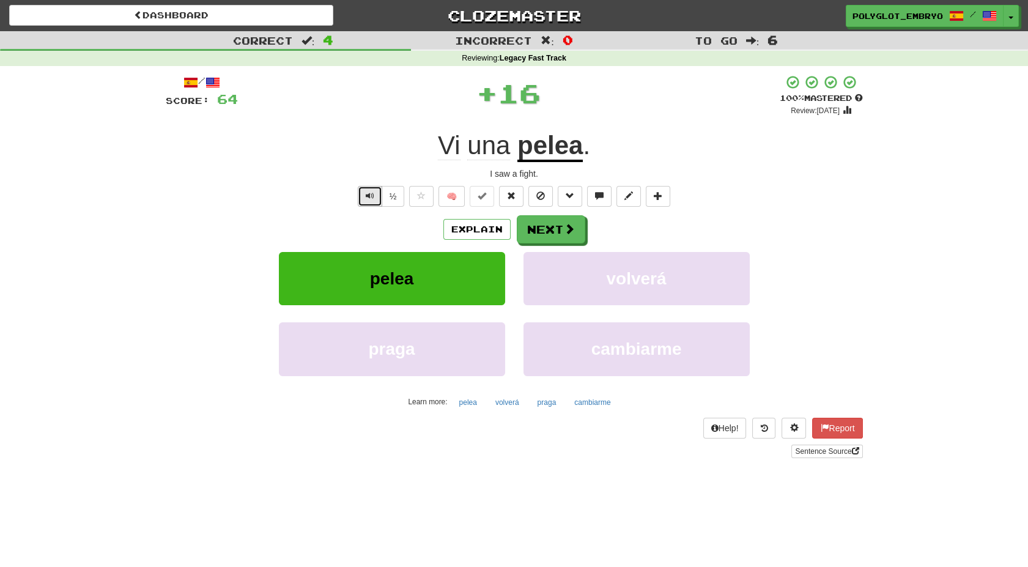
click at [369, 198] on span "Text-to-speech controls" at bounding box center [370, 195] width 9 height 9
click at [529, 228] on button "Next" at bounding box center [551, 230] width 68 height 28
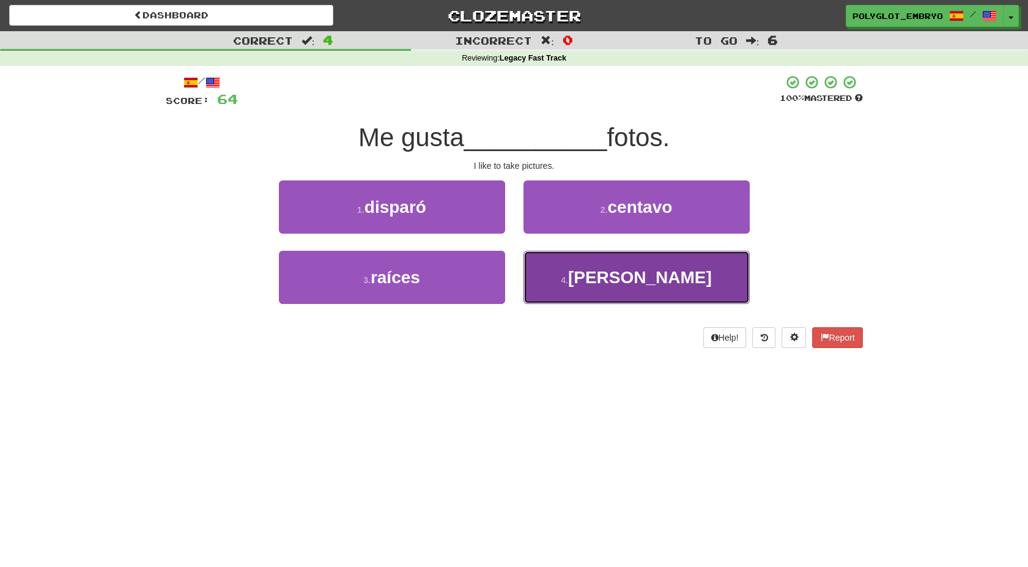
click at [564, 296] on button "4 . tomar" at bounding box center [636, 277] width 226 height 53
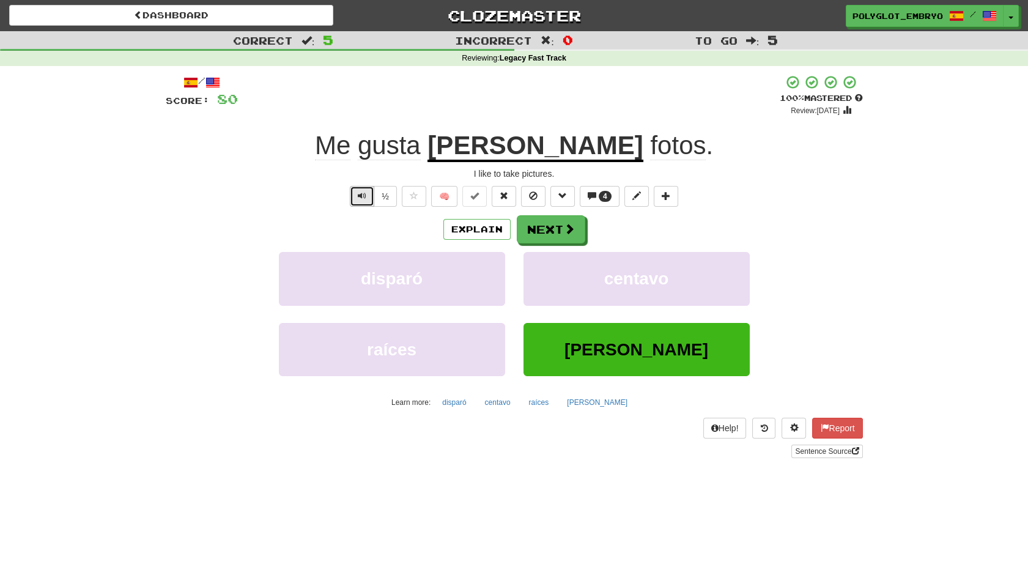
click at [361, 199] on span "Text-to-speech controls" at bounding box center [362, 195] width 9 height 9
click at [547, 232] on button "Next" at bounding box center [551, 230] width 68 height 28
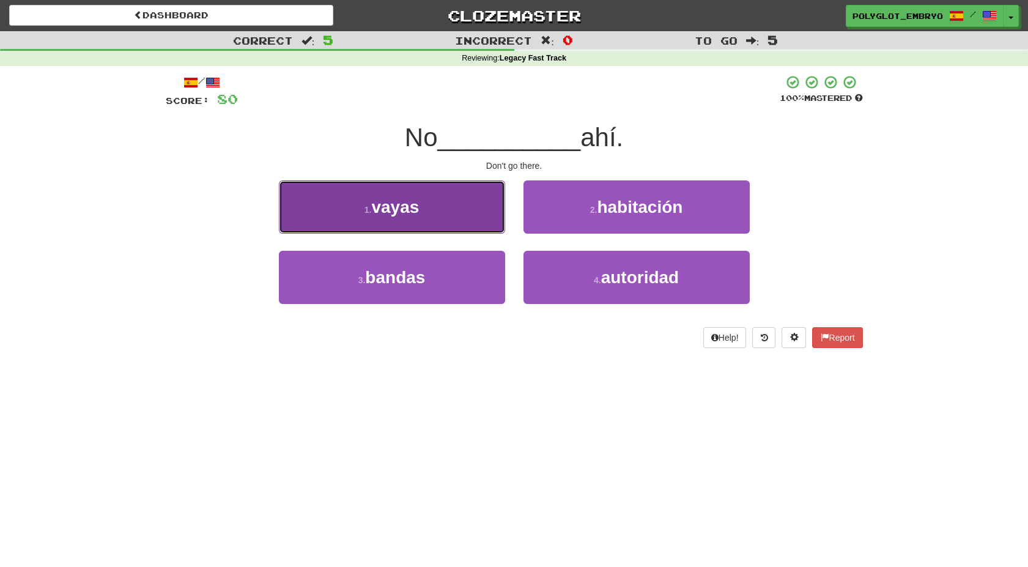
click at [437, 227] on button "1 . vayas" at bounding box center [392, 206] width 226 height 53
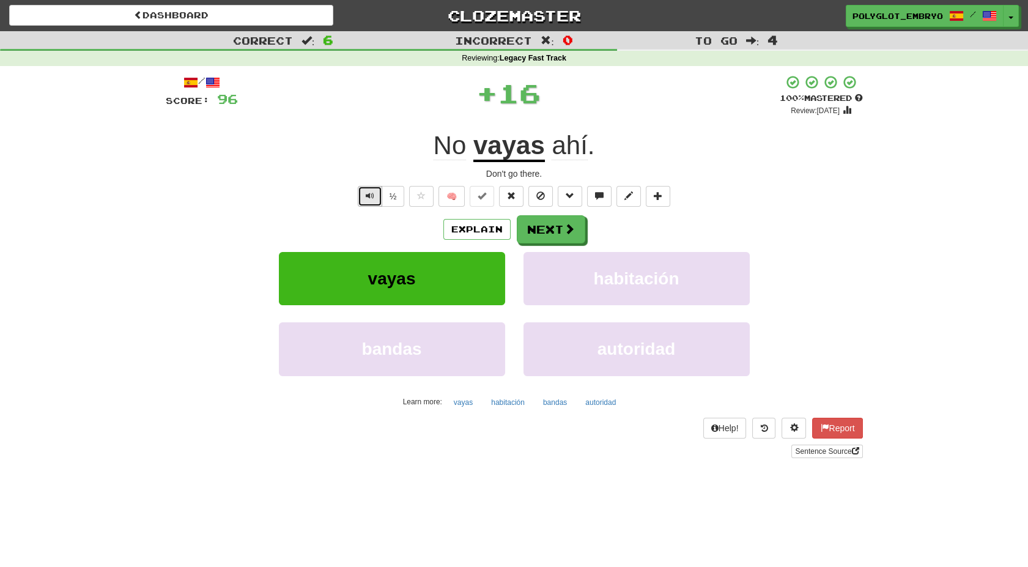
click at [367, 199] on span "Text-to-speech controls" at bounding box center [370, 195] width 9 height 9
click at [564, 232] on span at bounding box center [569, 229] width 11 height 11
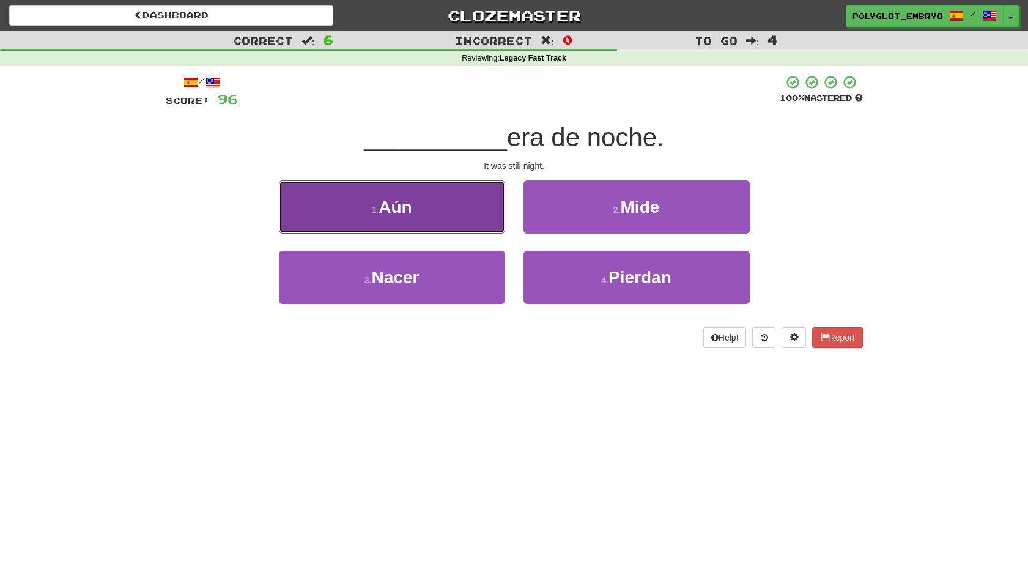
click at [419, 207] on button "1 . Aún" at bounding box center [392, 206] width 226 height 53
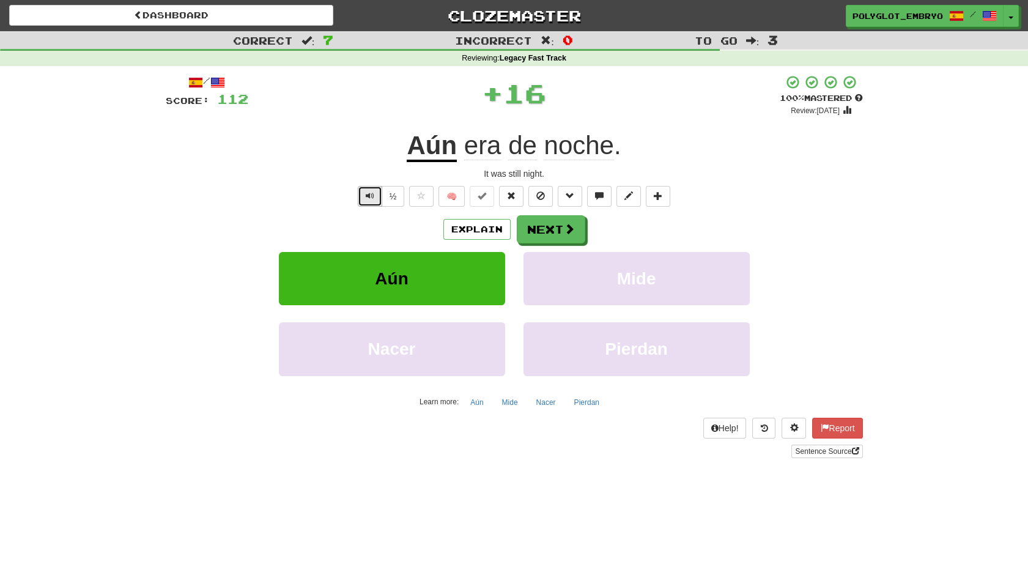
click at [366, 192] on span "Text-to-speech controls" at bounding box center [370, 195] width 9 height 9
click at [527, 221] on button "Next" at bounding box center [551, 230] width 68 height 28
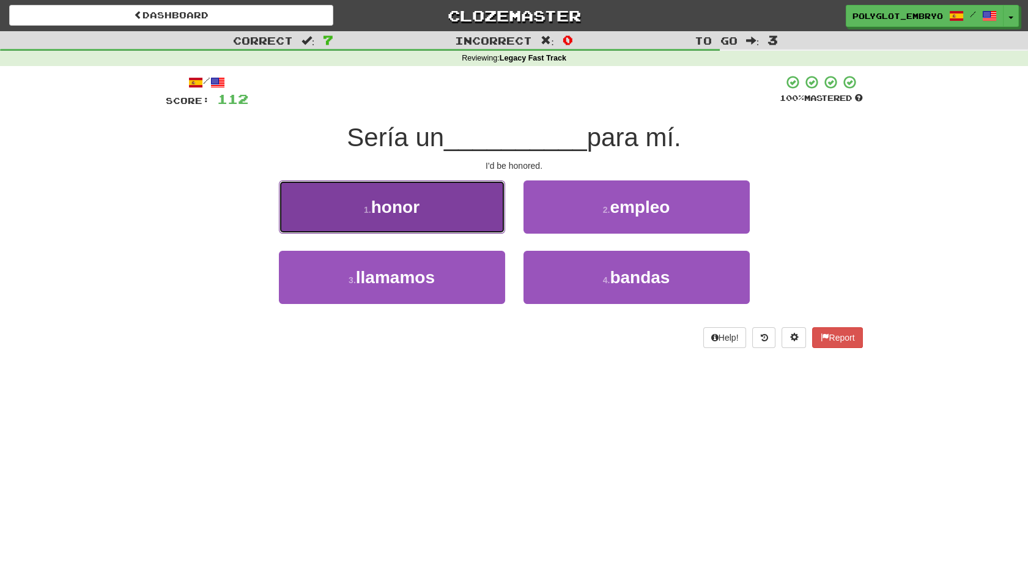
click at [411, 205] on span "honor" at bounding box center [395, 206] width 48 height 19
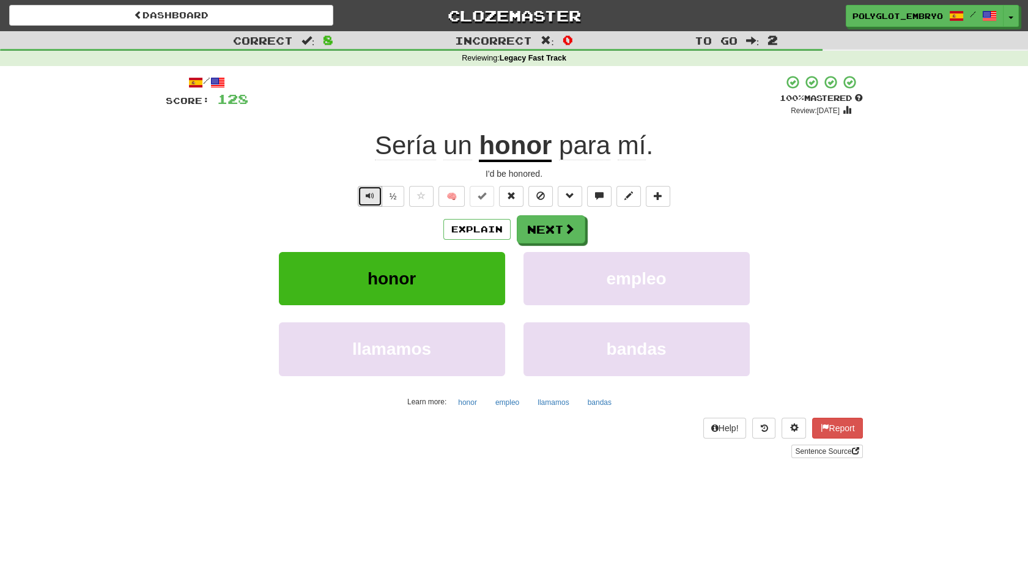
click at [364, 193] on button "Text-to-speech controls" at bounding box center [370, 196] width 24 height 21
click at [555, 233] on button "Next" at bounding box center [551, 230] width 68 height 28
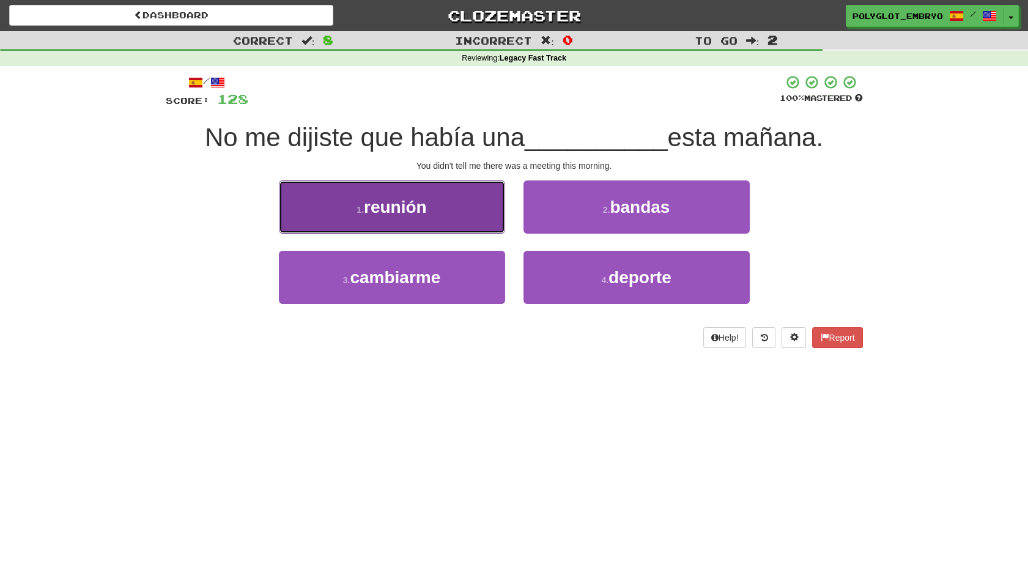
click at [386, 223] on button "1 . reunión" at bounding box center [392, 206] width 226 height 53
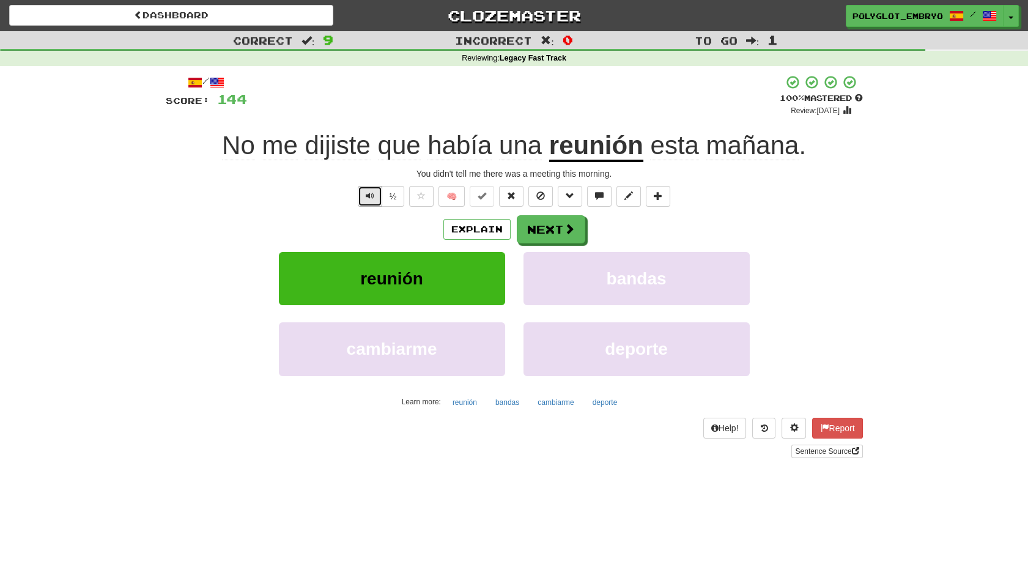
click at [367, 198] on span "Text-to-speech controls" at bounding box center [370, 195] width 9 height 9
click at [544, 223] on button "Next" at bounding box center [551, 230] width 68 height 28
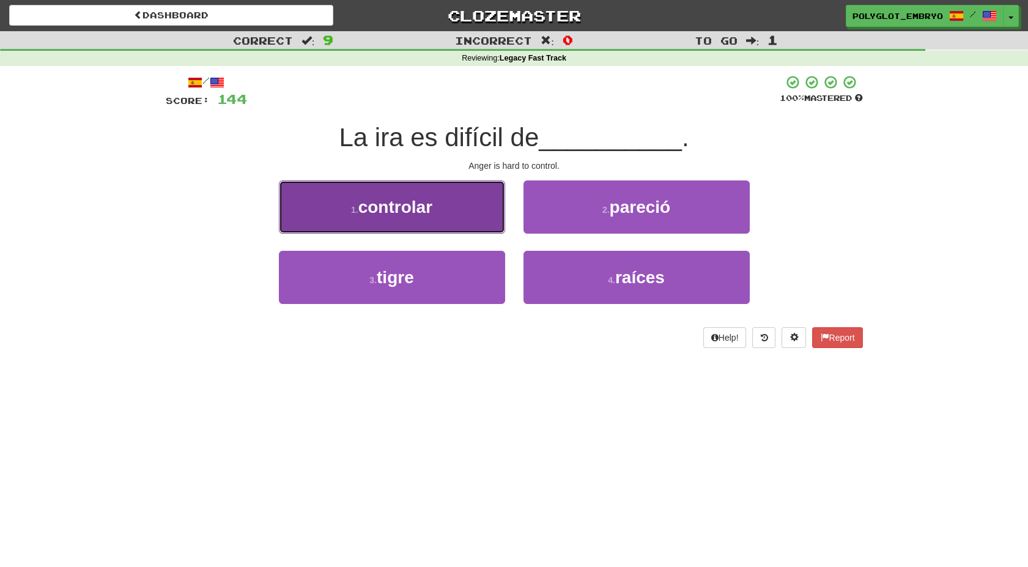
click at [459, 215] on button "1 . controlar" at bounding box center [392, 206] width 226 height 53
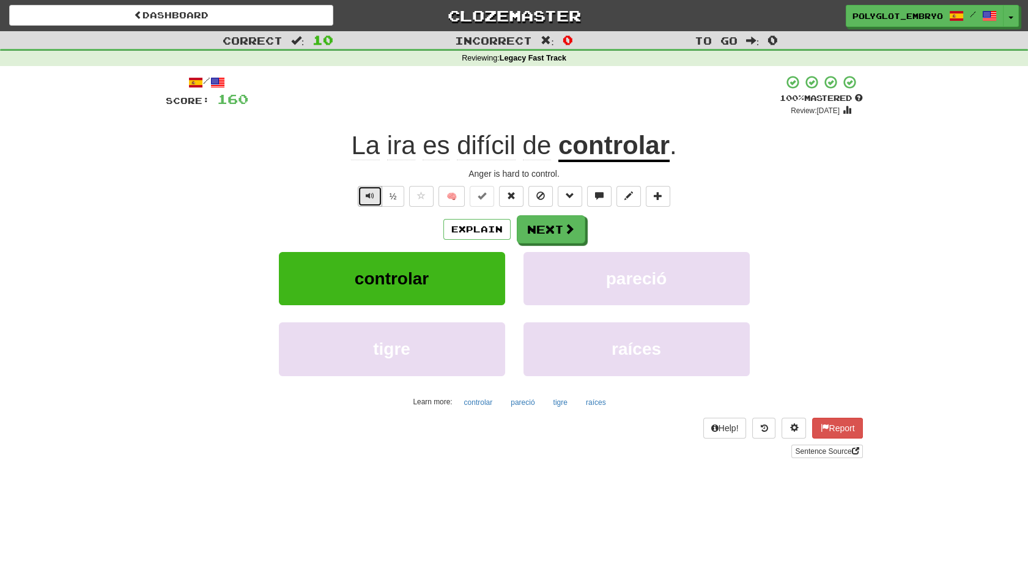
click at [371, 194] on span "Text-to-speech controls" at bounding box center [370, 195] width 9 height 9
click at [548, 227] on button "Next" at bounding box center [551, 230] width 68 height 28
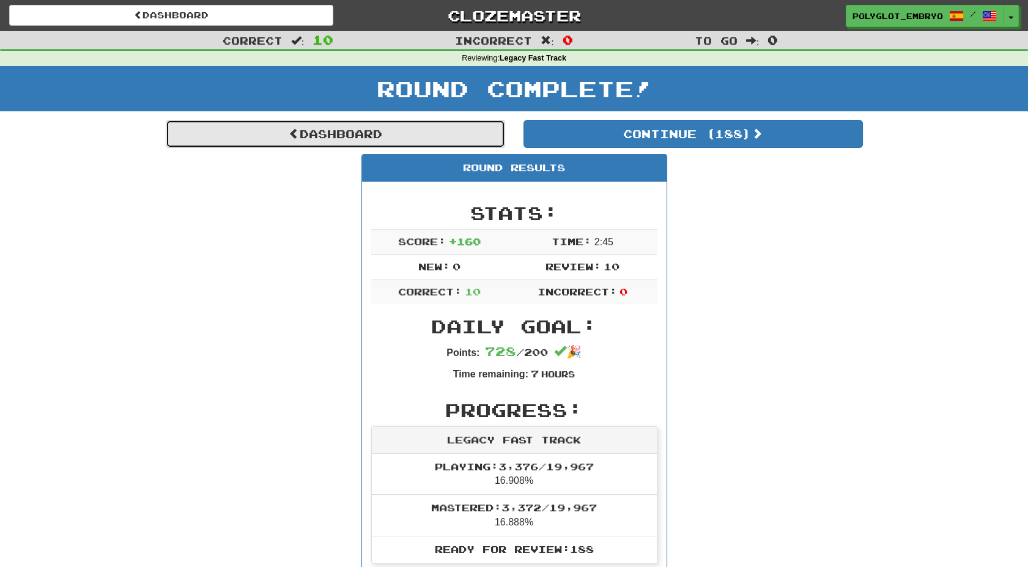
click at [345, 145] on link "Dashboard" at bounding box center [335, 134] width 339 height 28
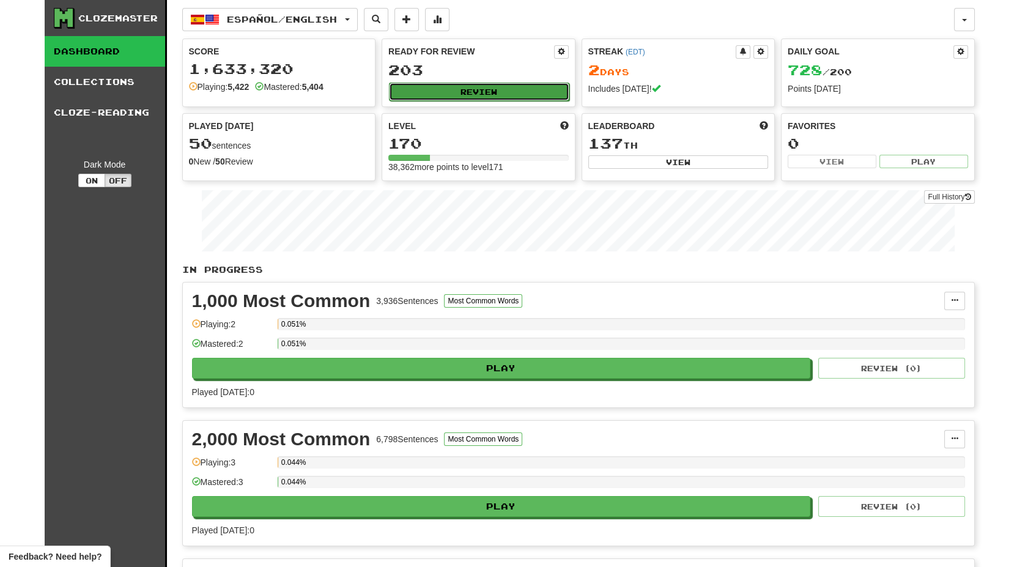
click at [492, 90] on button "Review" at bounding box center [479, 92] width 180 height 18
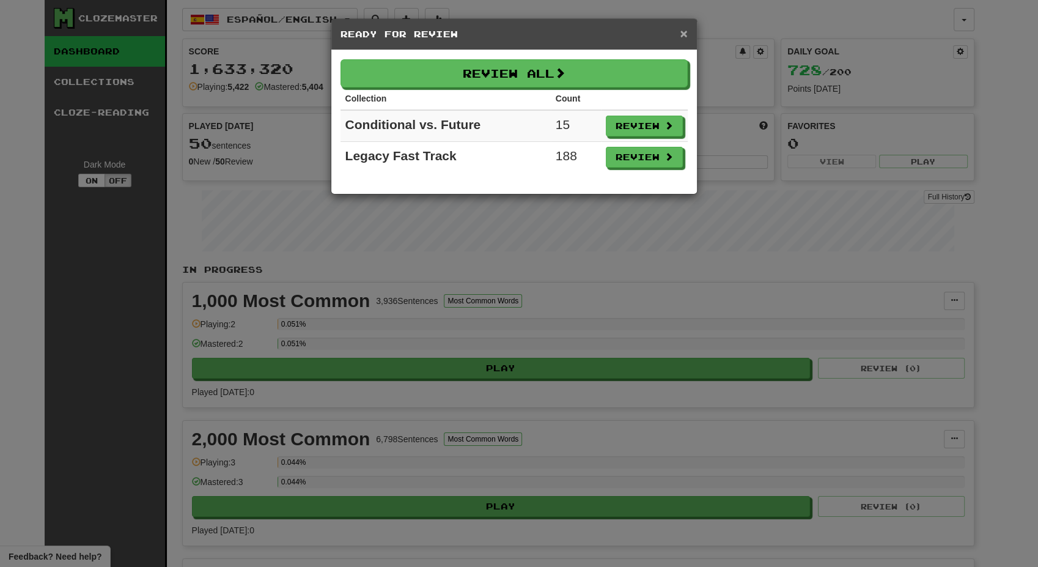
click at [685, 28] on span "×" at bounding box center [683, 33] width 7 height 14
